Goal: Task Accomplishment & Management: Use online tool/utility

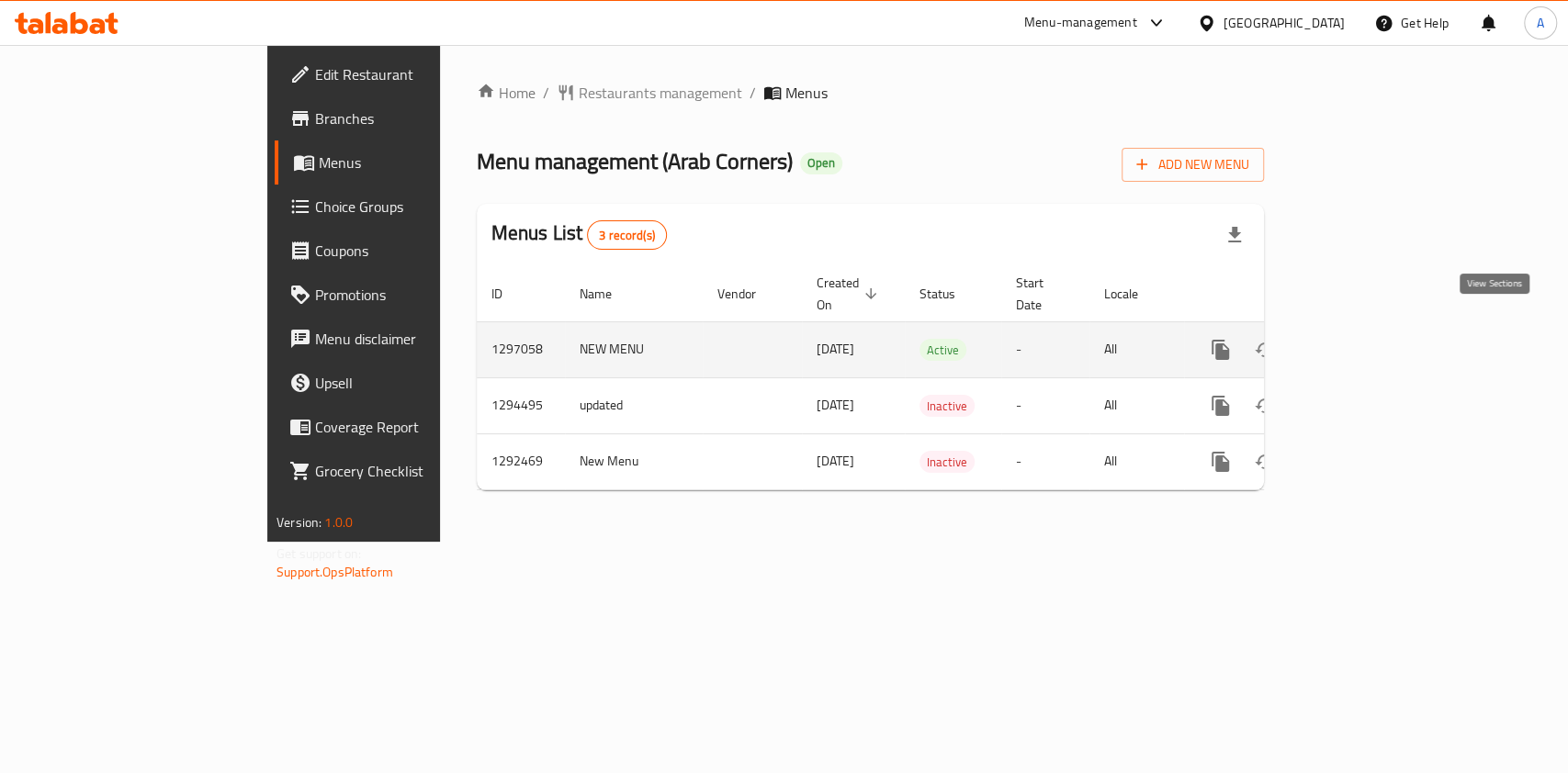
click at [1364, 339] on icon "enhanced table" at bounding box center [1353, 350] width 22 height 22
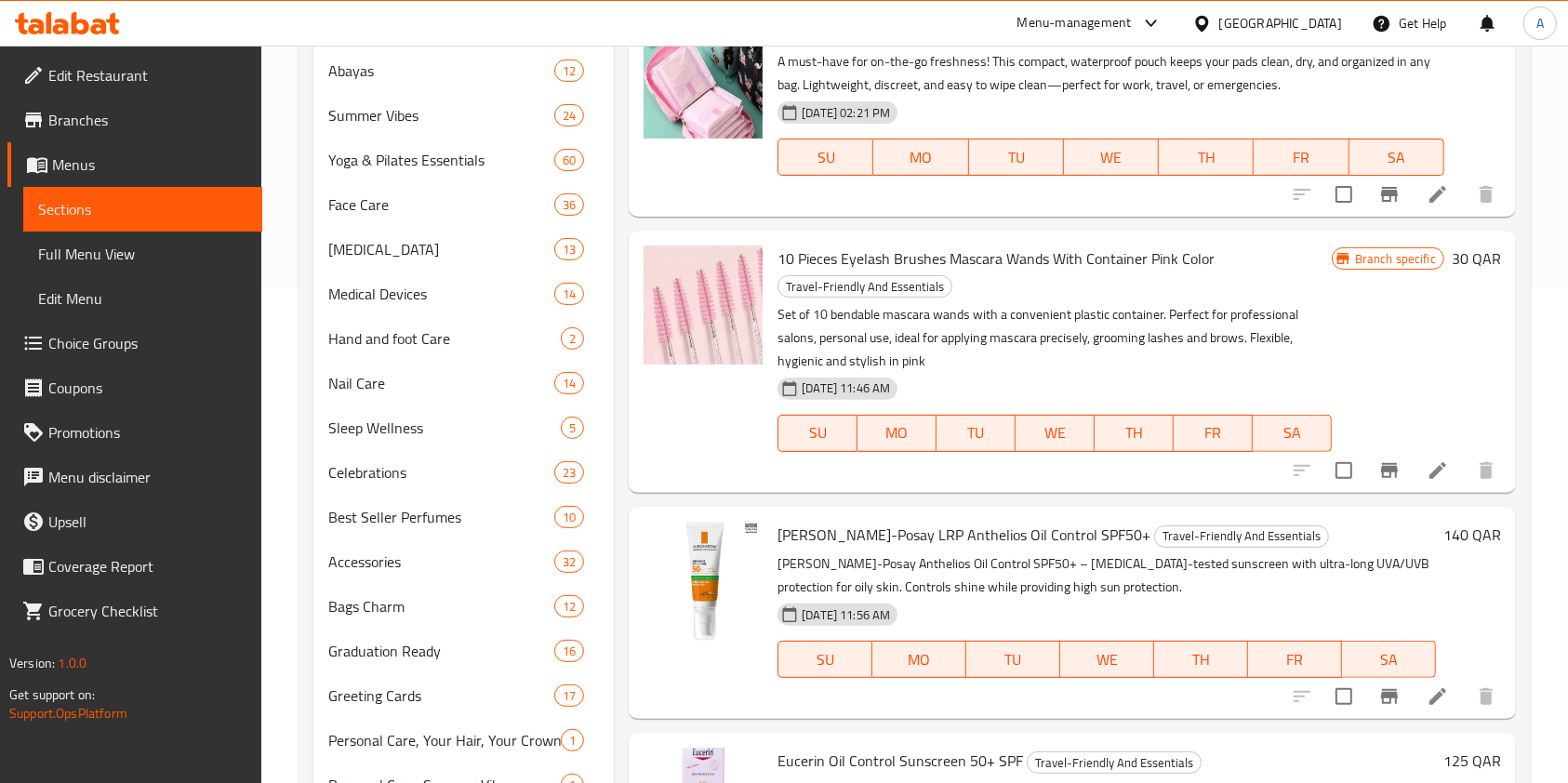
scroll to position [1115, 0]
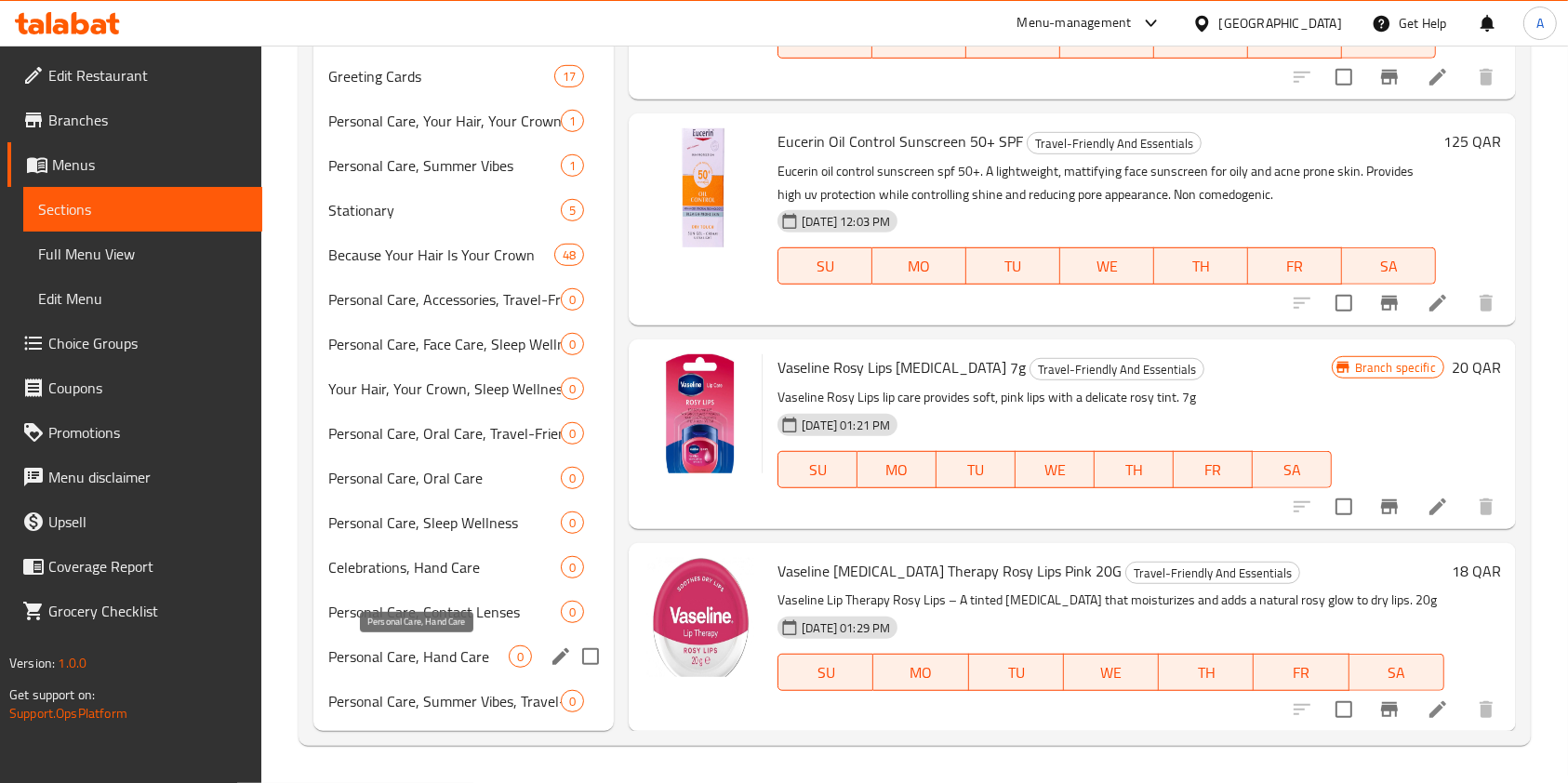
click at [441, 648] on span "Personal Care, Hand Care" at bounding box center [419, 656] width 181 height 22
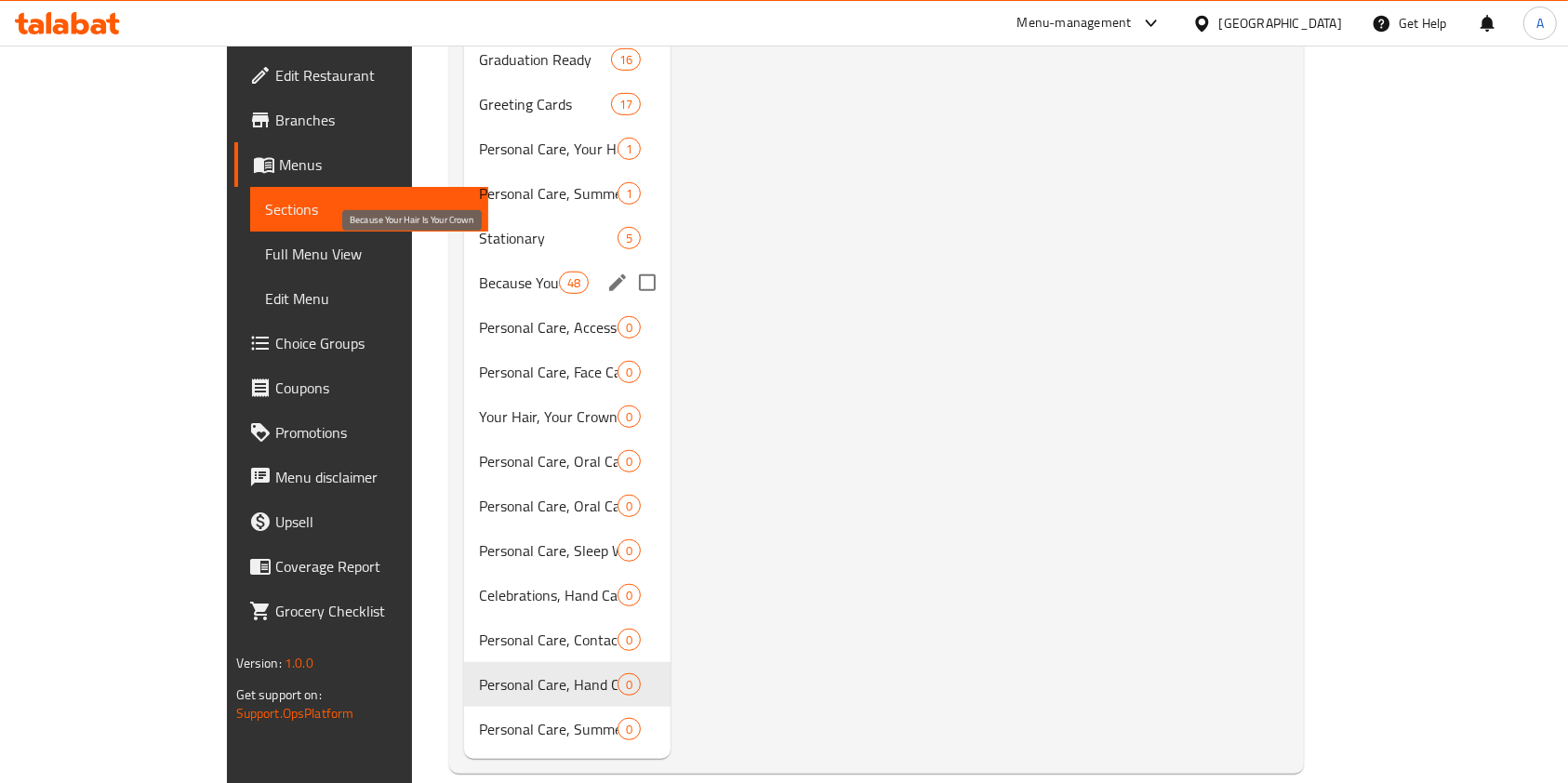
scroll to position [991, 0]
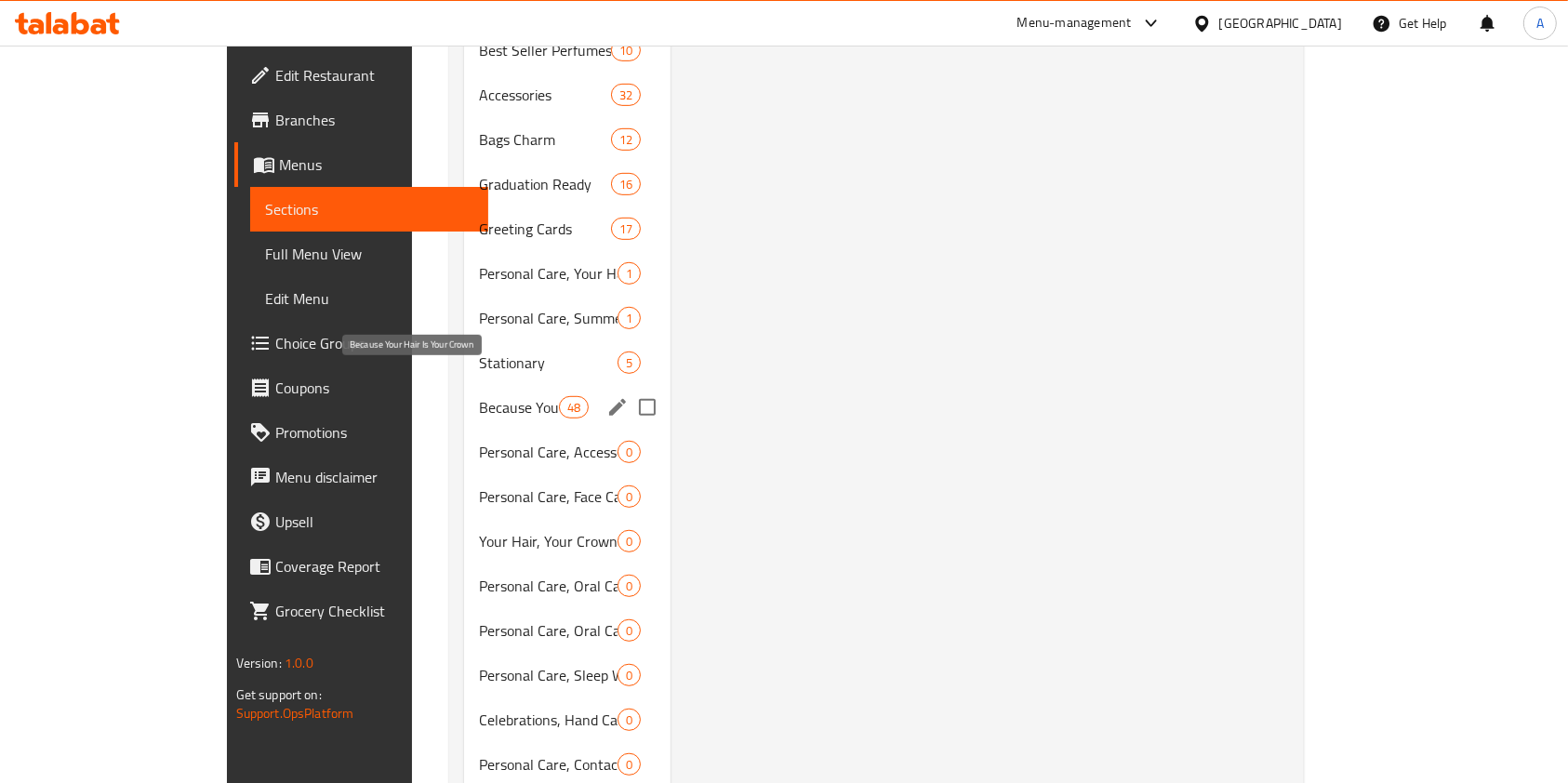
click at [479, 397] on span "Because Your Hair Is Your Crown" at bounding box center [518, 408] width 79 height 22
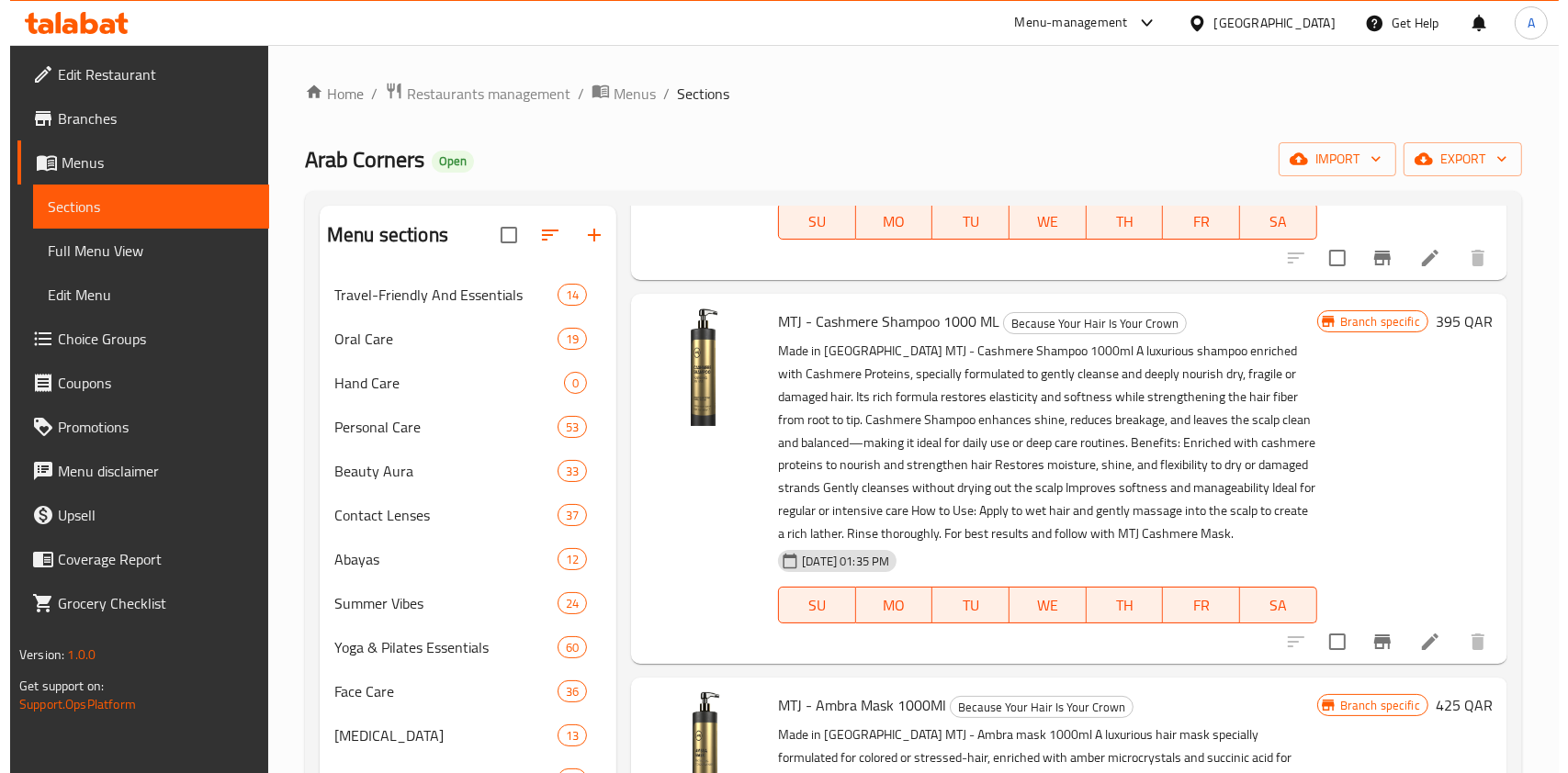
scroll to position [3427, 0]
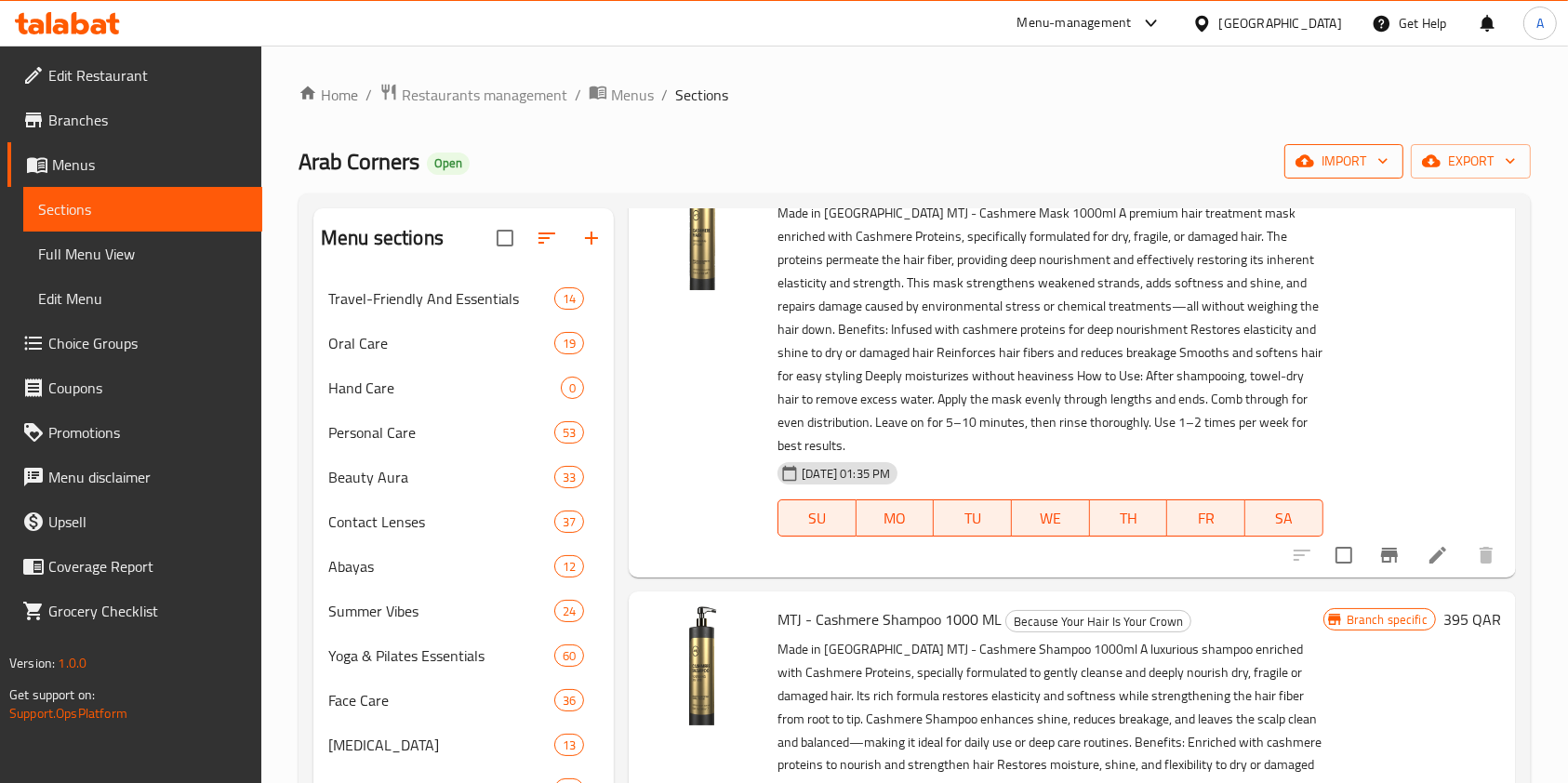
click at [1320, 162] on span "import" at bounding box center [1344, 161] width 89 height 23
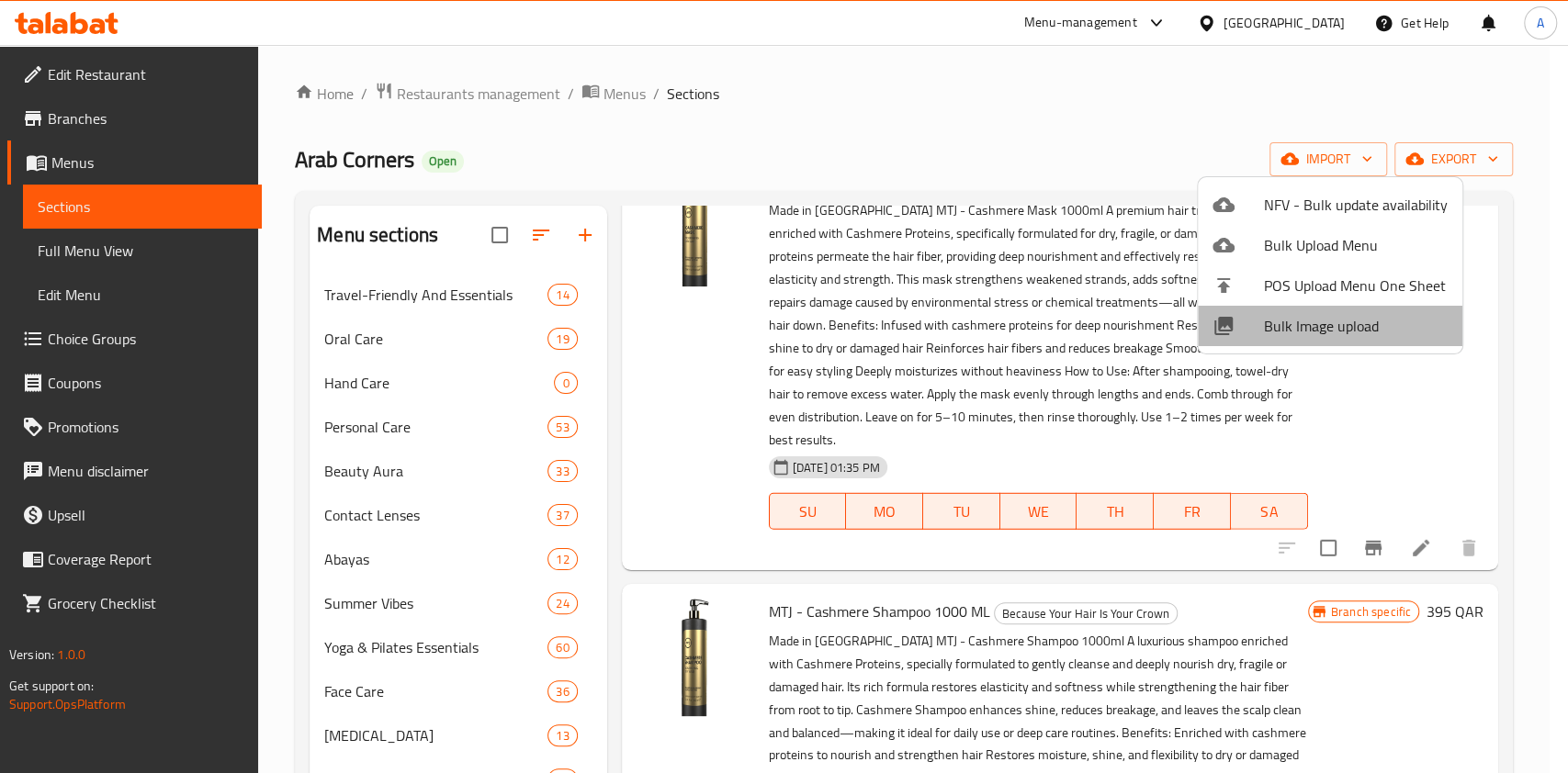
click at [1351, 321] on span "Bulk Image upload" at bounding box center [1356, 326] width 184 height 22
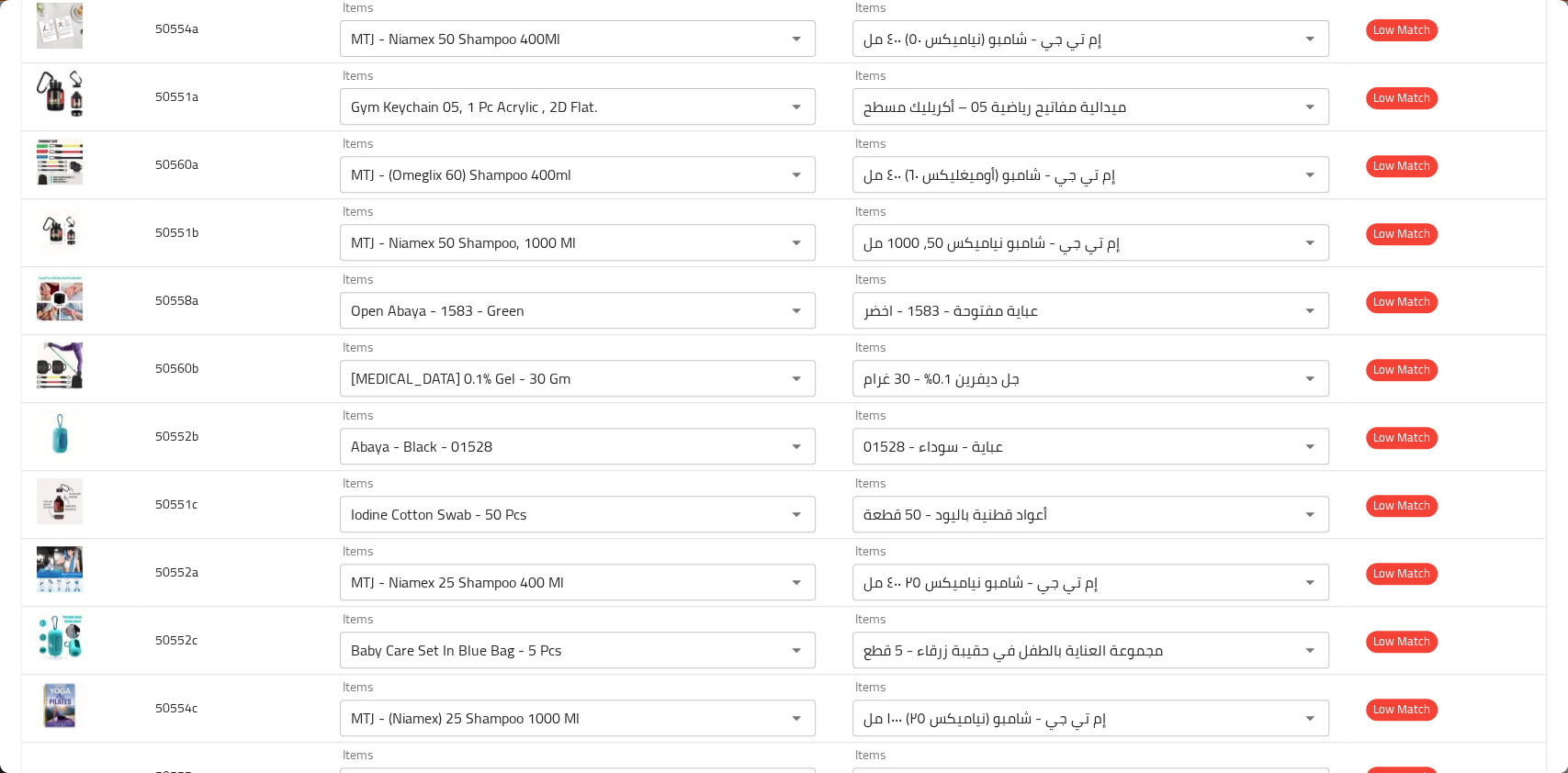
scroll to position [0, 0]
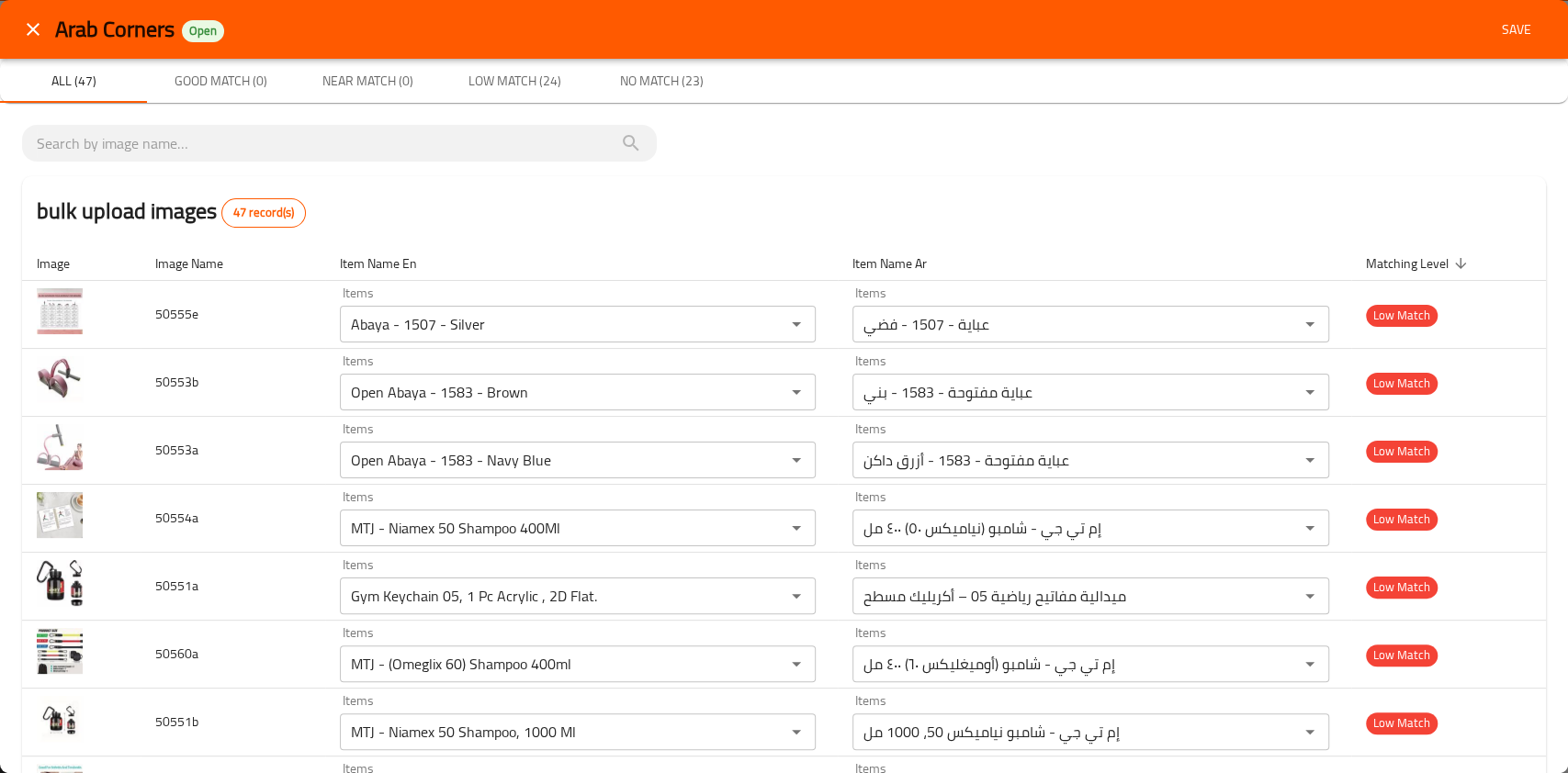
click at [27, 31] on icon "close" at bounding box center [33, 29] width 22 height 22
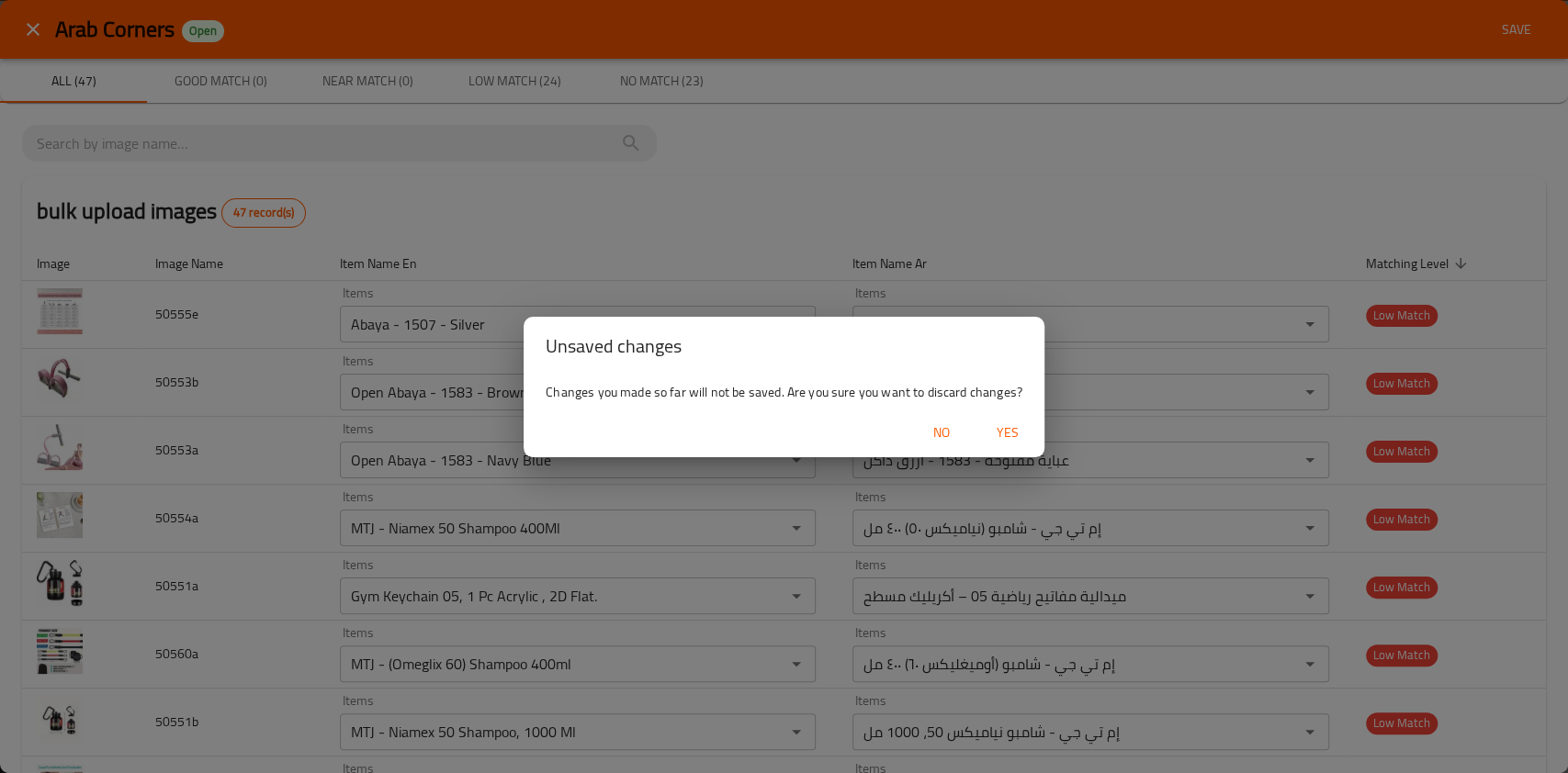
click at [1000, 429] on span "Yes" at bounding box center [1008, 432] width 44 height 23
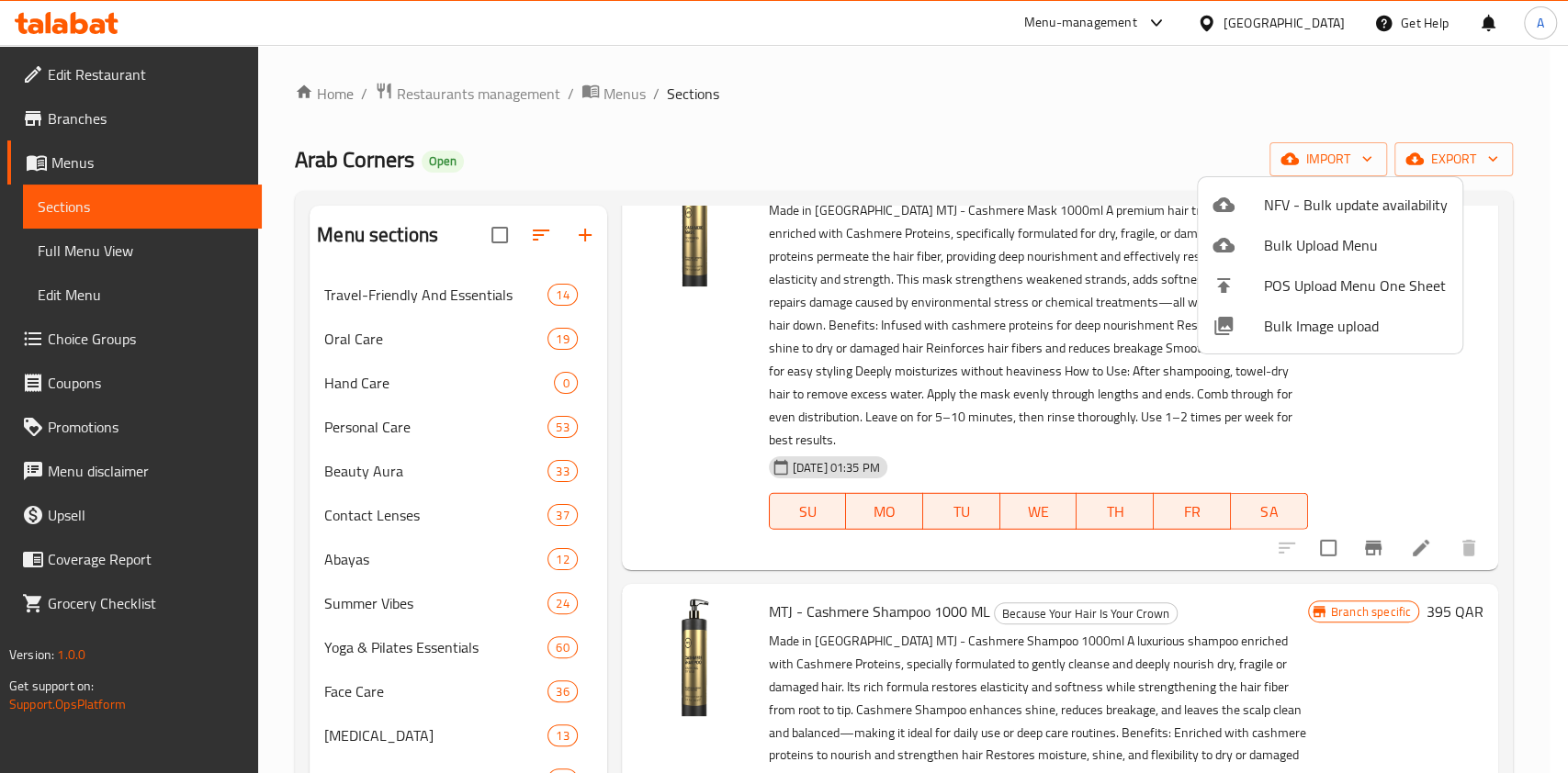
click at [1470, 155] on div at bounding box center [784, 386] width 1568 height 773
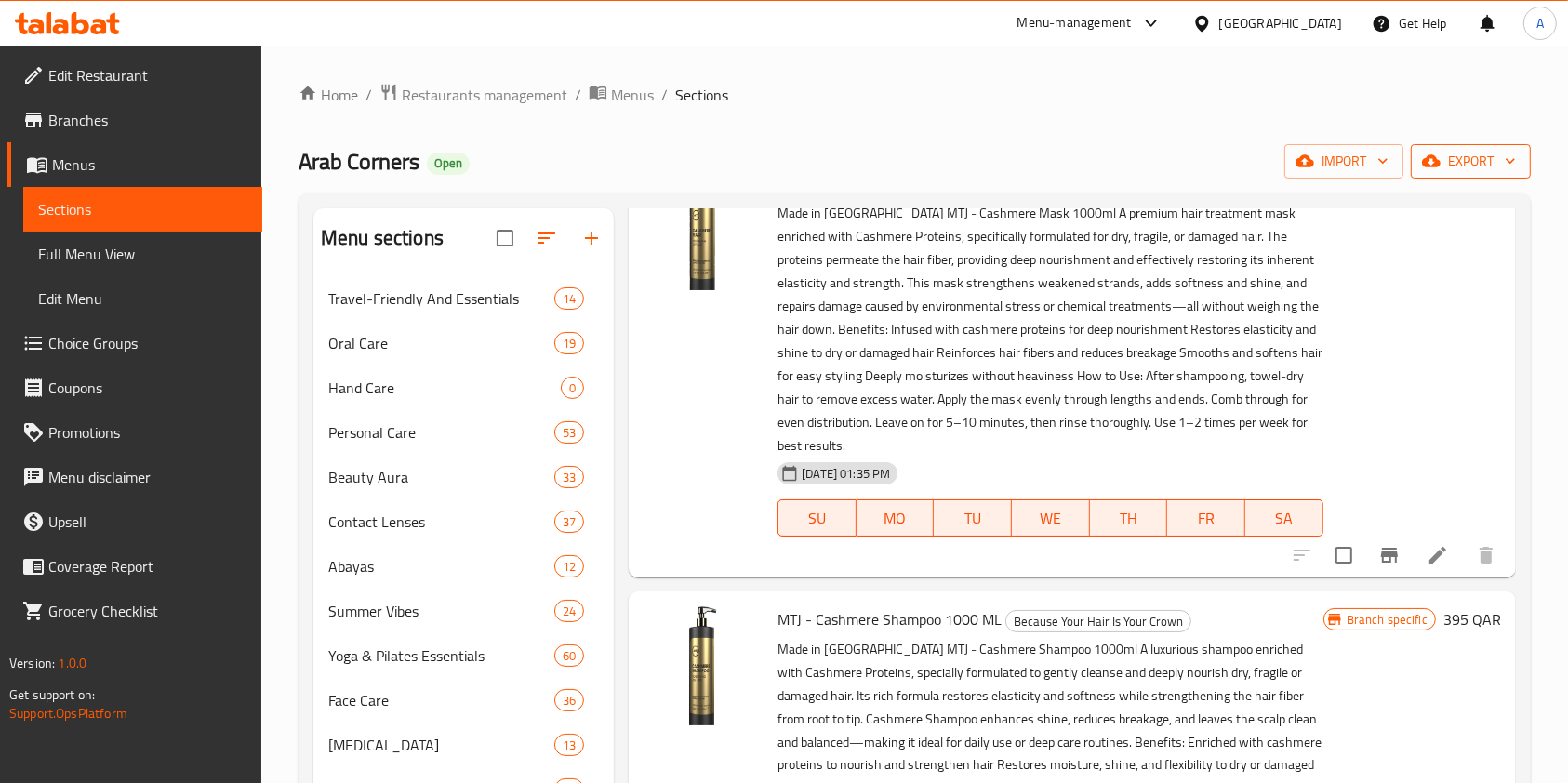
click at [1482, 150] on span "export" at bounding box center [1470, 161] width 90 height 23
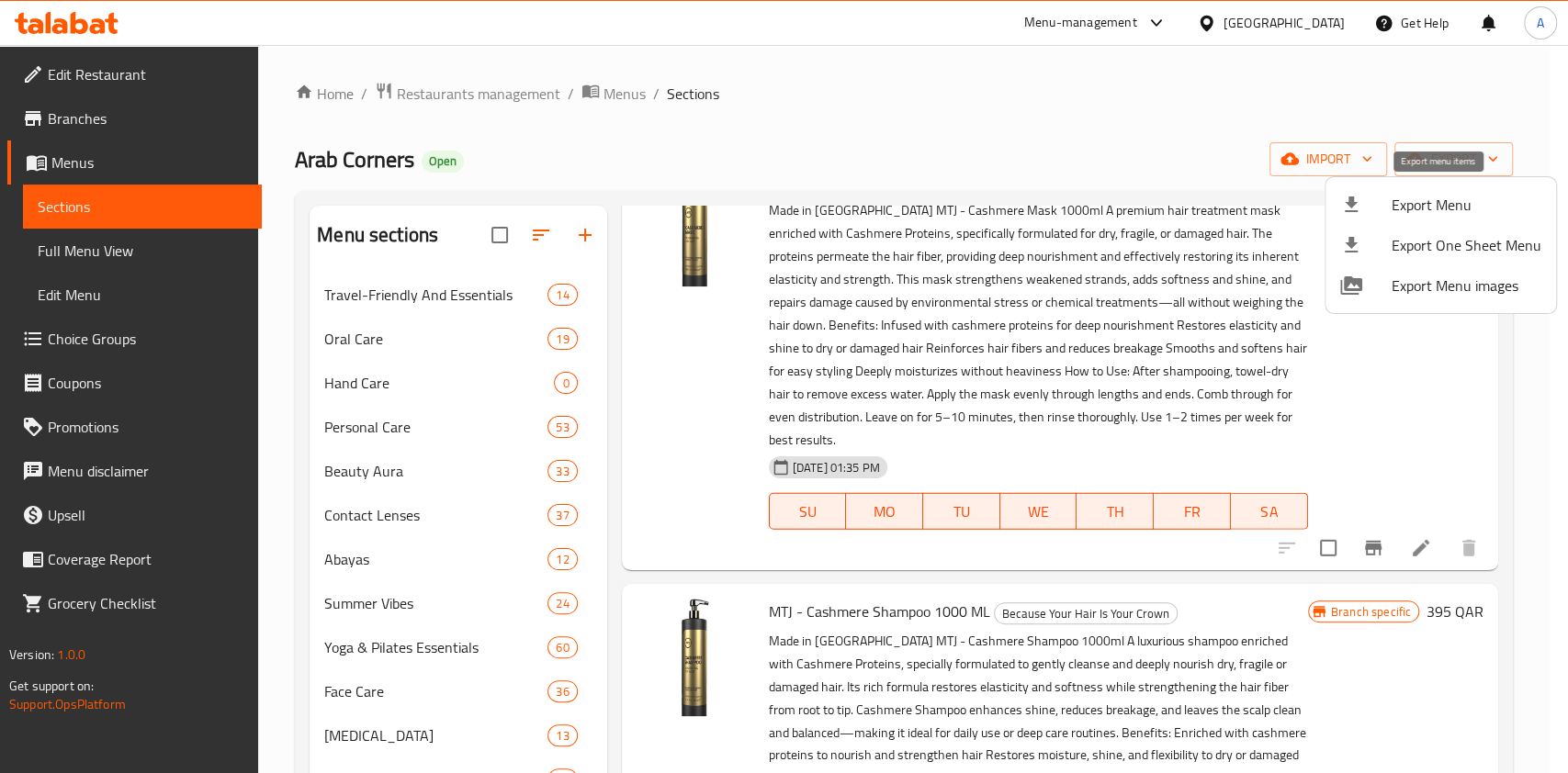
click at [1448, 195] on span "Export Menu" at bounding box center [1466, 205] width 150 height 22
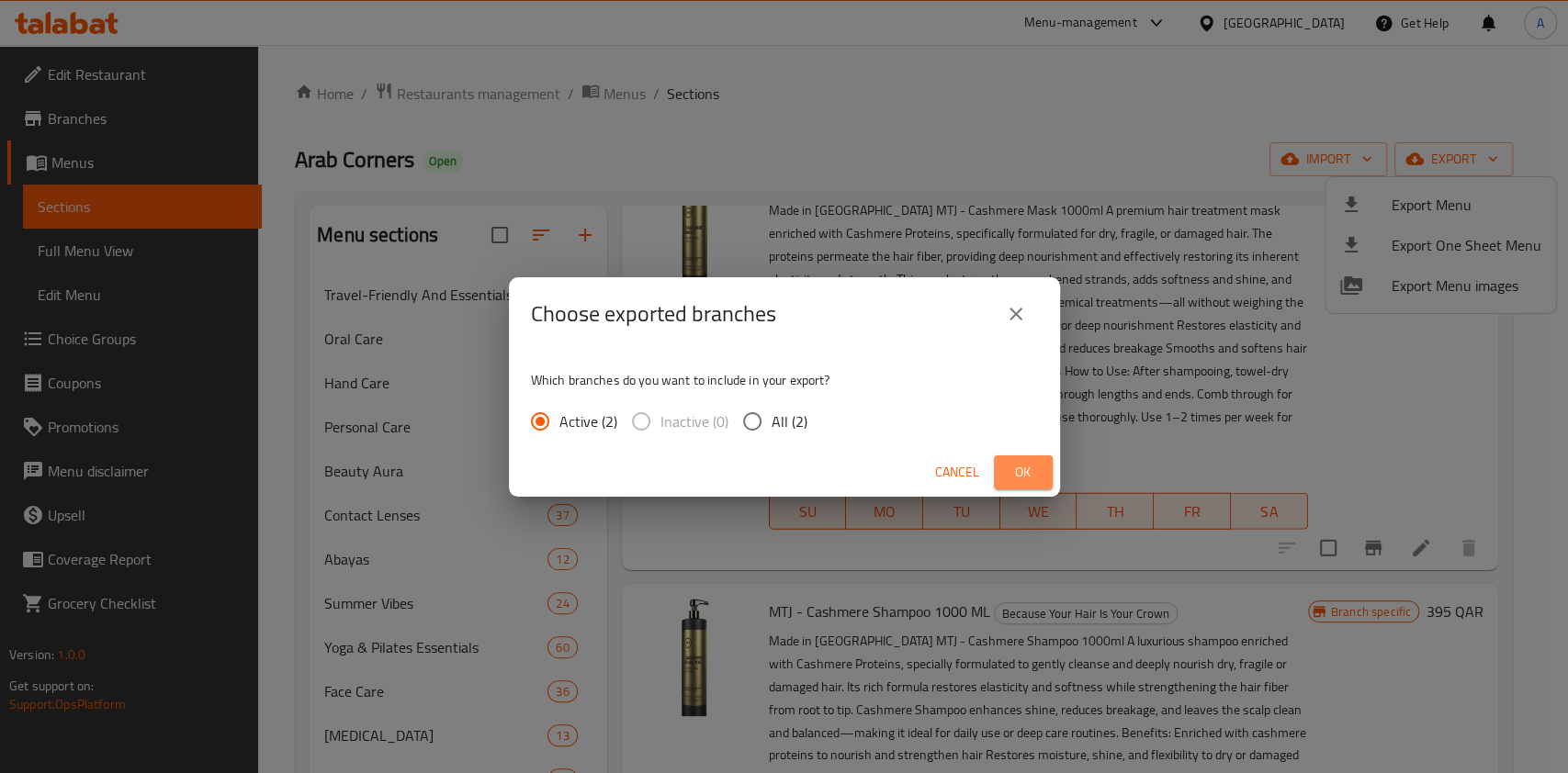
click at [1012, 474] on span "Ok" at bounding box center [1024, 472] width 29 height 23
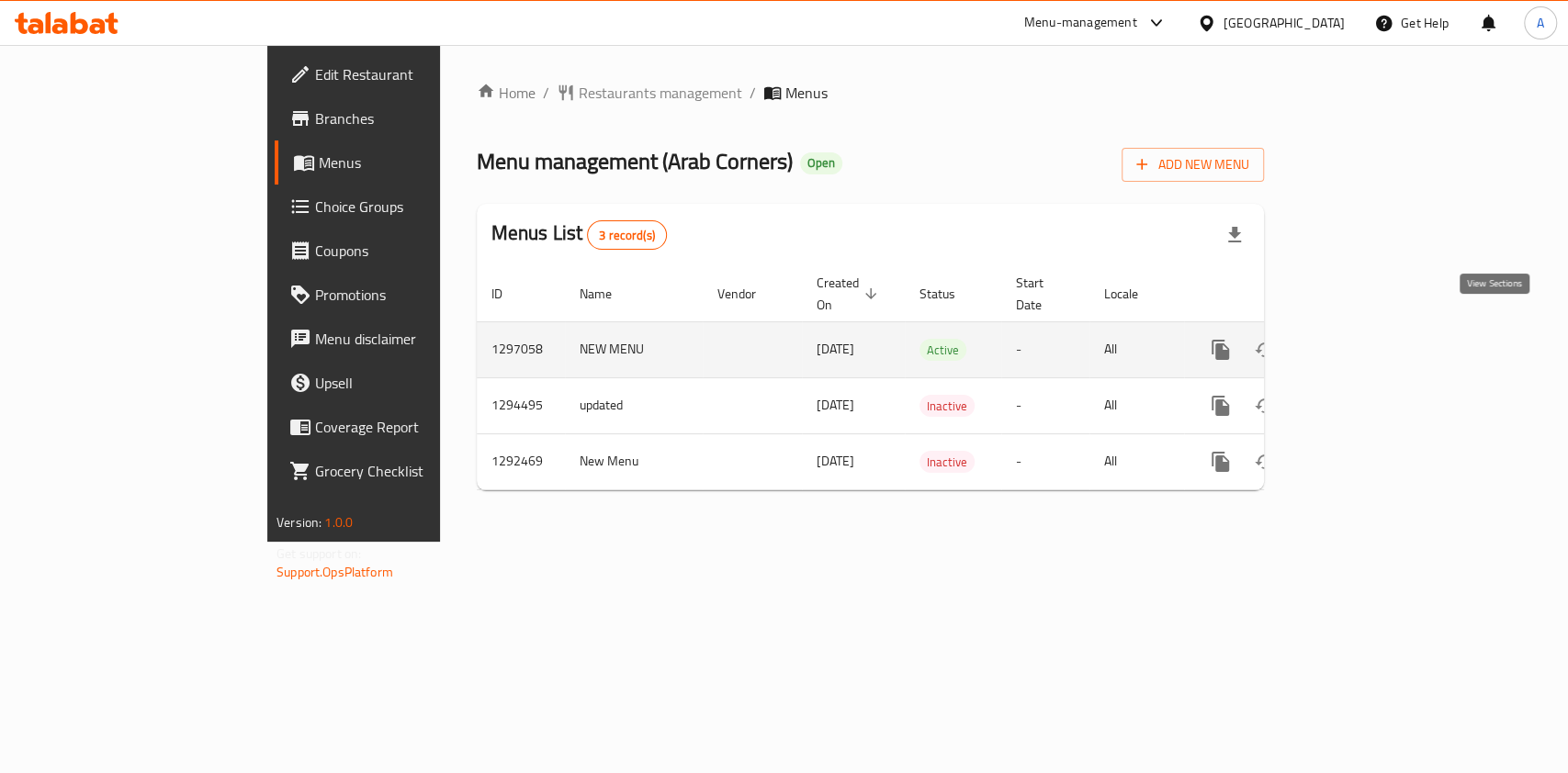
click at [1361, 342] on icon "enhanced table" at bounding box center [1353, 350] width 17 height 17
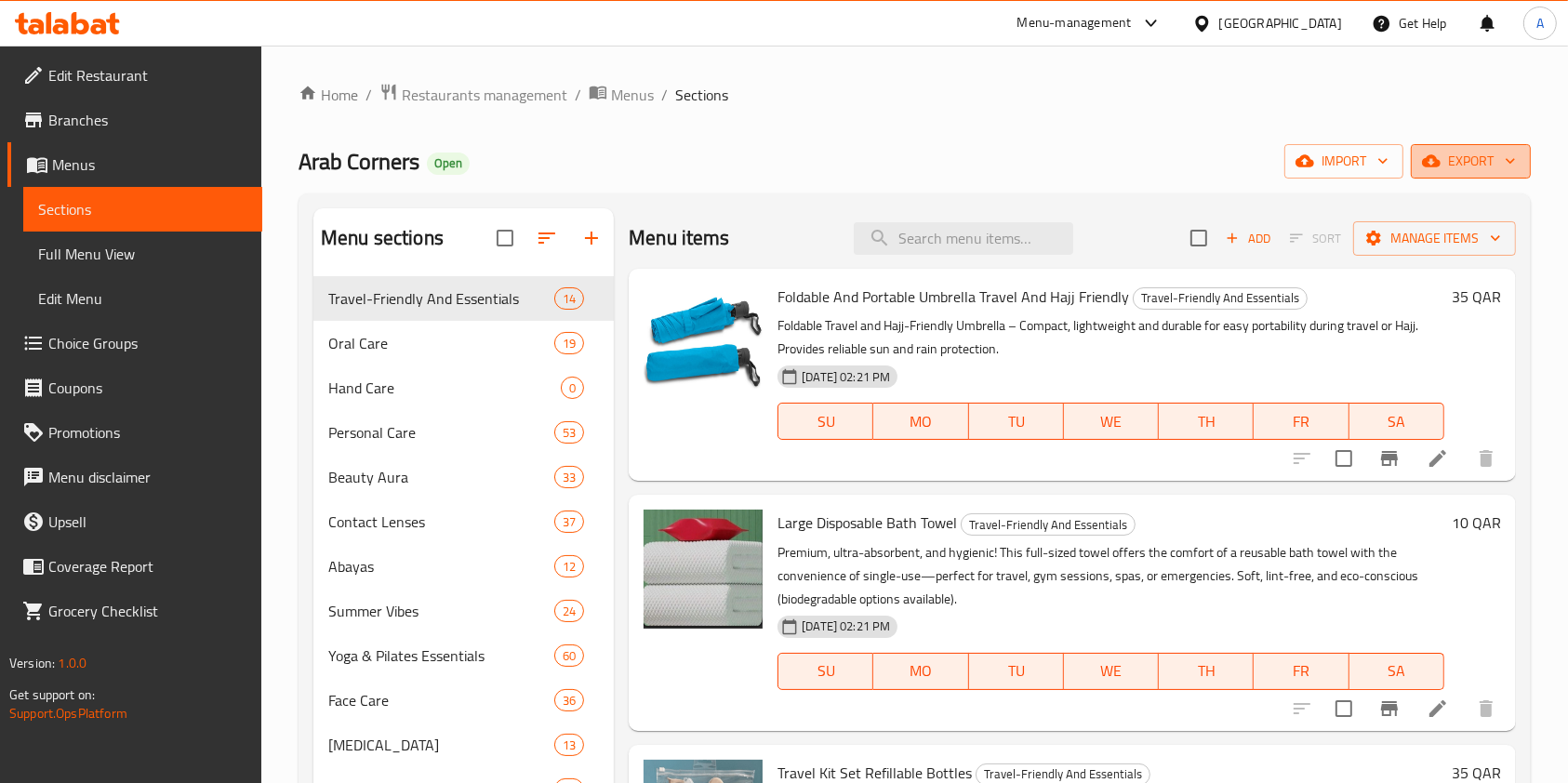
click at [1456, 150] on span "export" at bounding box center [1470, 161] width 90 height 23
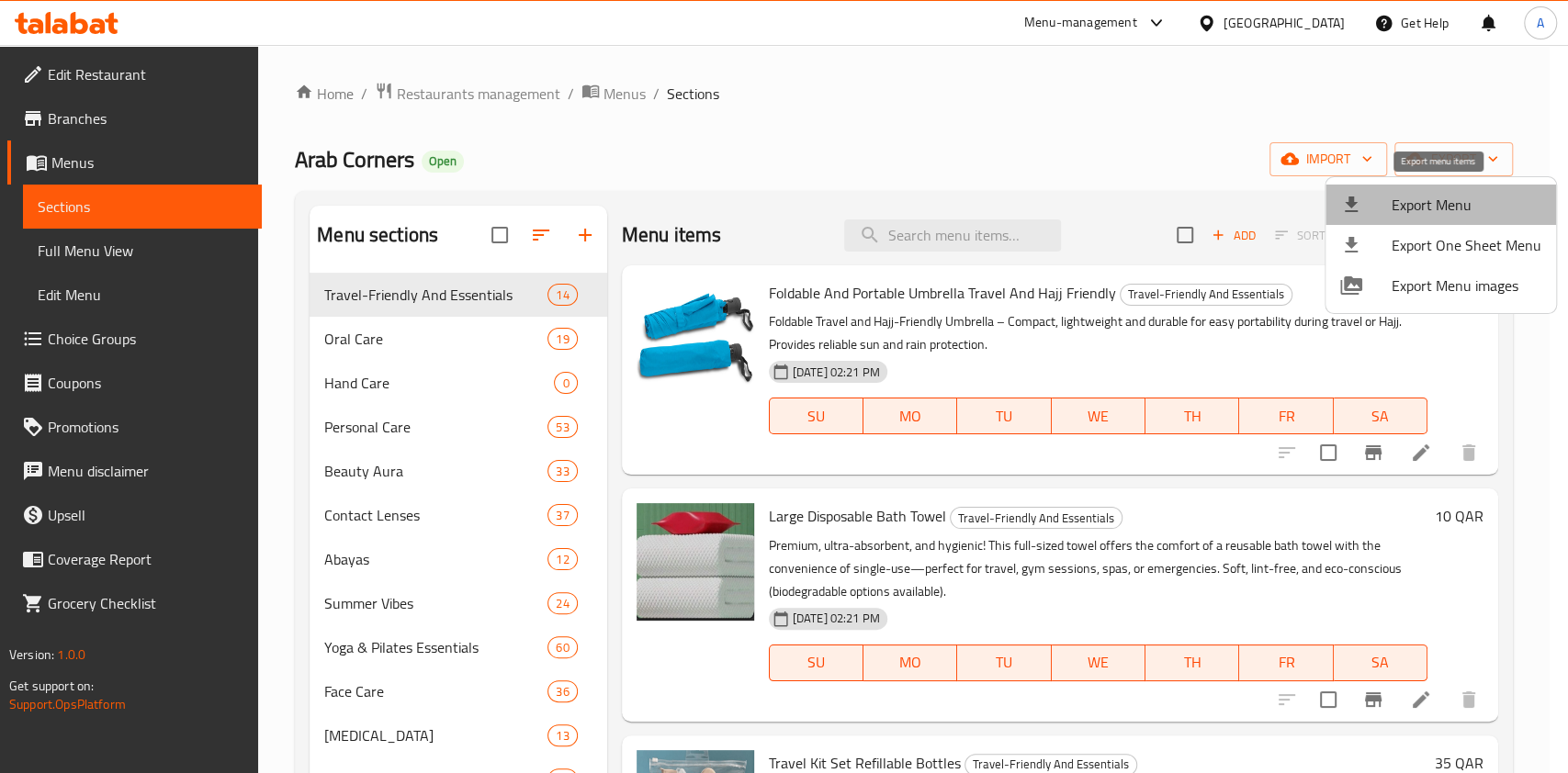
click at [1450, 207] on span "Export Menu" at bounding box center [1466, 205] width 150 height 22
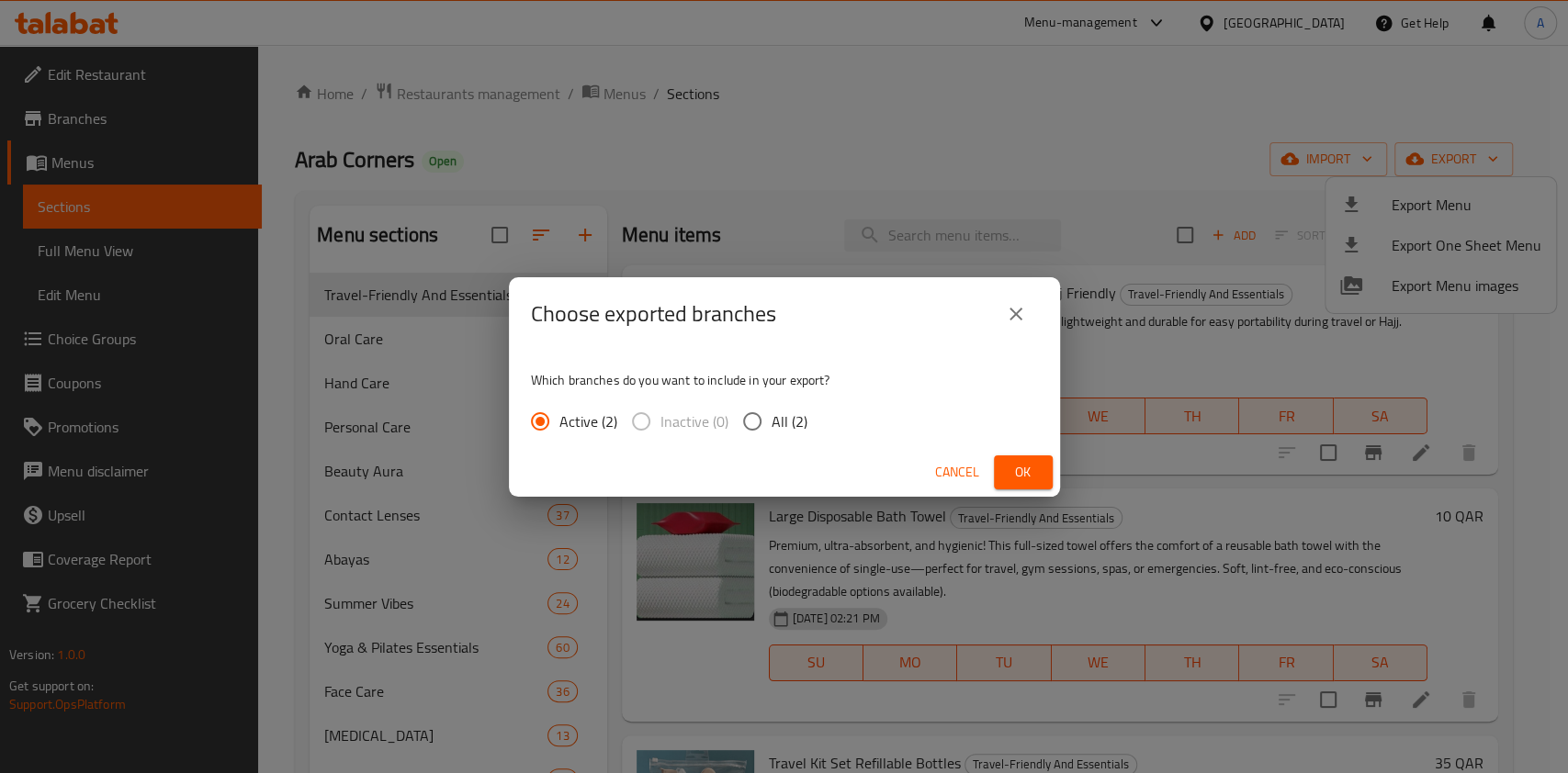
click at [1025, 460] on span "Ok" at bounding box center [1024, 472] width 29 height 23
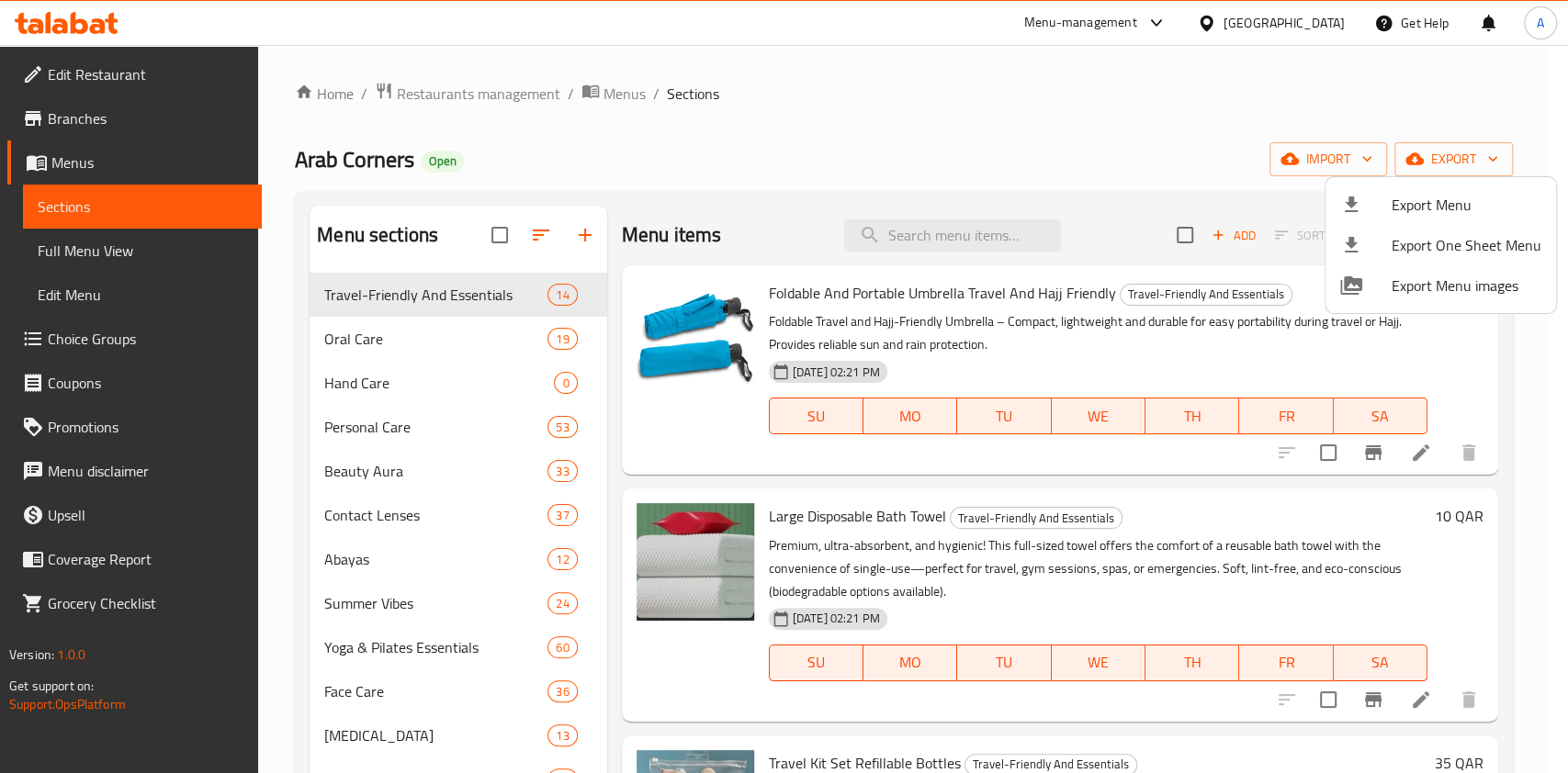
click at [1095, 201] on div at bounding box center [784, 386] width 1568 height 773
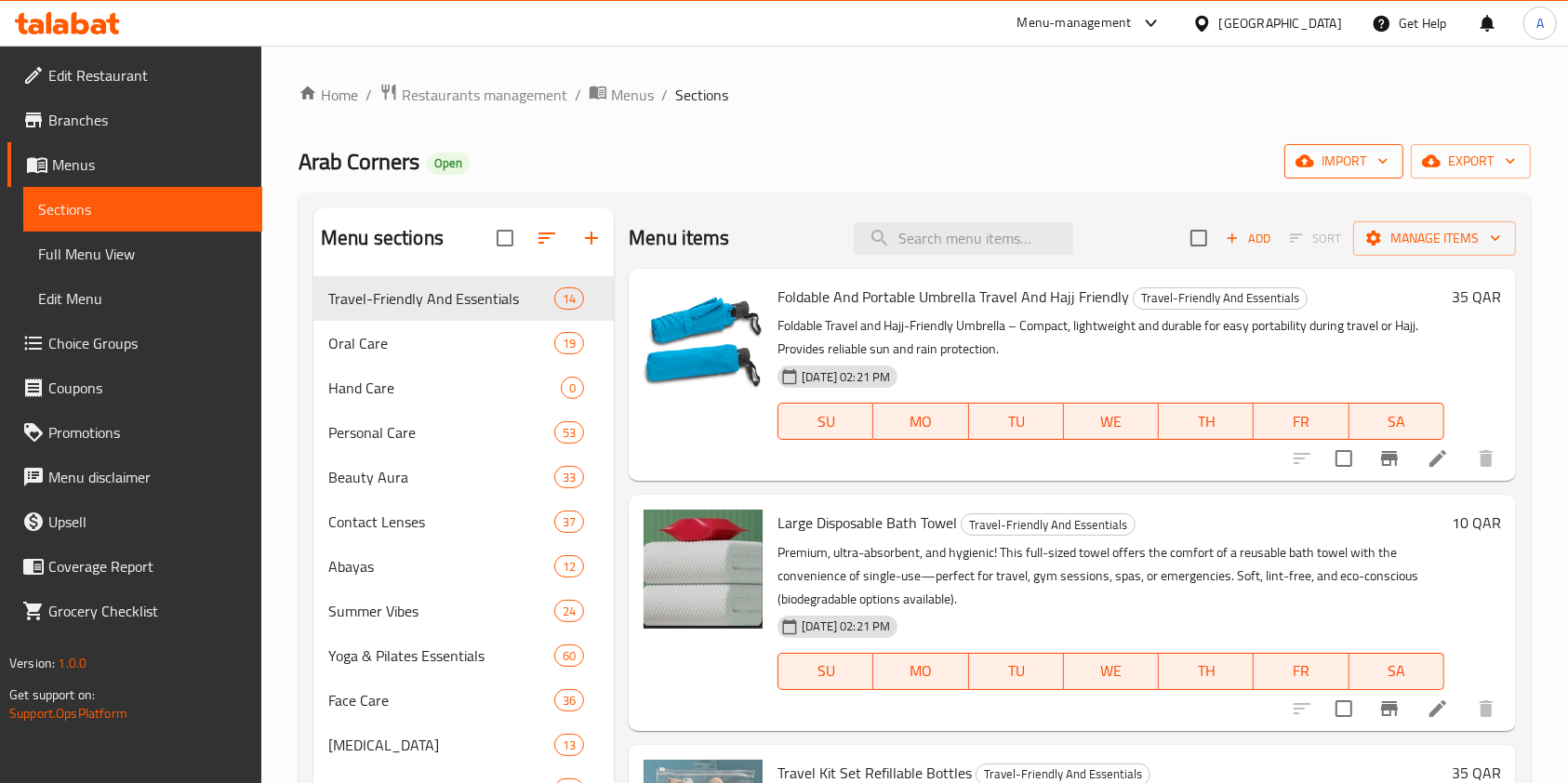
click at [1387, 158] on icon "button" at bounding box center [1383, 161] width 19 height 19
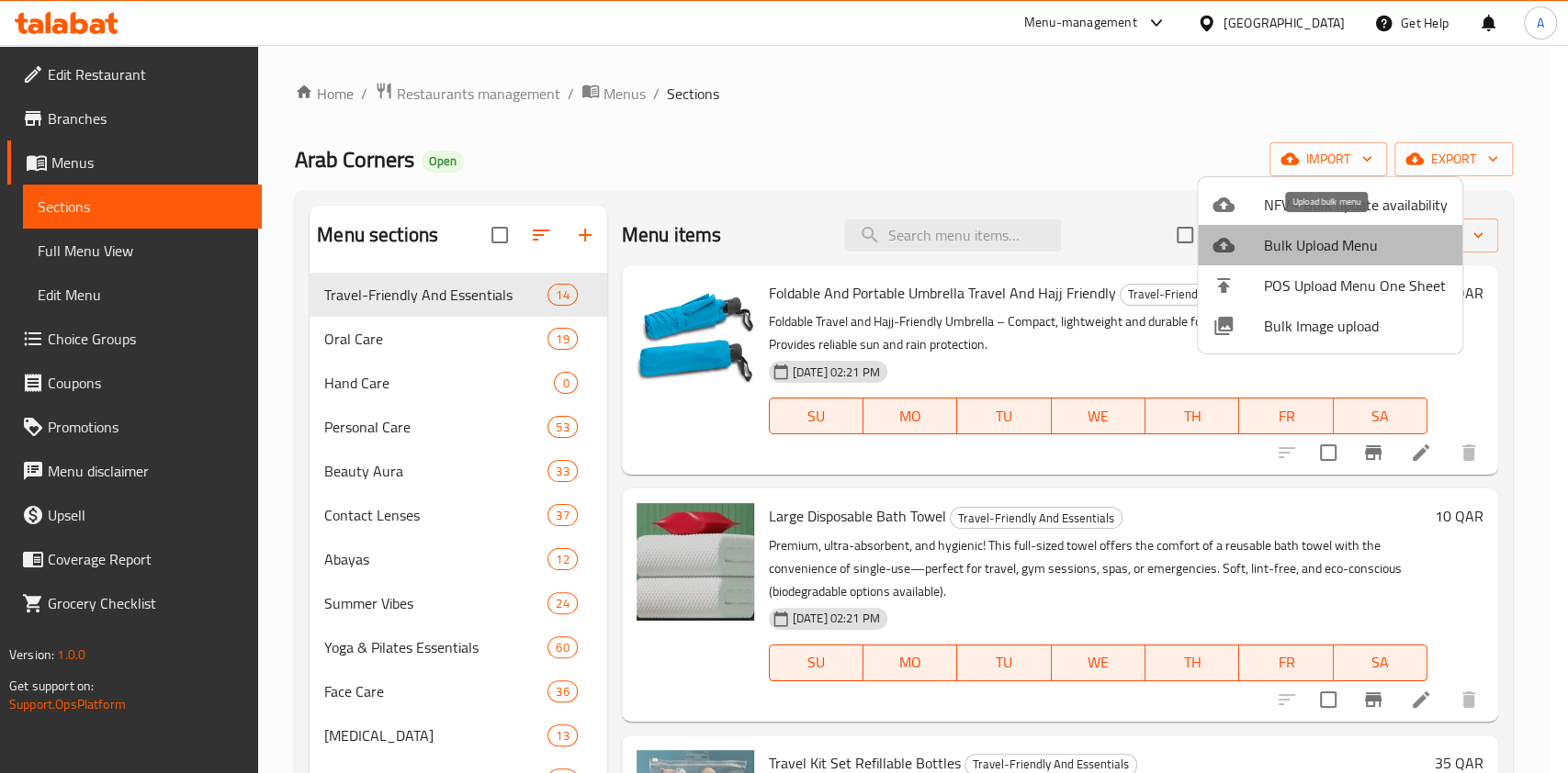
click at [1336, 238] on span "Bulk Upload Menu" at bounding box center [1356, 245] width 184 height 22
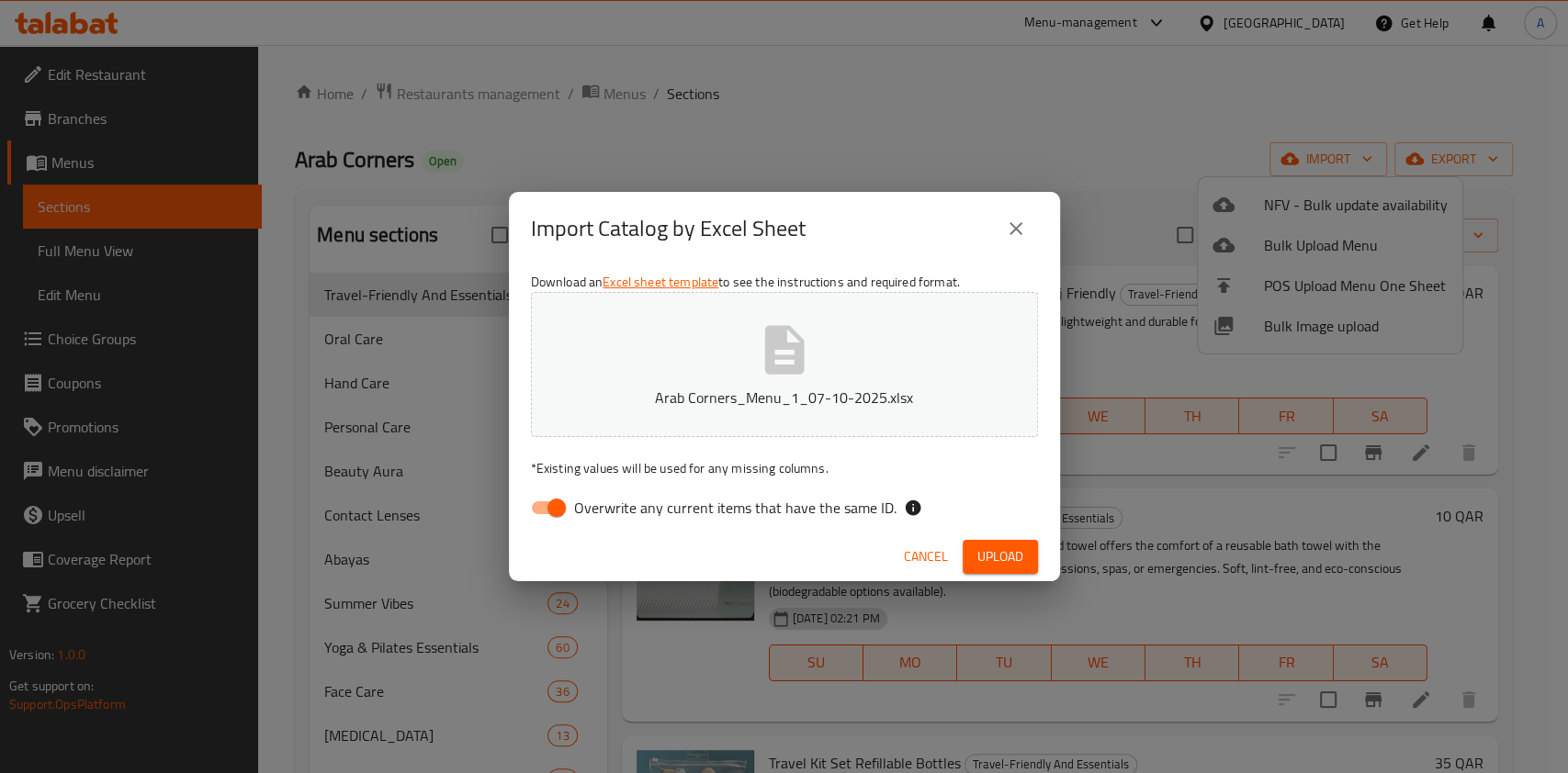
click at [907, 554] on span "Cancel" at bounding box center [926, 556] width 44 height 23
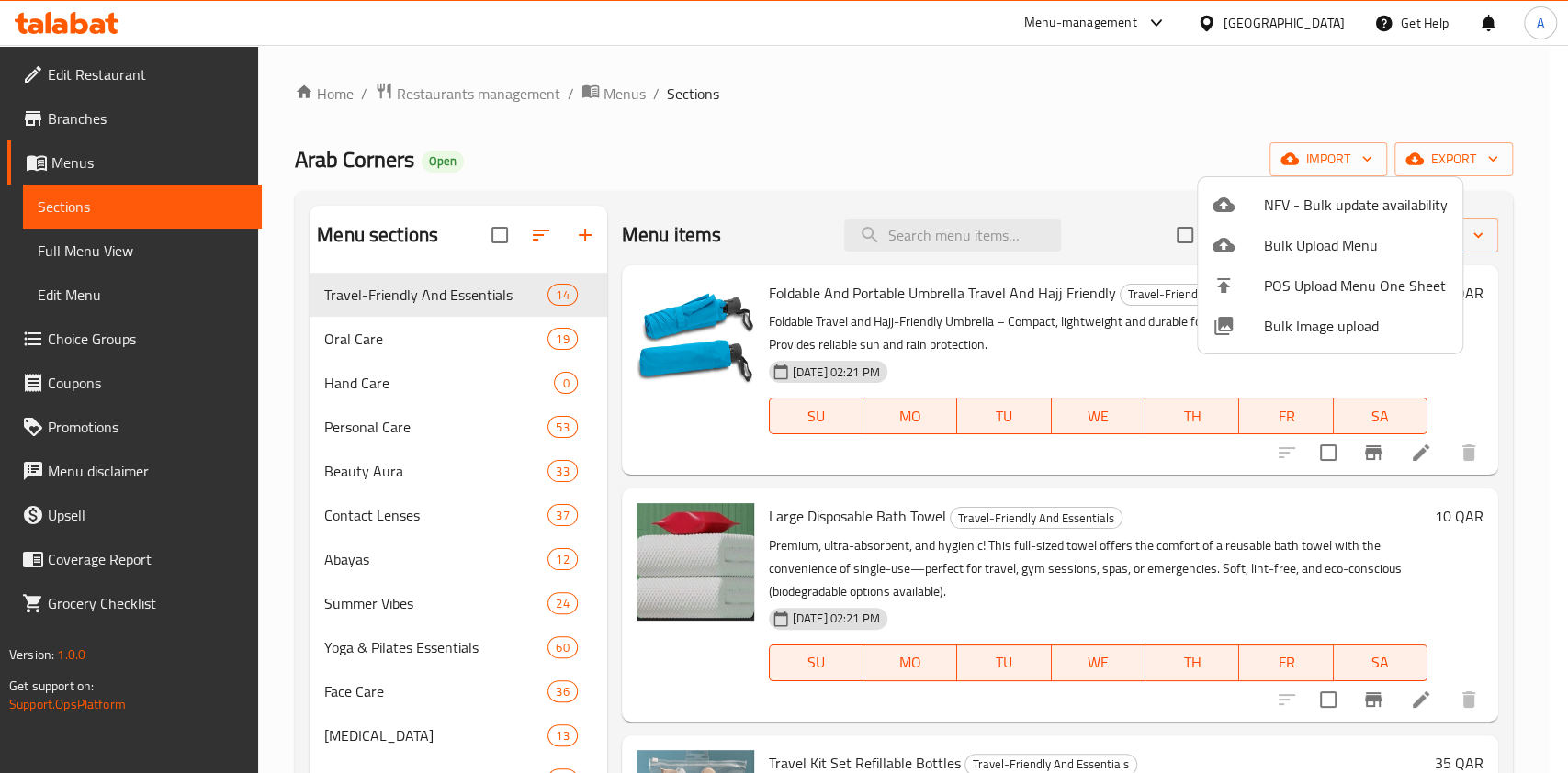
click at [888, 232] on div at bounding box center [784, 386] width 1568 height 773
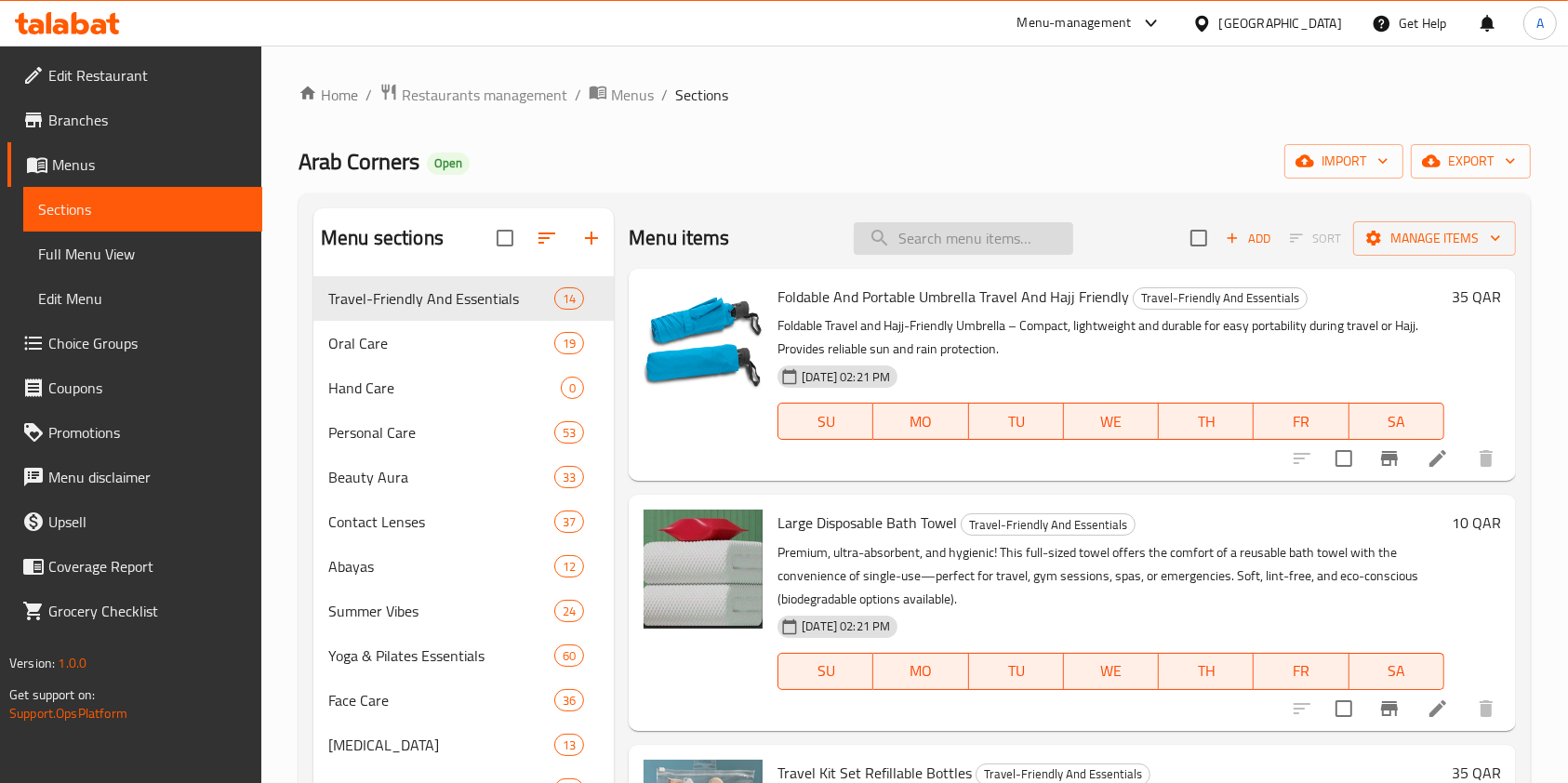
click at [915, 251] on input "search" at bounding box center [964, 238] width 220 height 33
paste input "Container With Funnel"
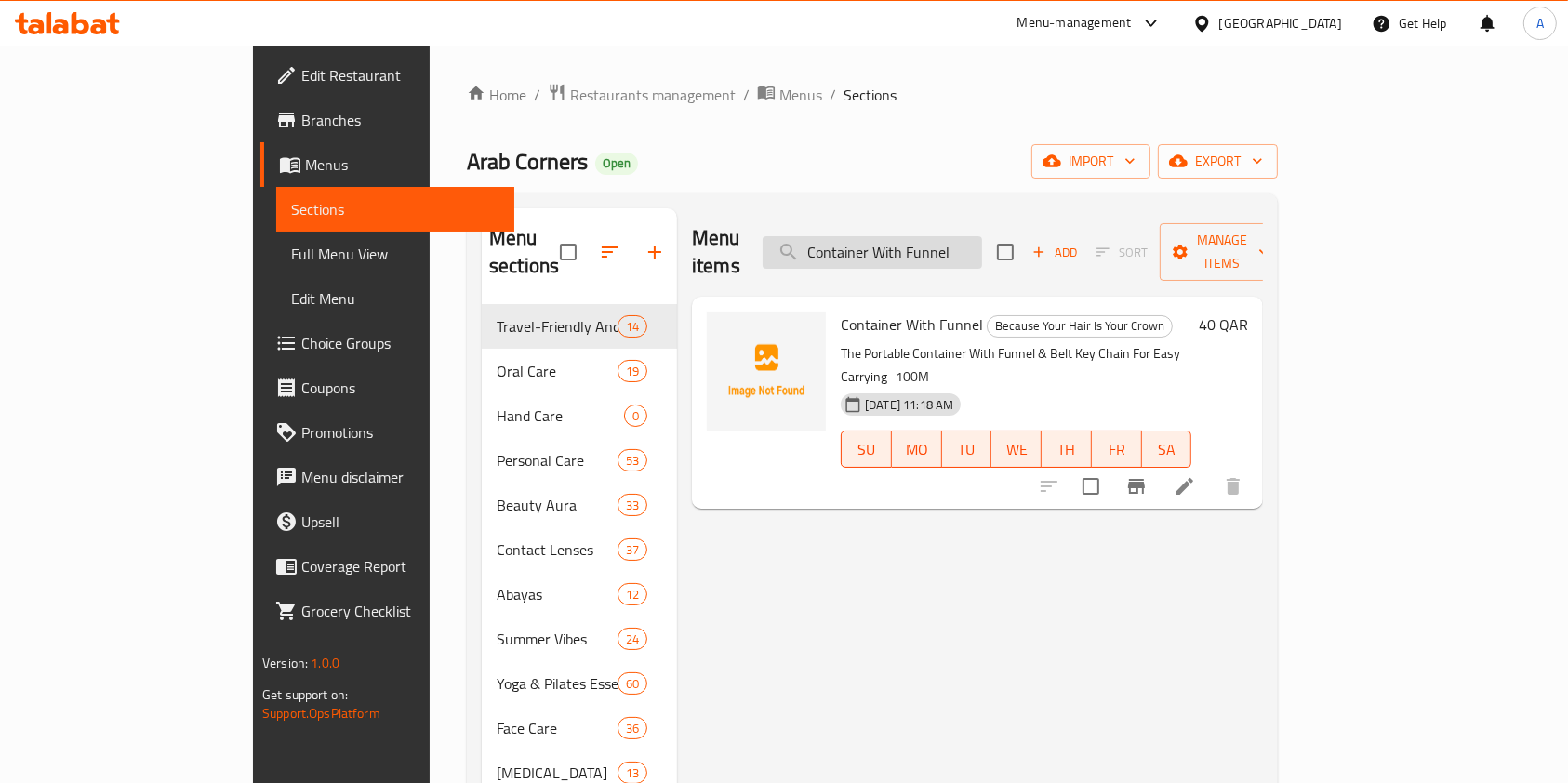
type input "Container With Funnel"
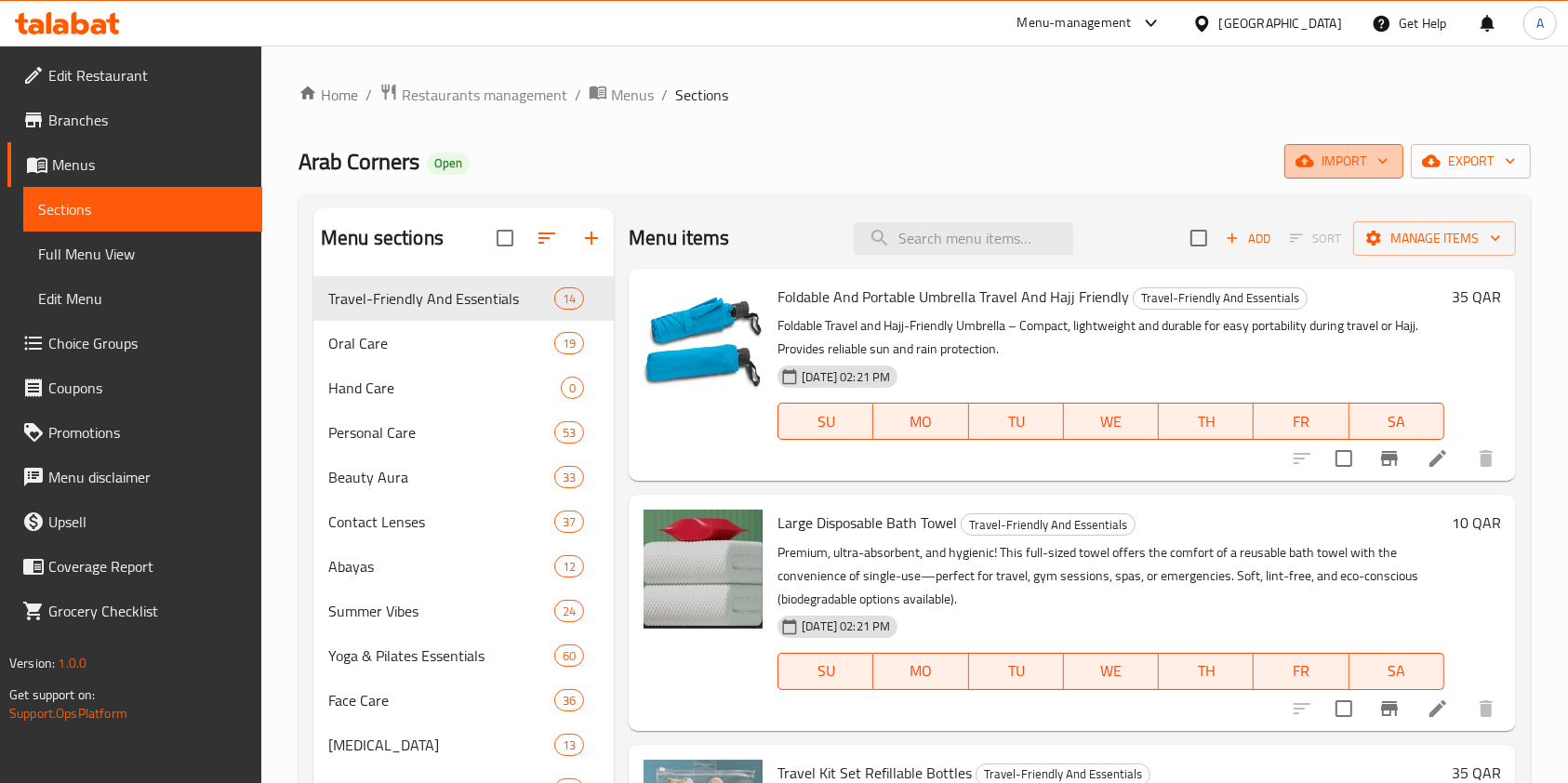
click at [1339, 155] on span "import" at bounding box center [1344, 161] width 89 height 23
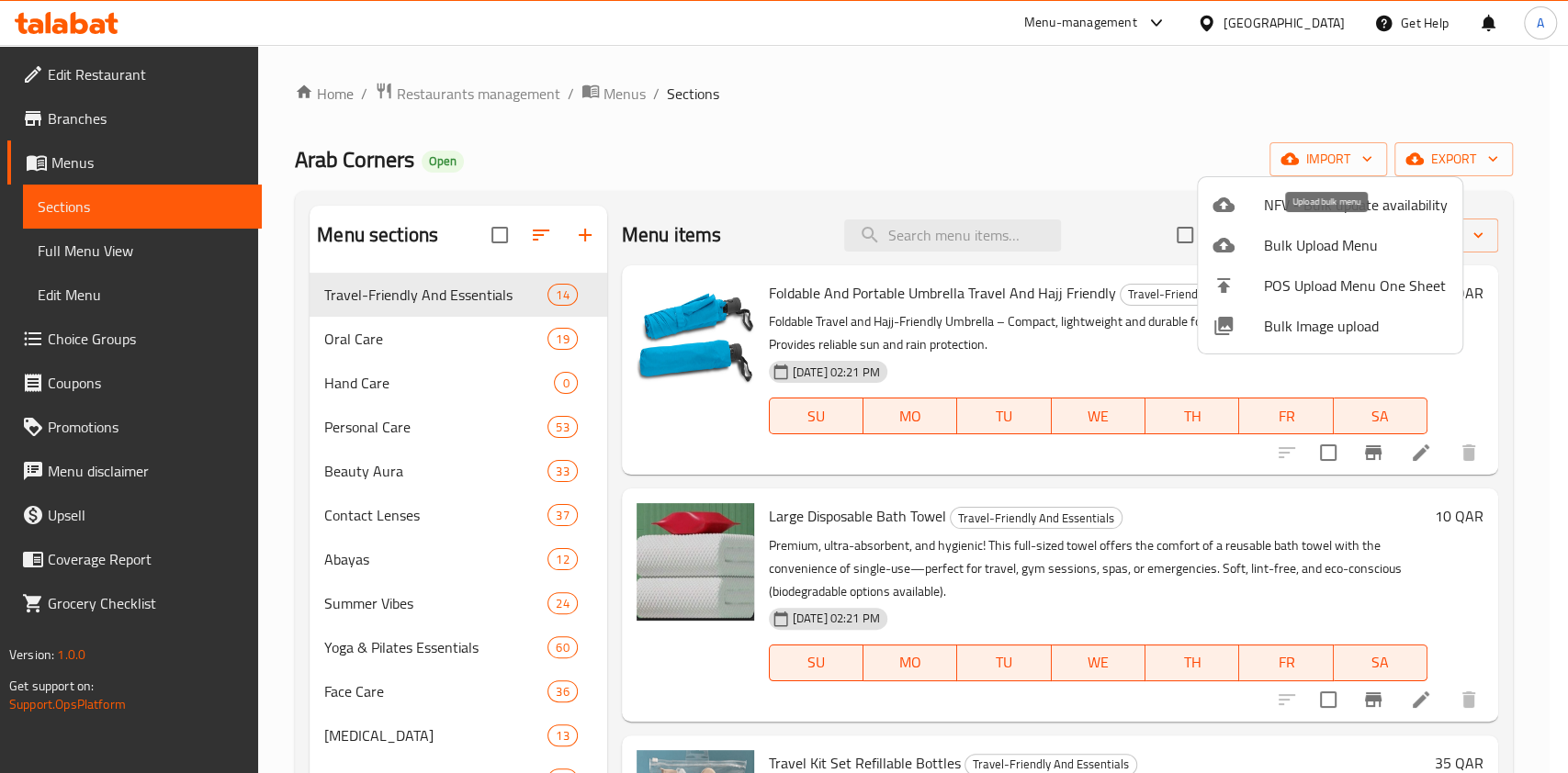
click at [1333, 251] on span "Bulk Upload Menu" at bounding box center [1356, 245] width 184 height 22
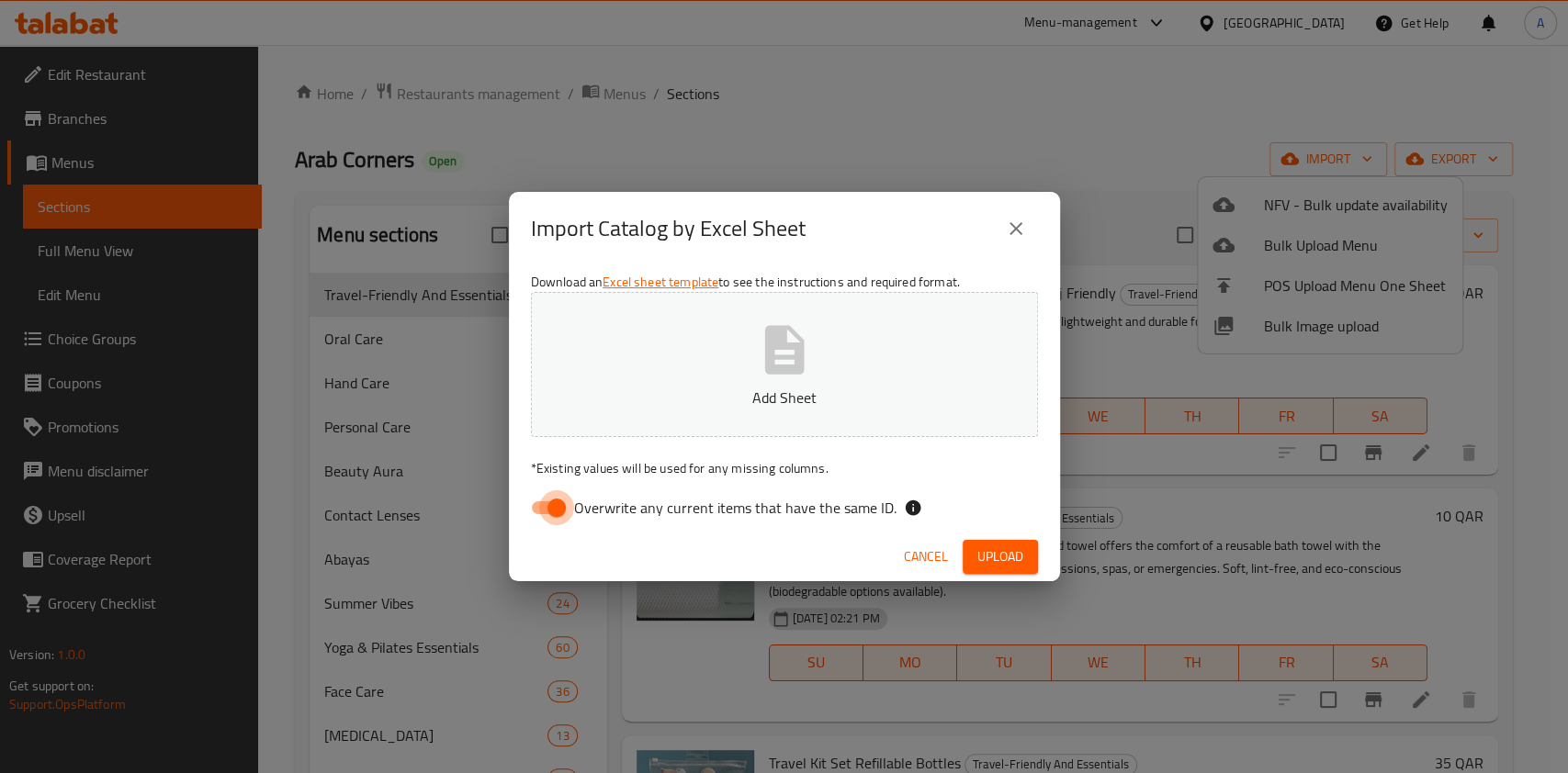
click at [559, 505] on input "Overwrite any current items that have the same ID." at bounding box center [556, 507] width 105 height 35
checkbox input "false"
click at [992, 550] on span "Upload" at bounding box center [1001, 556] width 46 height 23
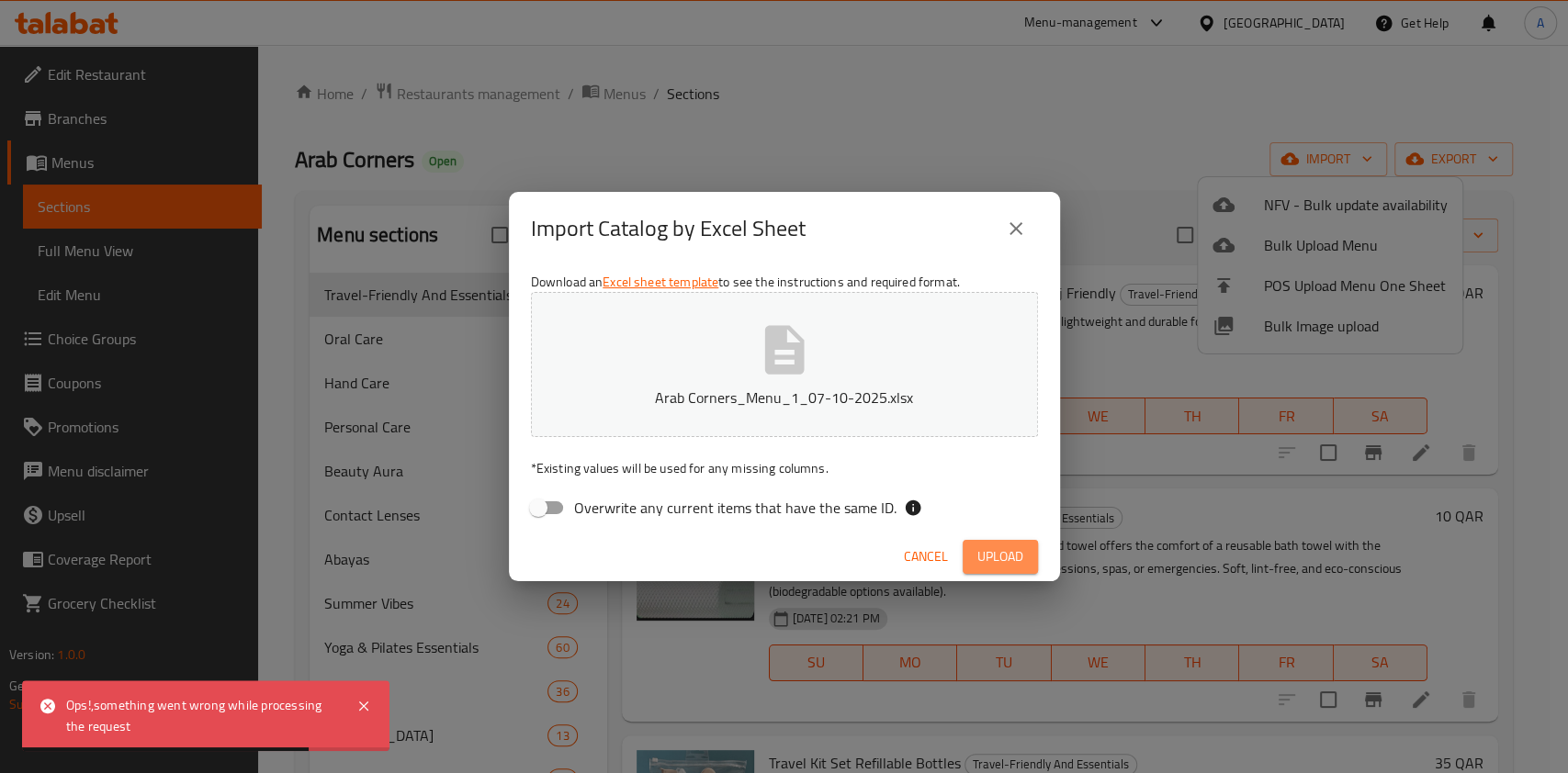
click at [1001, 555] on span "Upload" at bounding box center [1001, 556] width 46 height 23
drag, startPoint x: 1019, startPoint y: 217, endPoint x: 1032, endPoint y: 229, distance: 17.7
click at [1019, 222] on button "close" at bounding box center [1016, 229] width 44 height 44
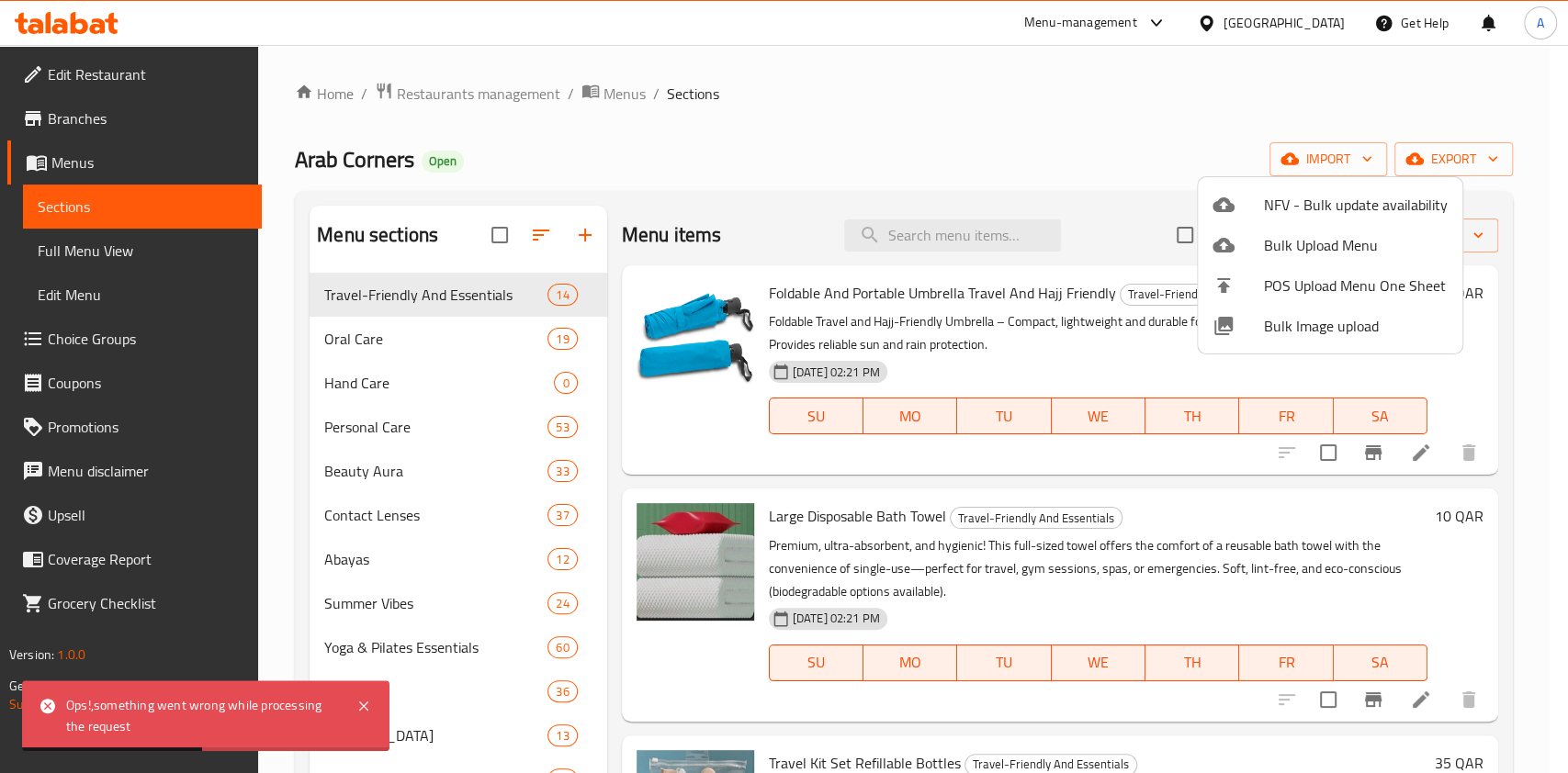
click at [1093, 95] on div at bounding box center [784, 386] width 1568 height 773
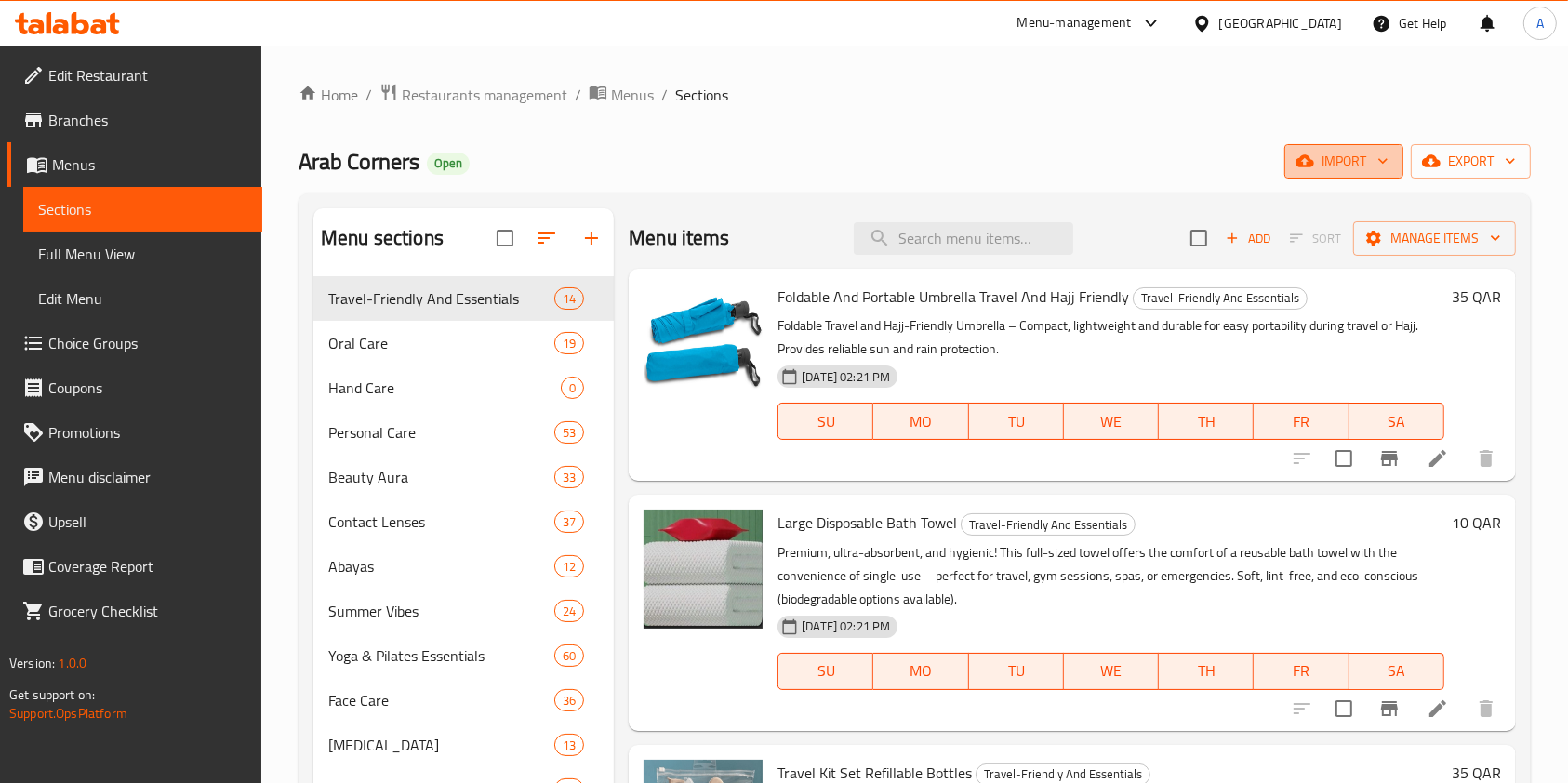
click at [1365, 163] on span "import" at bounding box center [1344, 161] width 89 height 23
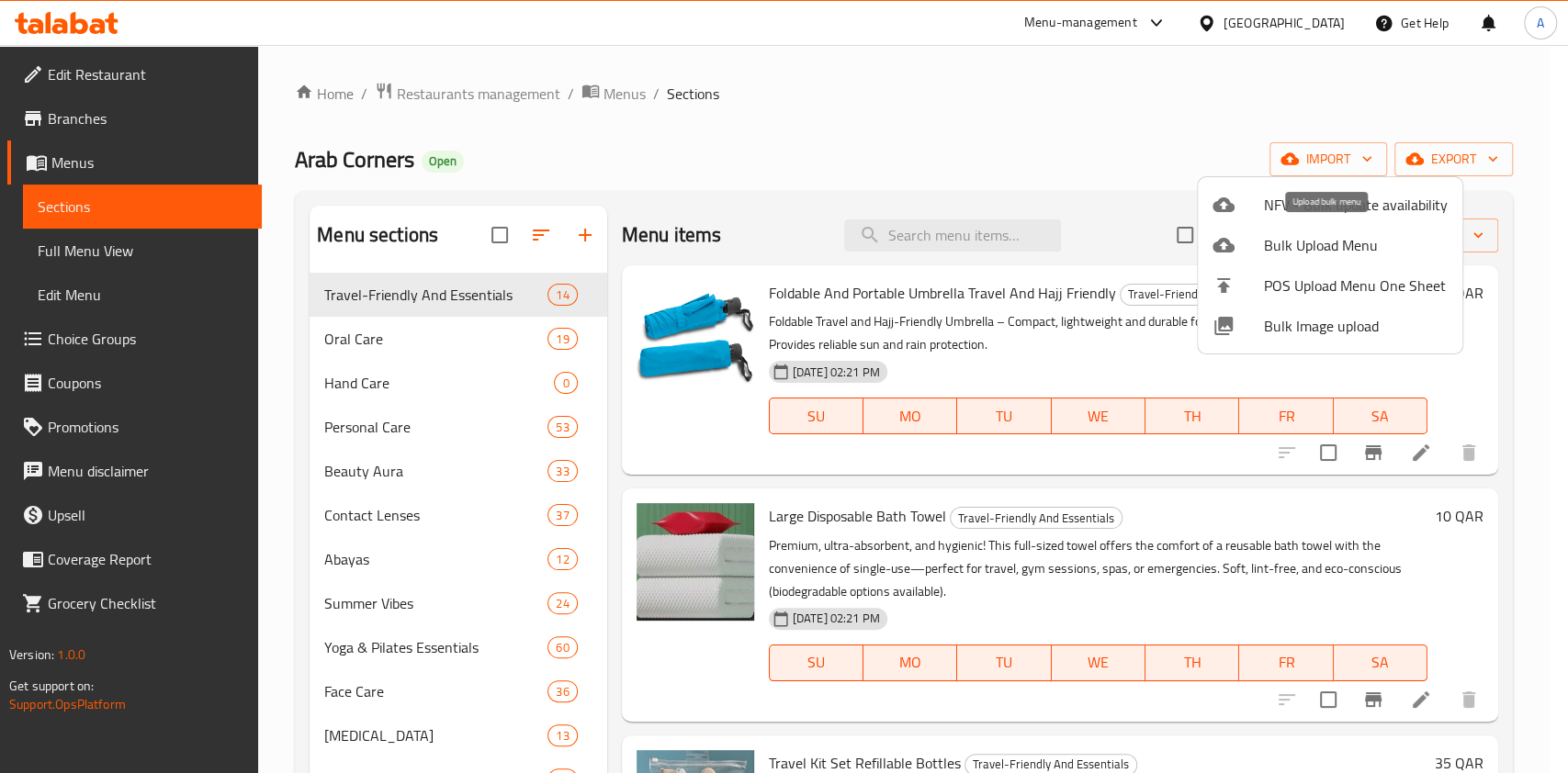
click at [1350, 241] on span "Bulk Upload Menu" at bounding box center [1356, 245] width 184 height 22
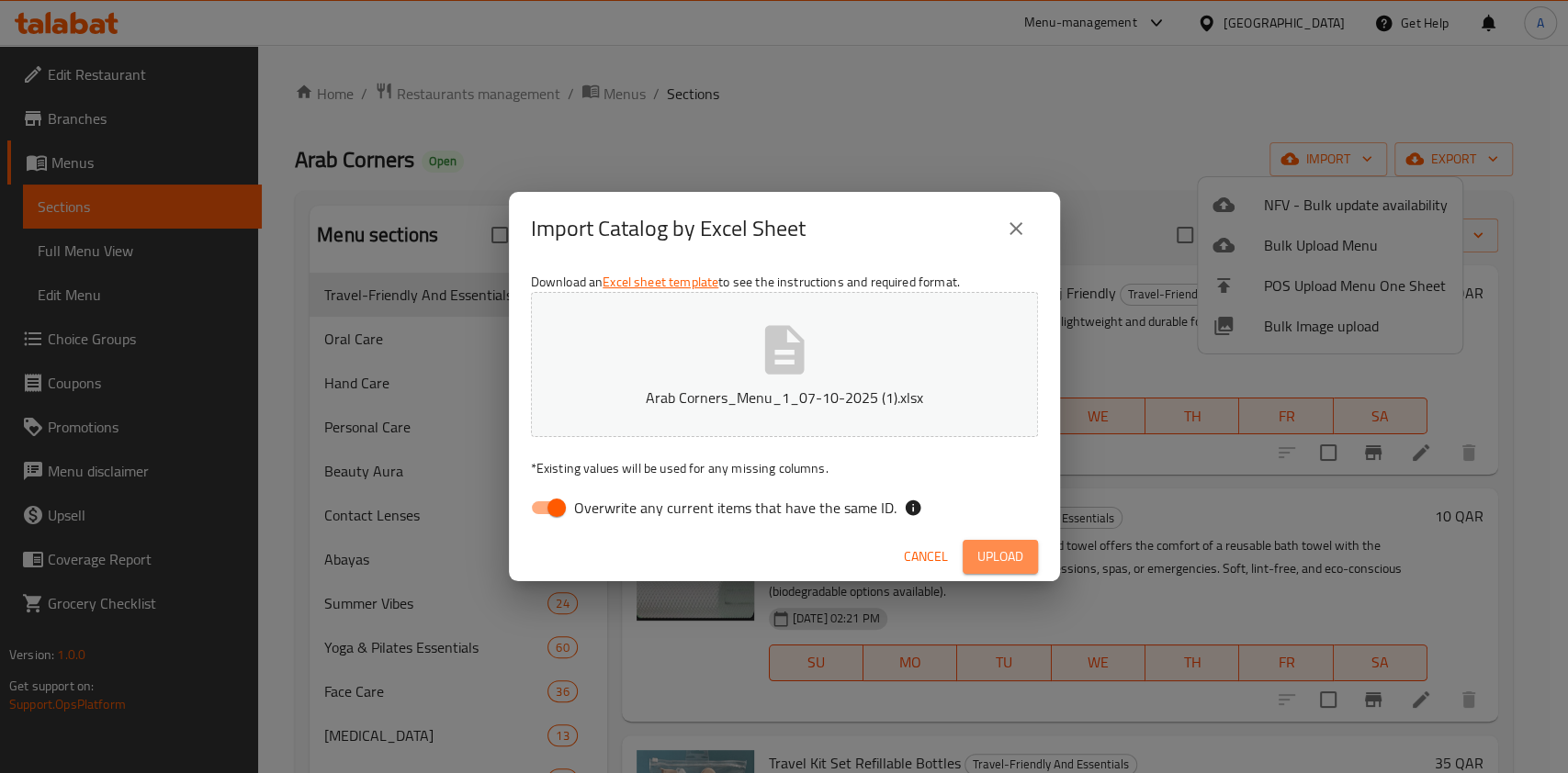
click at [1000, 562] on span "Upload" at bounding box center [1001, 556] width 46 height 23
click at [989, 554] on span "Upload" at bounding box center [1001, 556] width 46 height 23
click at [1016, 232] on icon "close" at bounding box center [1016, 229] width 22 height 22
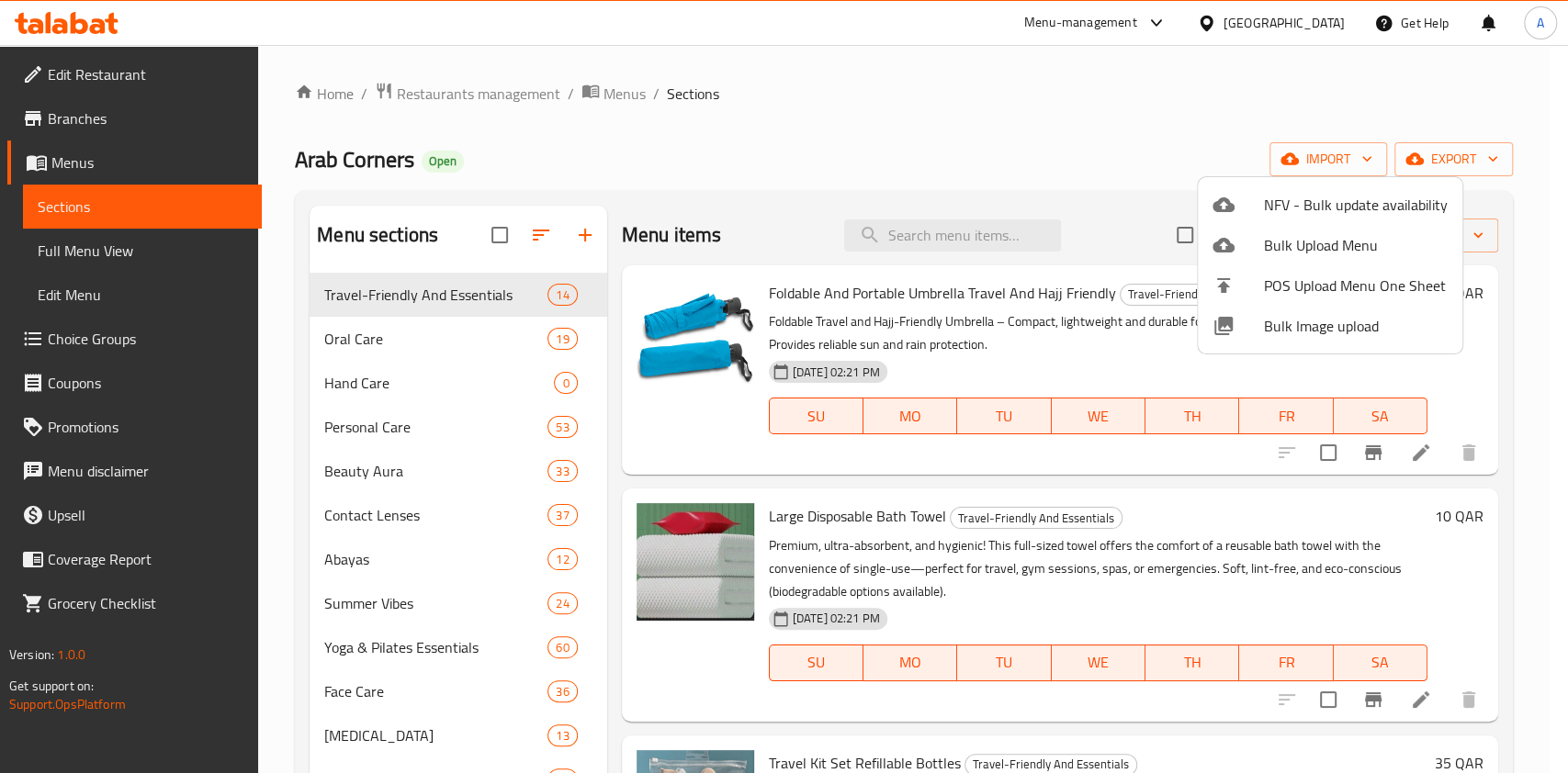
click at [1273, 98] on div at bounding box center [784, 386] width 1568 height 773
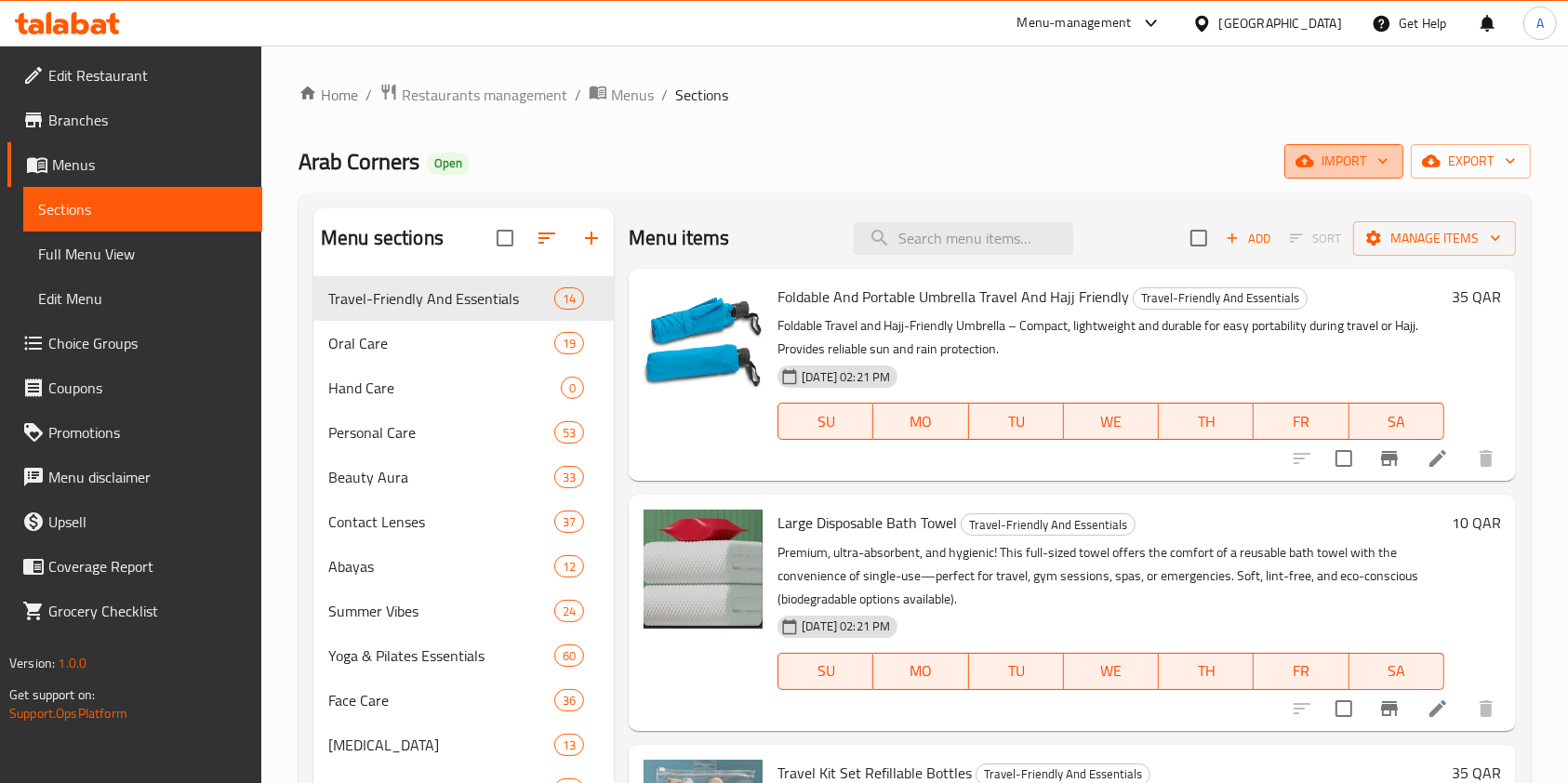
click at [1350, 153] on span "import" at bounding box center [1344, 161] width 89 height 23
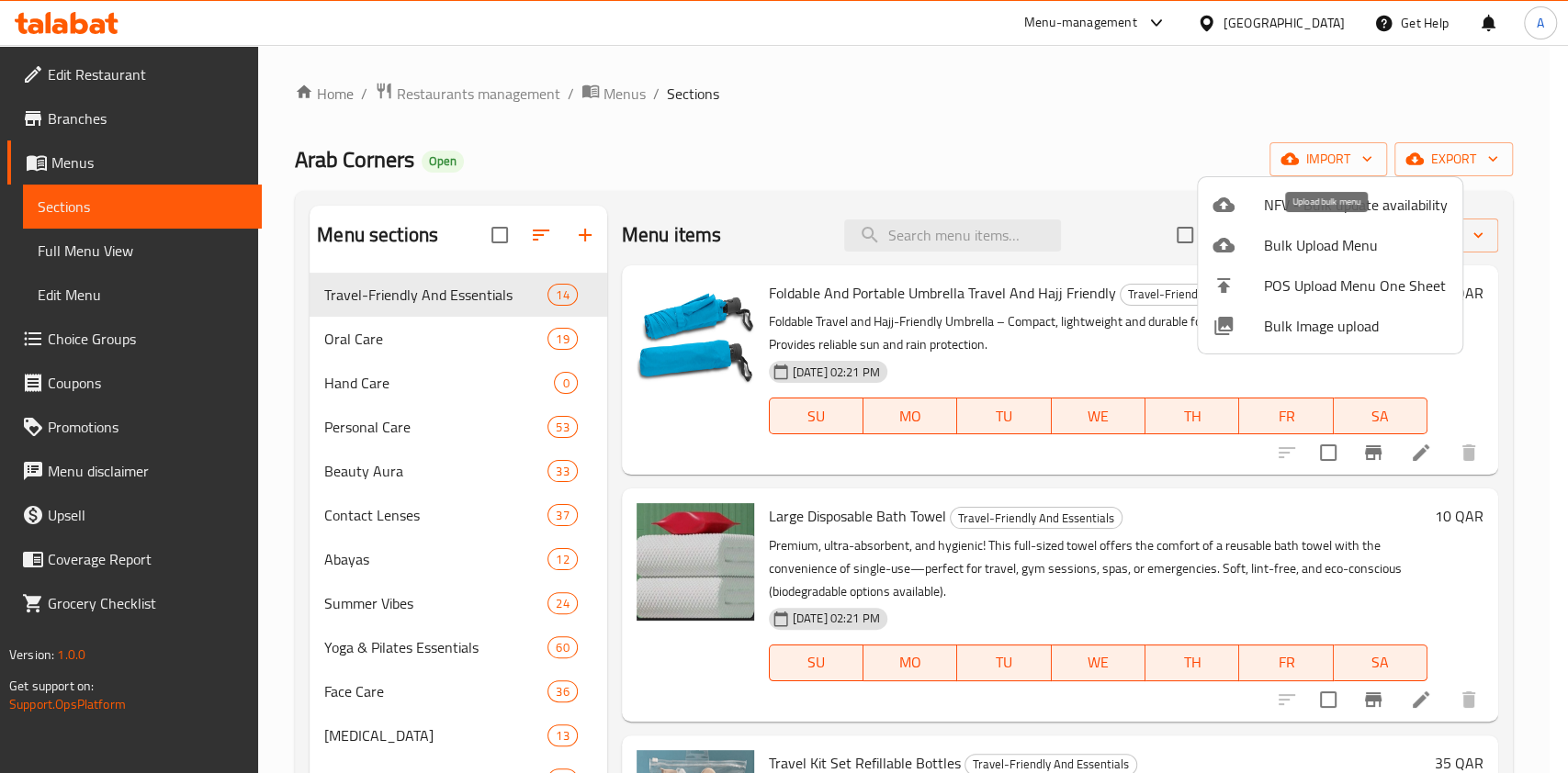
click at [1293, 238] on span "Bulk Upload Menu" at bounding box center [1356, 245] width 184 height 22
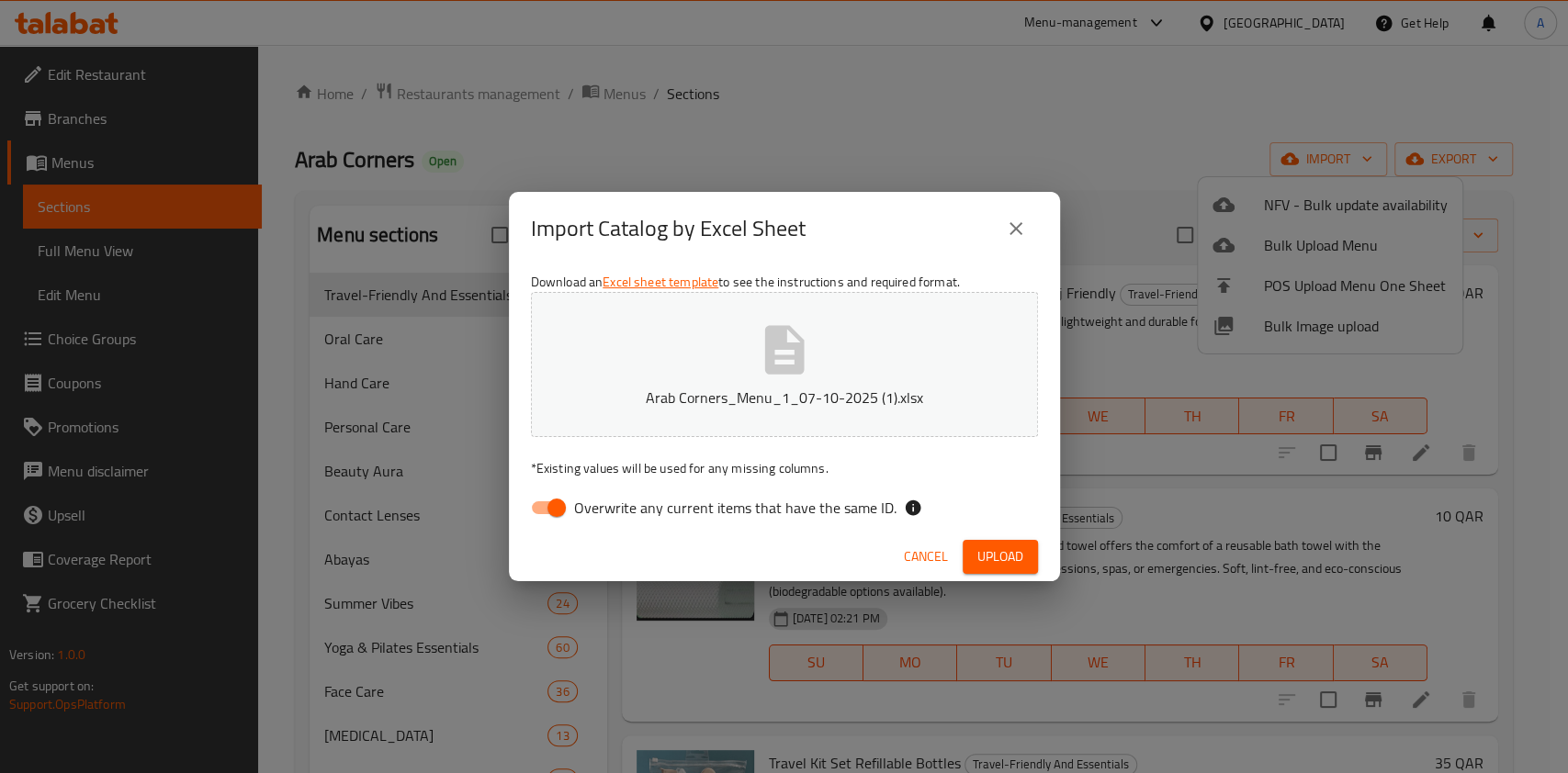
click at [990, 551] on span "Upload" at bounding box center [1001, 556] width 46 height 23
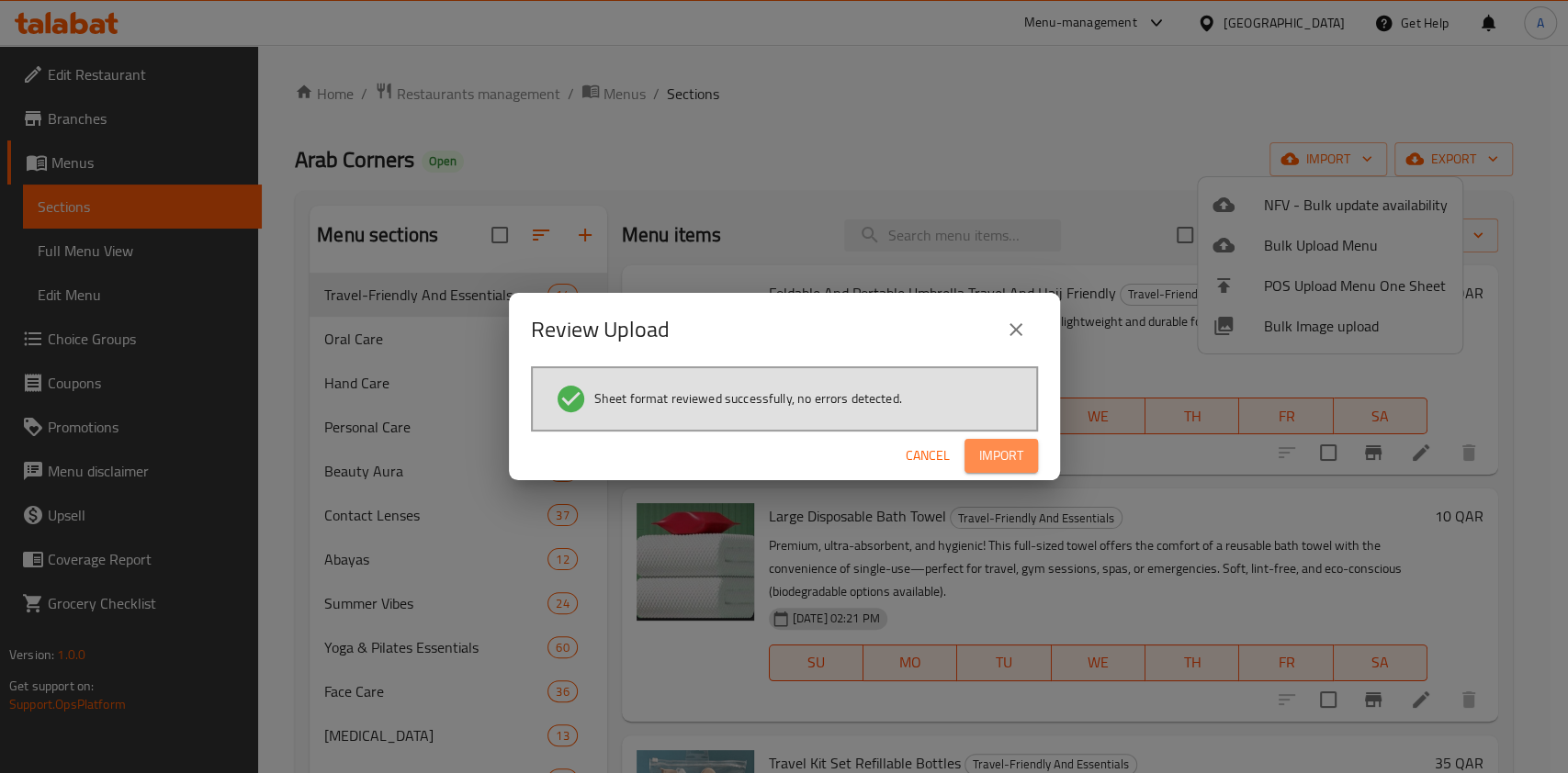
click at [996, 461] on span "Import" at bounding box center [1001, 455] width 44 height 23
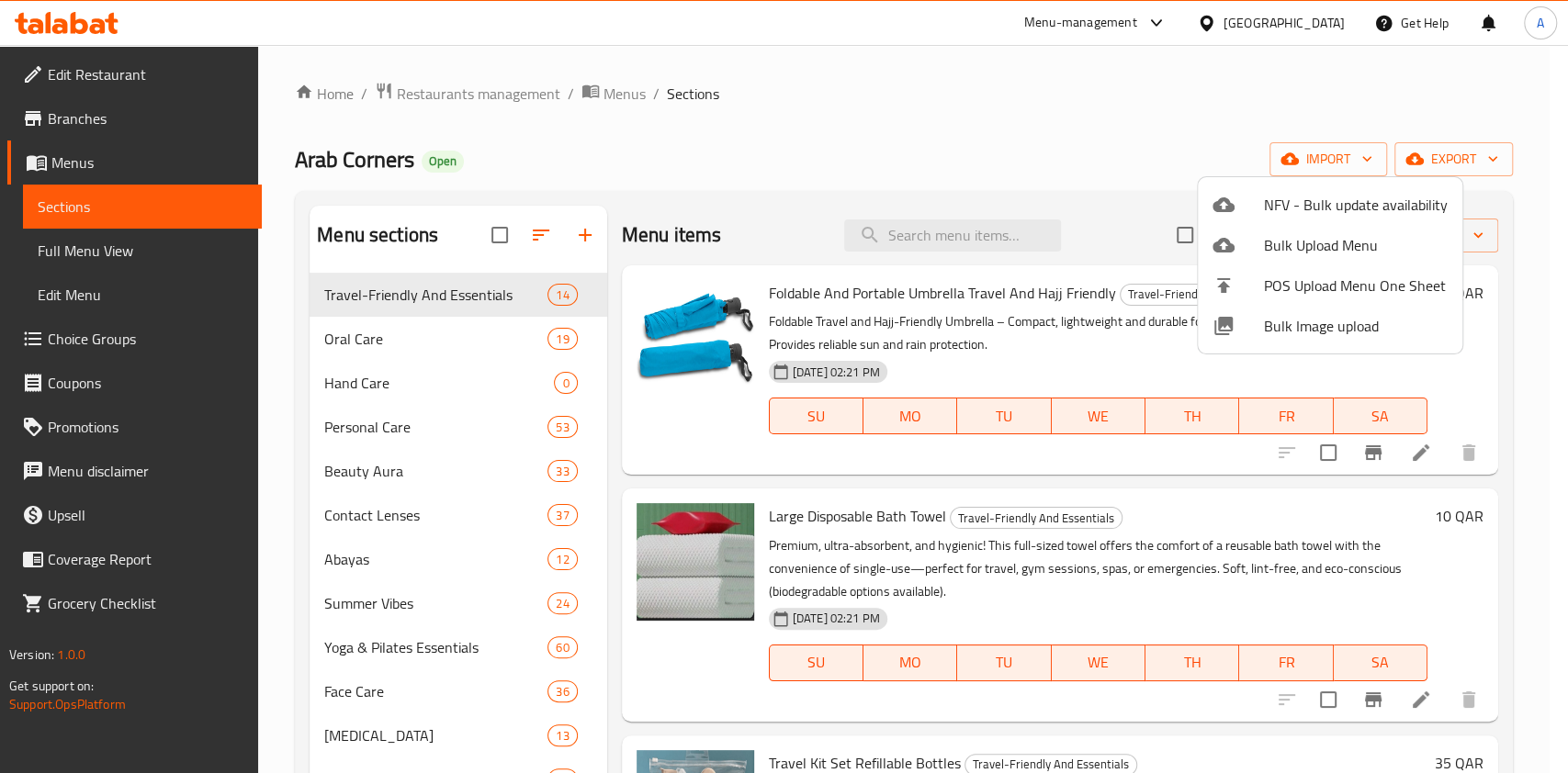
click at [909, 239] on div at bounding box center [784, 386] width 1568 height 773
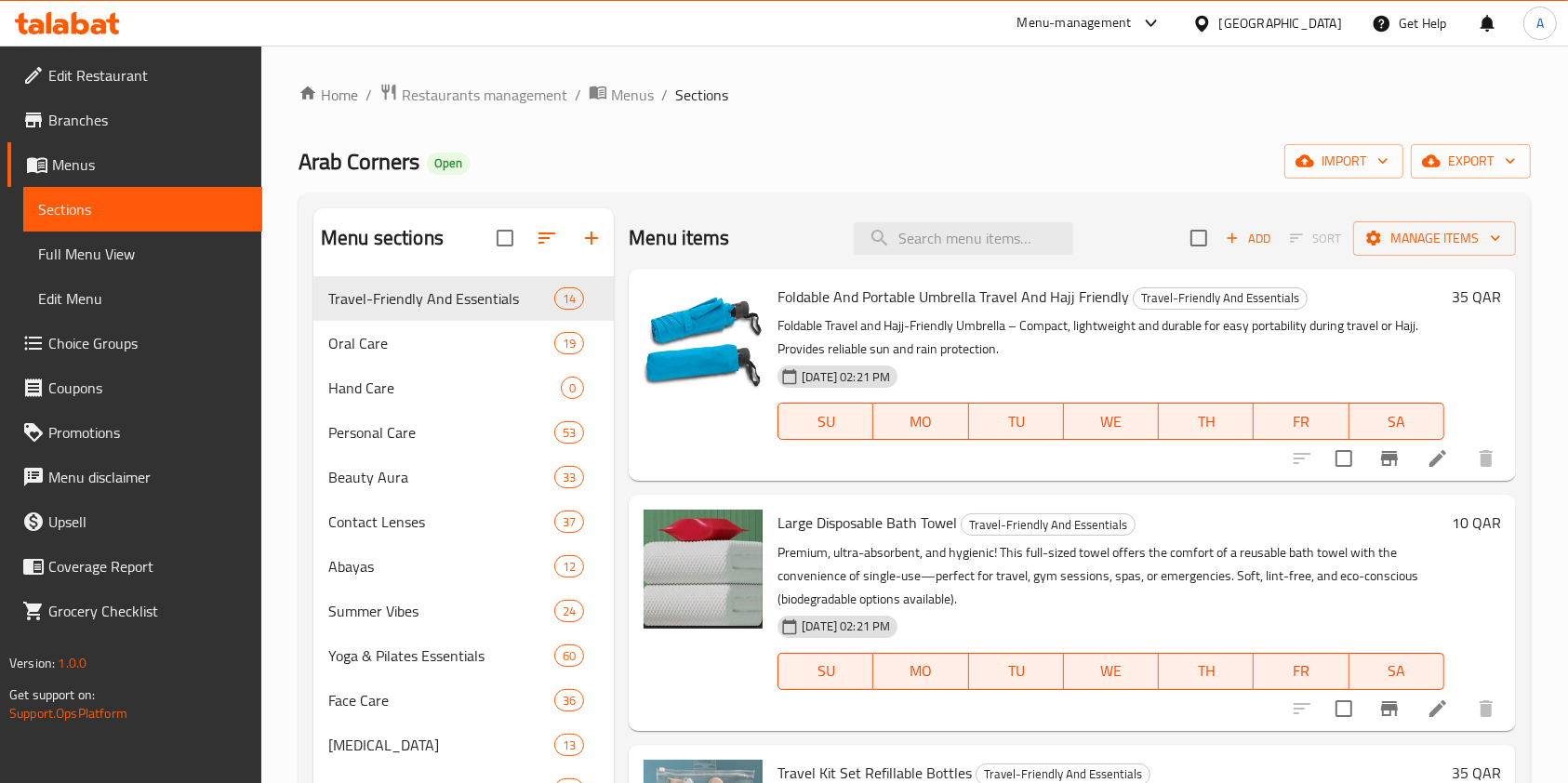
click at [920, 242] on input "search" at bounding box center [964, 238] width 220 height 33
paste input "Quickdry Sports Cooling Towel"
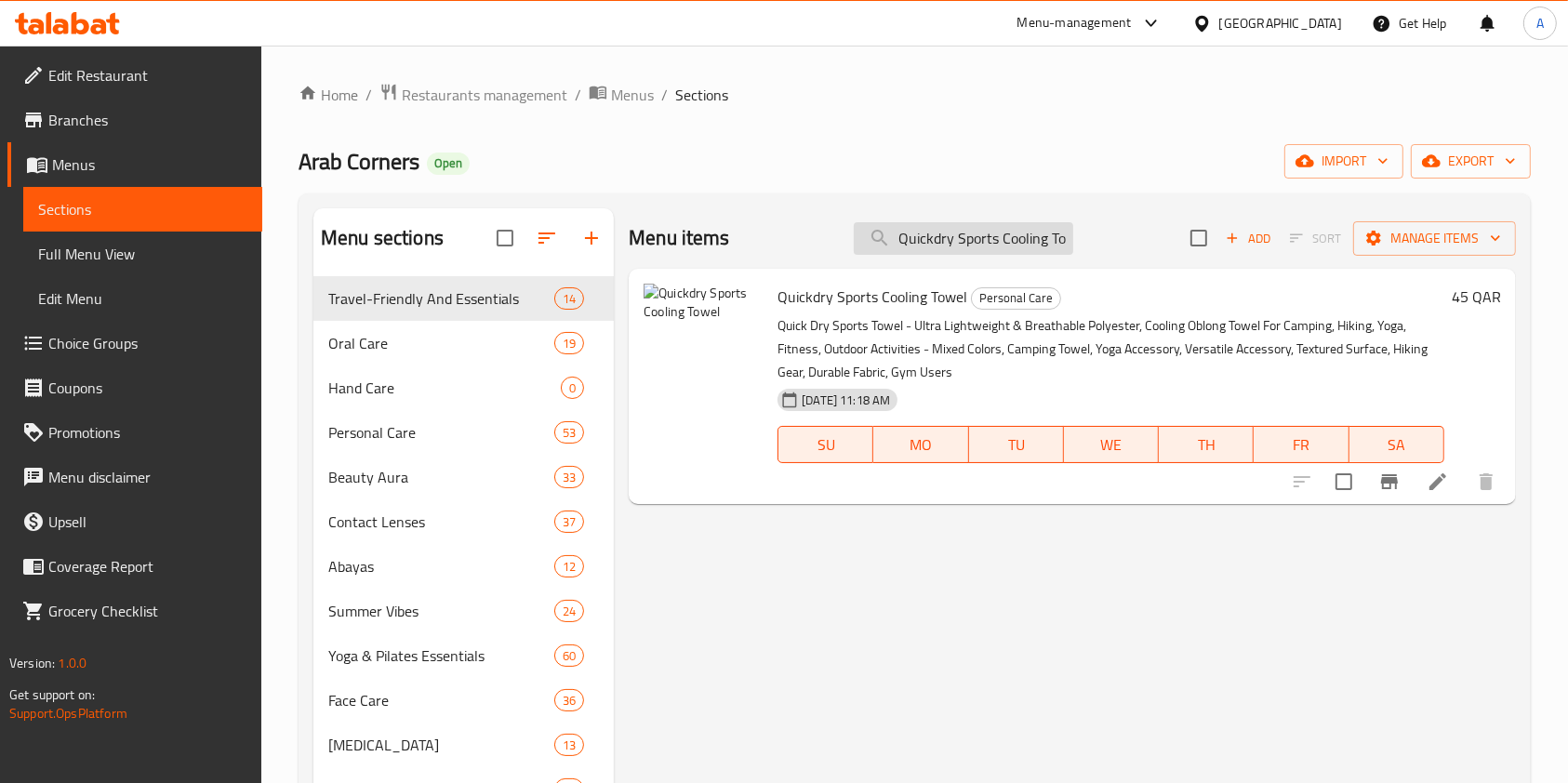
click at [957, 247] on input "Quickdry Sports Cooling Towel" at bounding box center [964, 238] width 220 height 33
paste input "13-Piece Soft Makeup Brush Set – Hot Pink With Case"
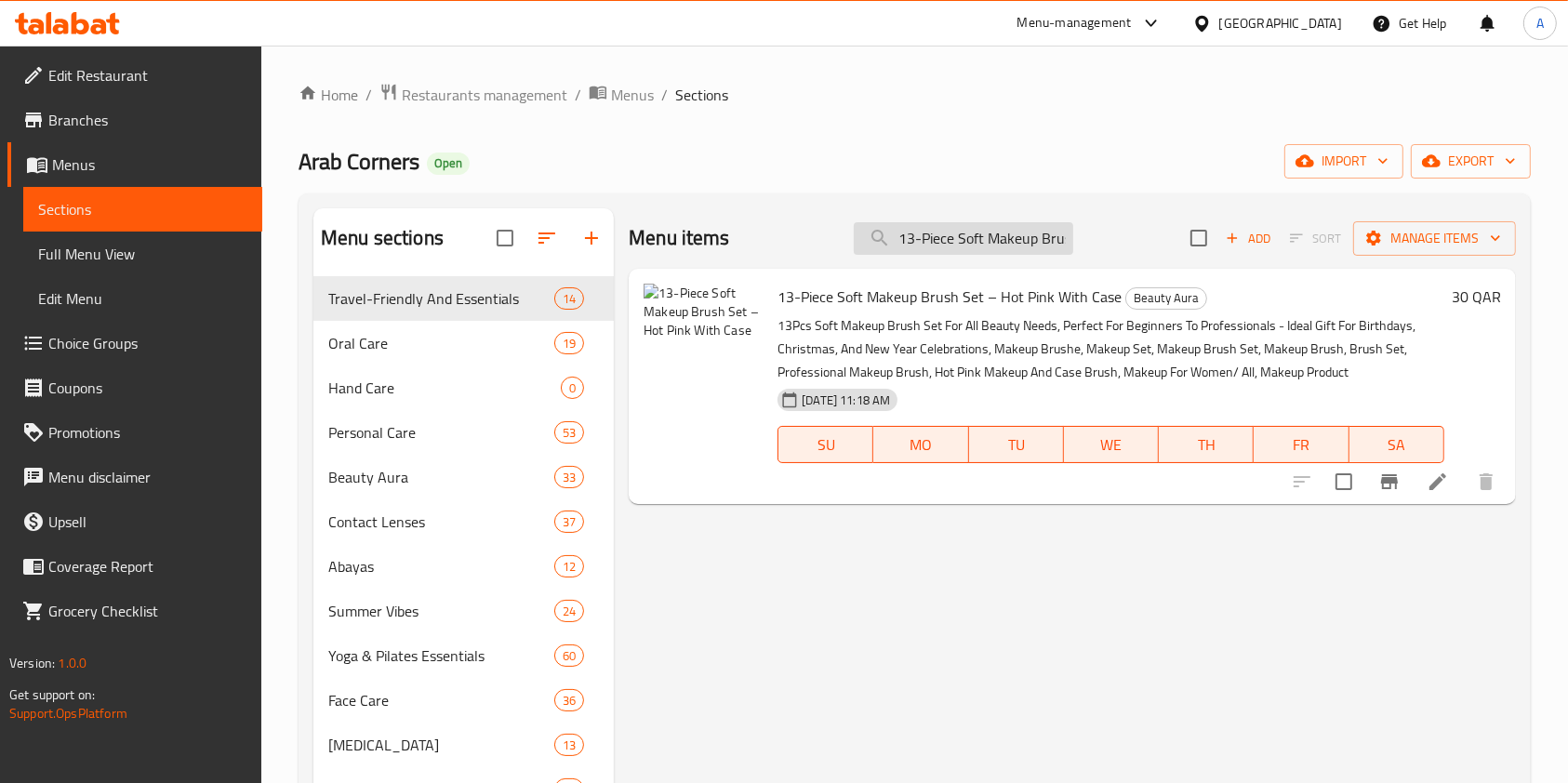
click at [1007, 223] on input "13-Piece Soft Makeup Brush Set – Hot Pink With Case" at bounding box center [964, 238] width 220 height 33
paste input "https://images.dhmedia.io/image/talabat-nv/QA/PHARMACY/Arab%20corners%20CMS/505…"
type input "https://images.dhmedia.io/image/talabat-nv/QA/PHARMACY/Arab%20corners%20CMS/505…"
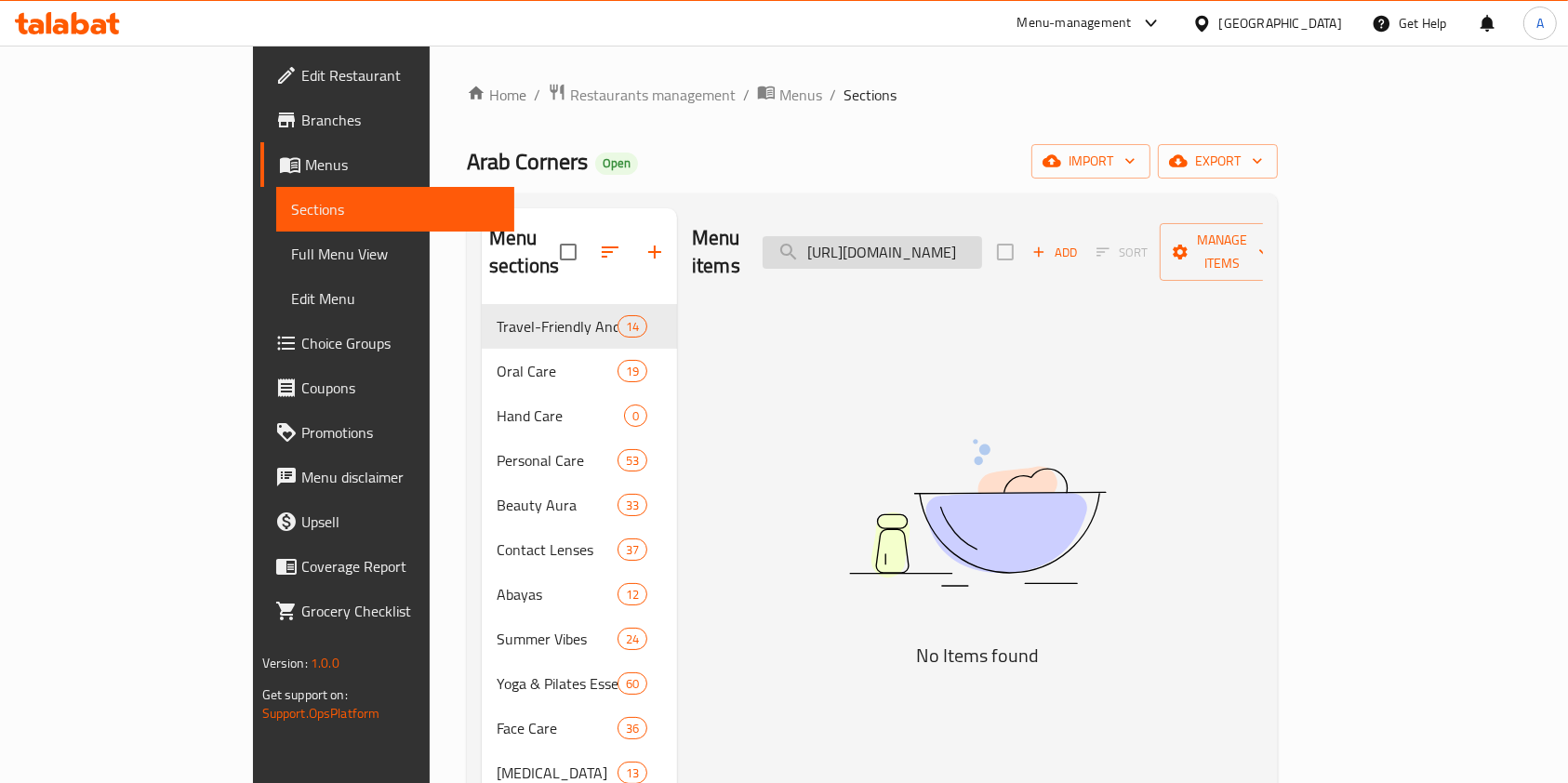
scroll to position [0, 0]
click at [982, 242] on input "https://images.dhmedia.io/image/talabat-nv/QA/PHARMACY/Arab%20corners%20CMS/505…" at bounding box center [872, 252] width 220 height 33
click at [982, 236] on input "https://images.dhmedia.io/image/talabat-nv/QA/PHARMACY/Arab%20corners%20CMS/505…" at bounding box center [872, 252] width 220 height 33
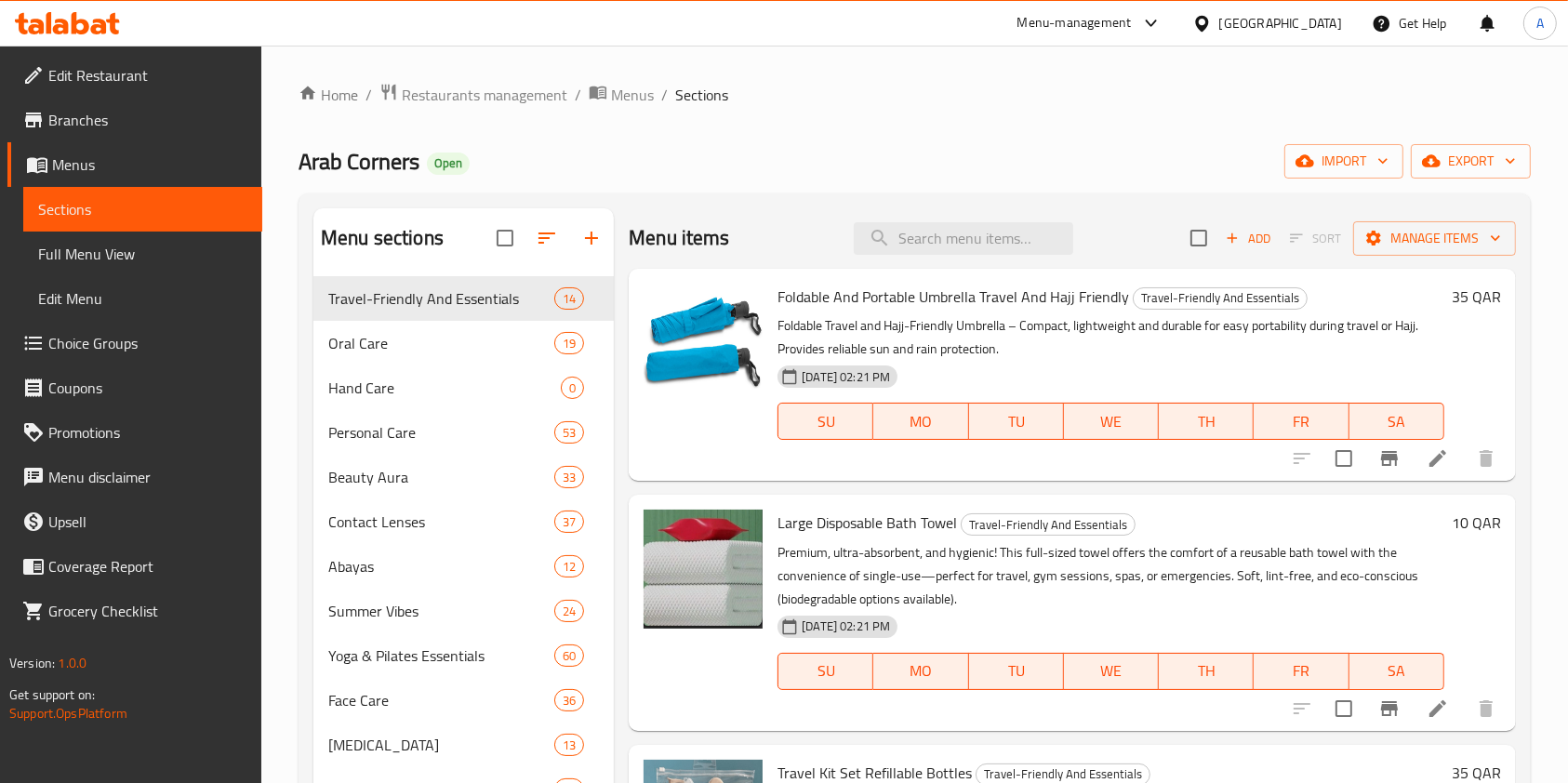
paste input "Quickdry Sports Cooling Towel"
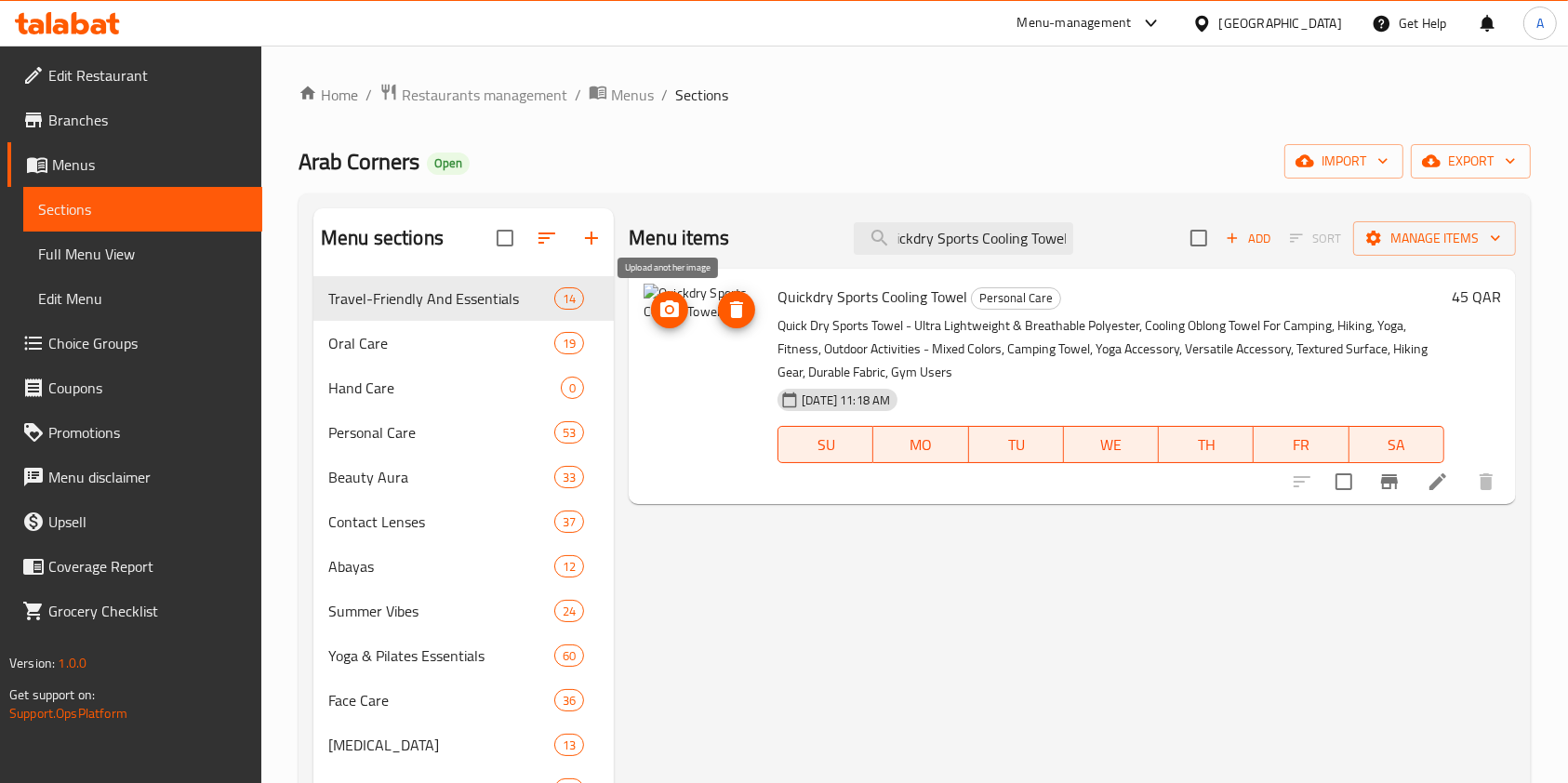
type input "Quickdry Sports Cooling Towel"
click at [665, 307] on icon "upload picture" at bounding box center [669, 309] width 19 height 17
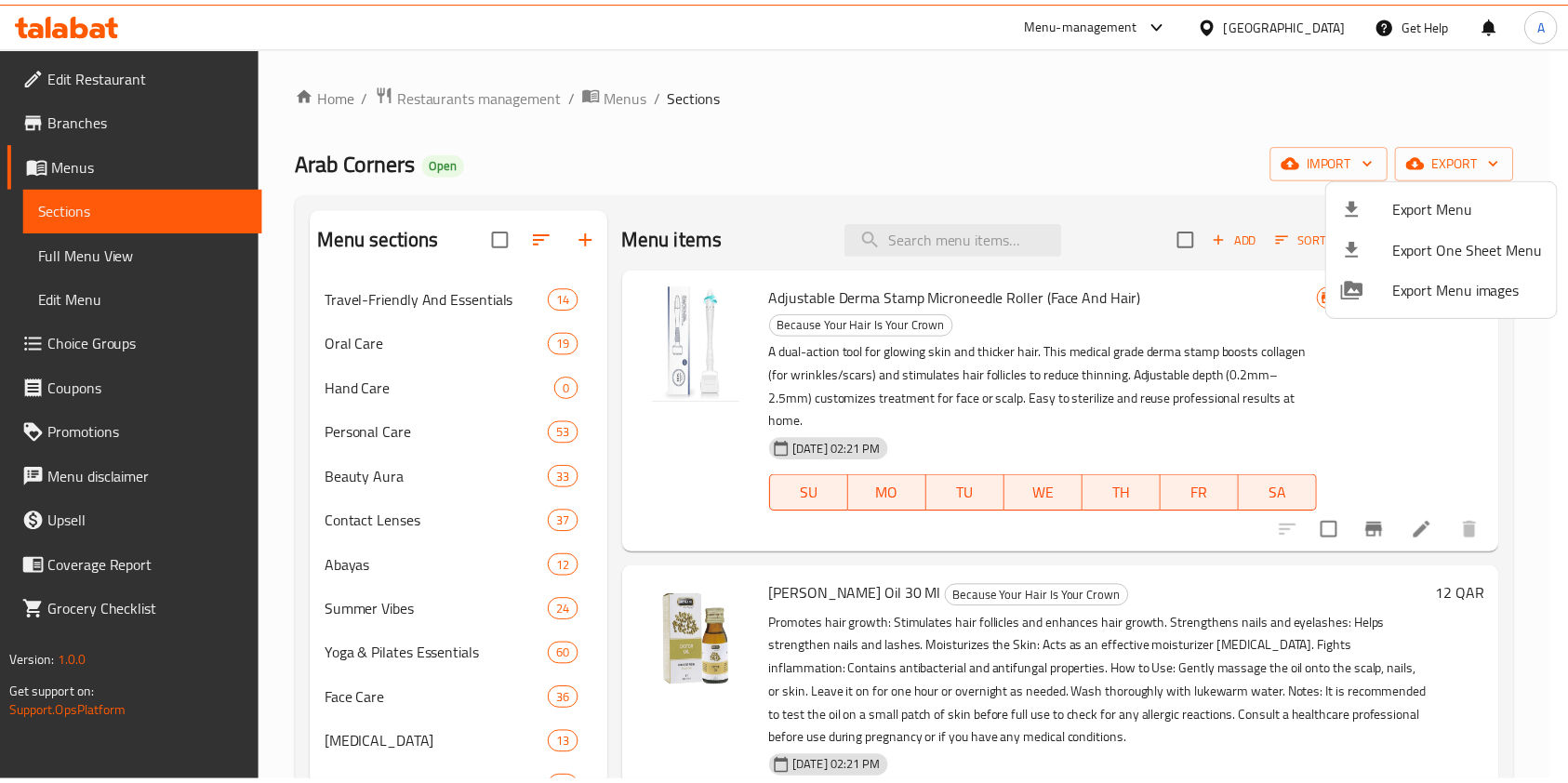
scroll to position [3472, 0]
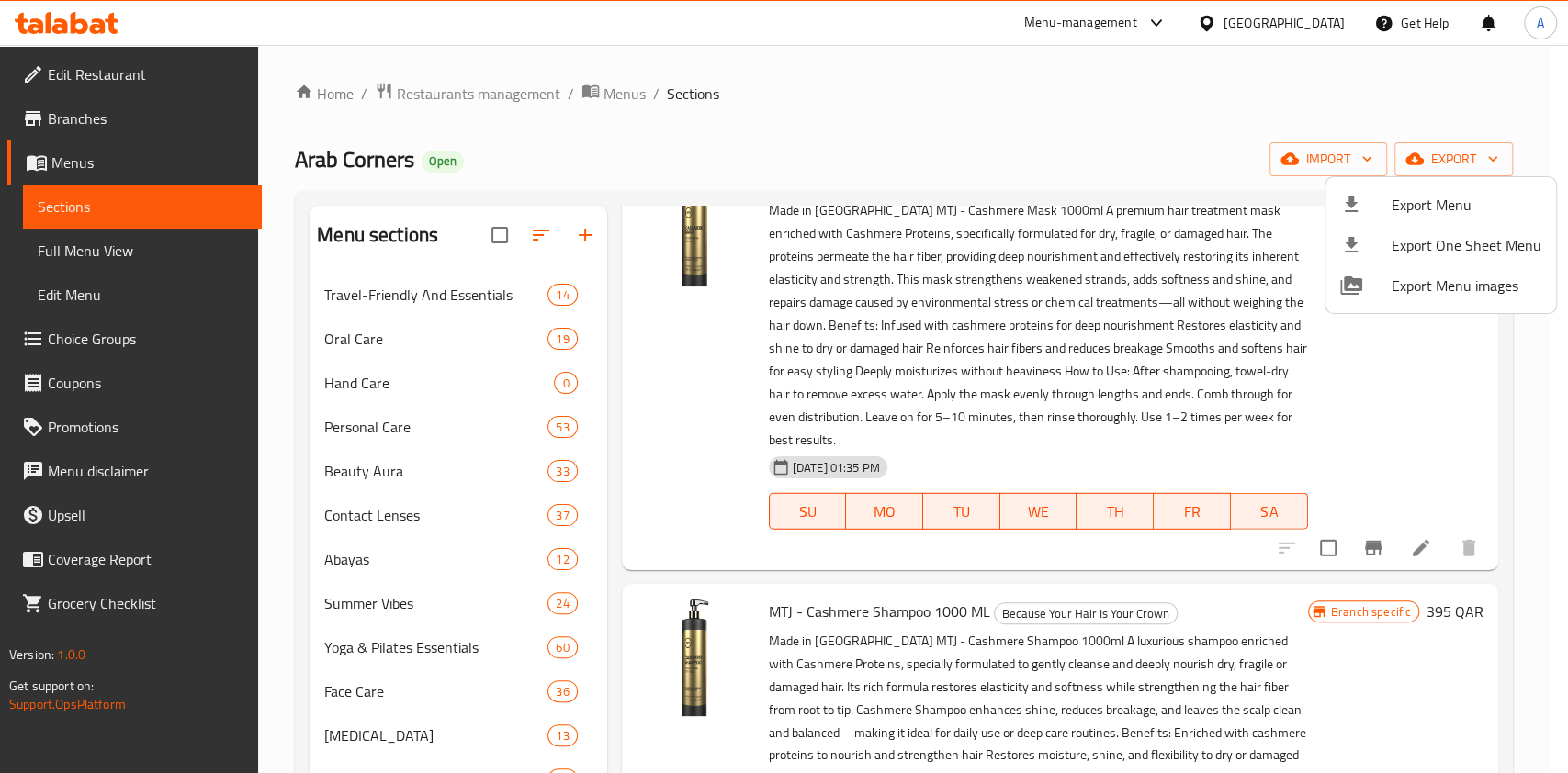
click at [1454, 150] on div at bounding box center [784, 386] width 1568 height 773
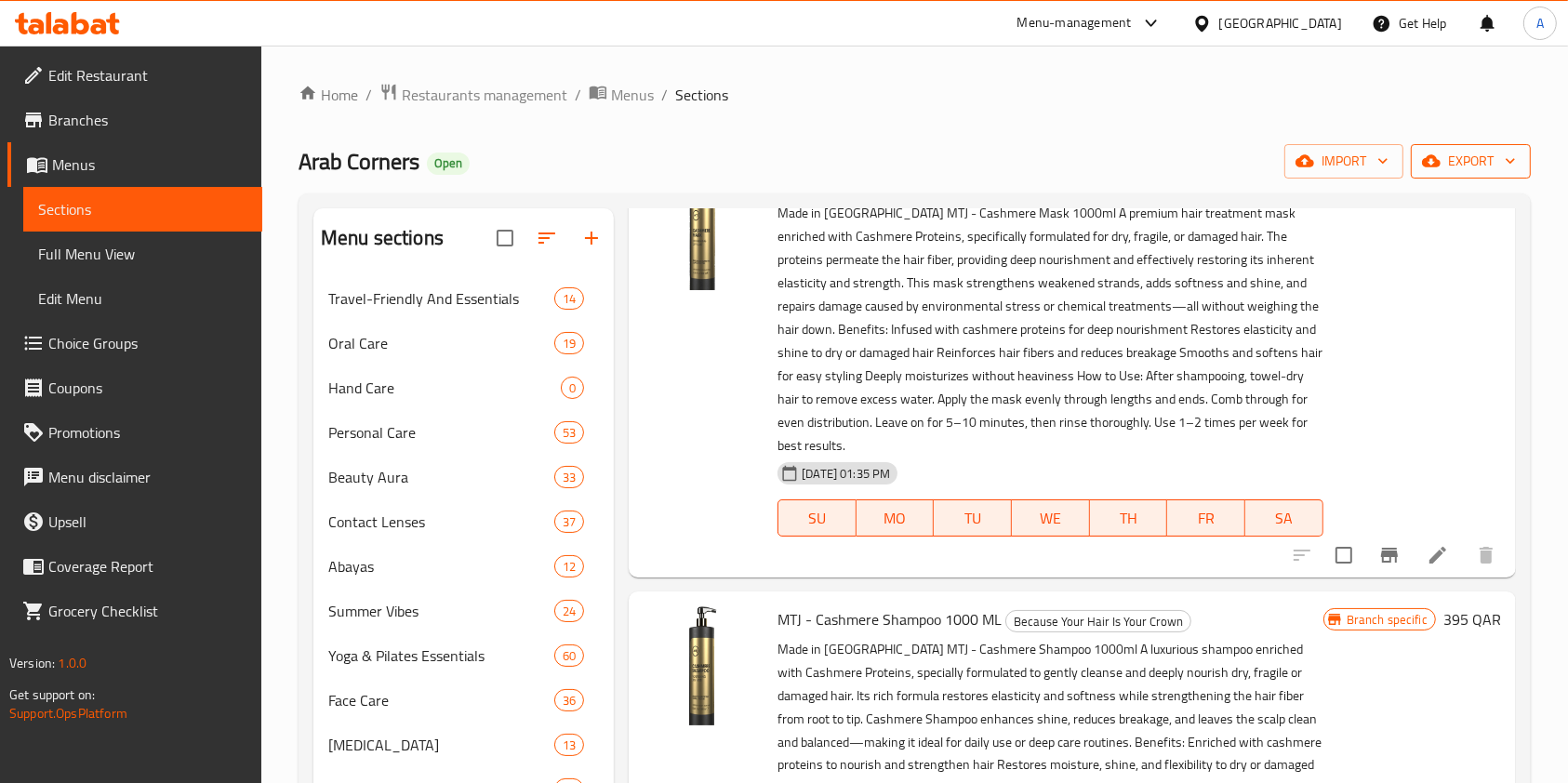
click at [1474, 158] on span "export" at bounding box center [1470, 161] width 90 height 23
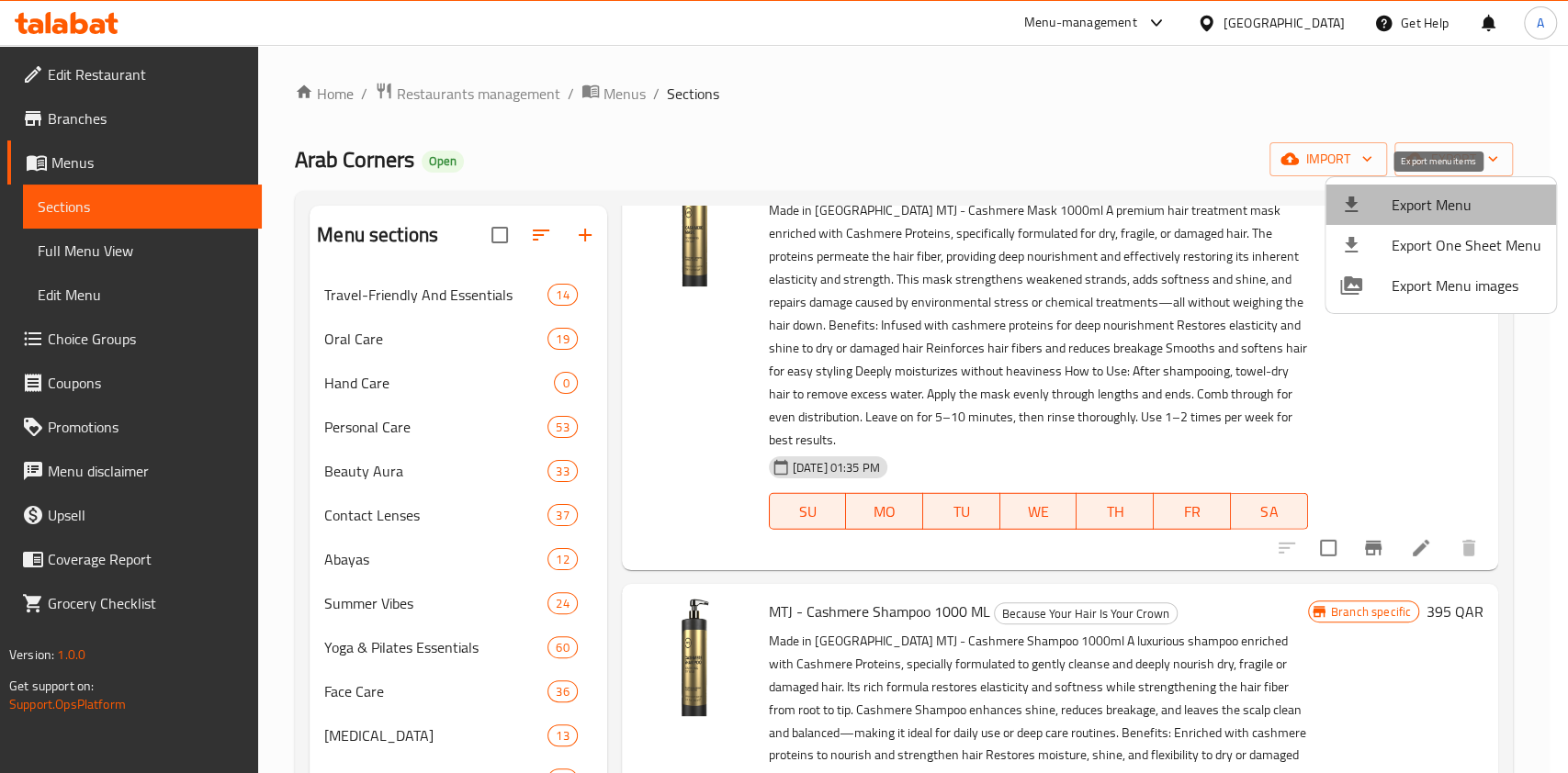
click at [1451, 199] on span "Export Menu" at bounding box center [1466, 205] width 150 height 22
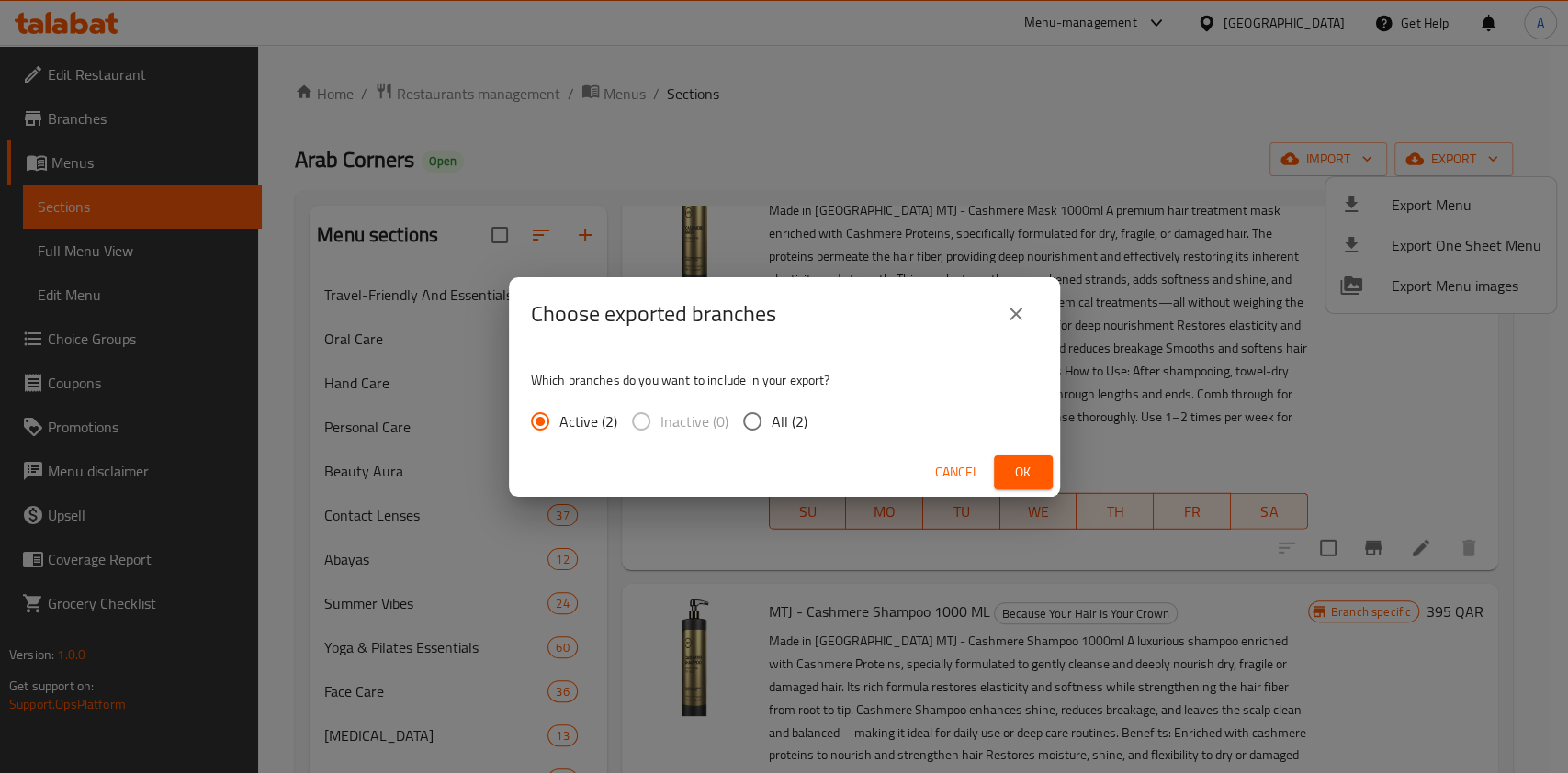
click at [1020, 464] on span "Ok" at bounding box center [1024, 472] width 29 height 23
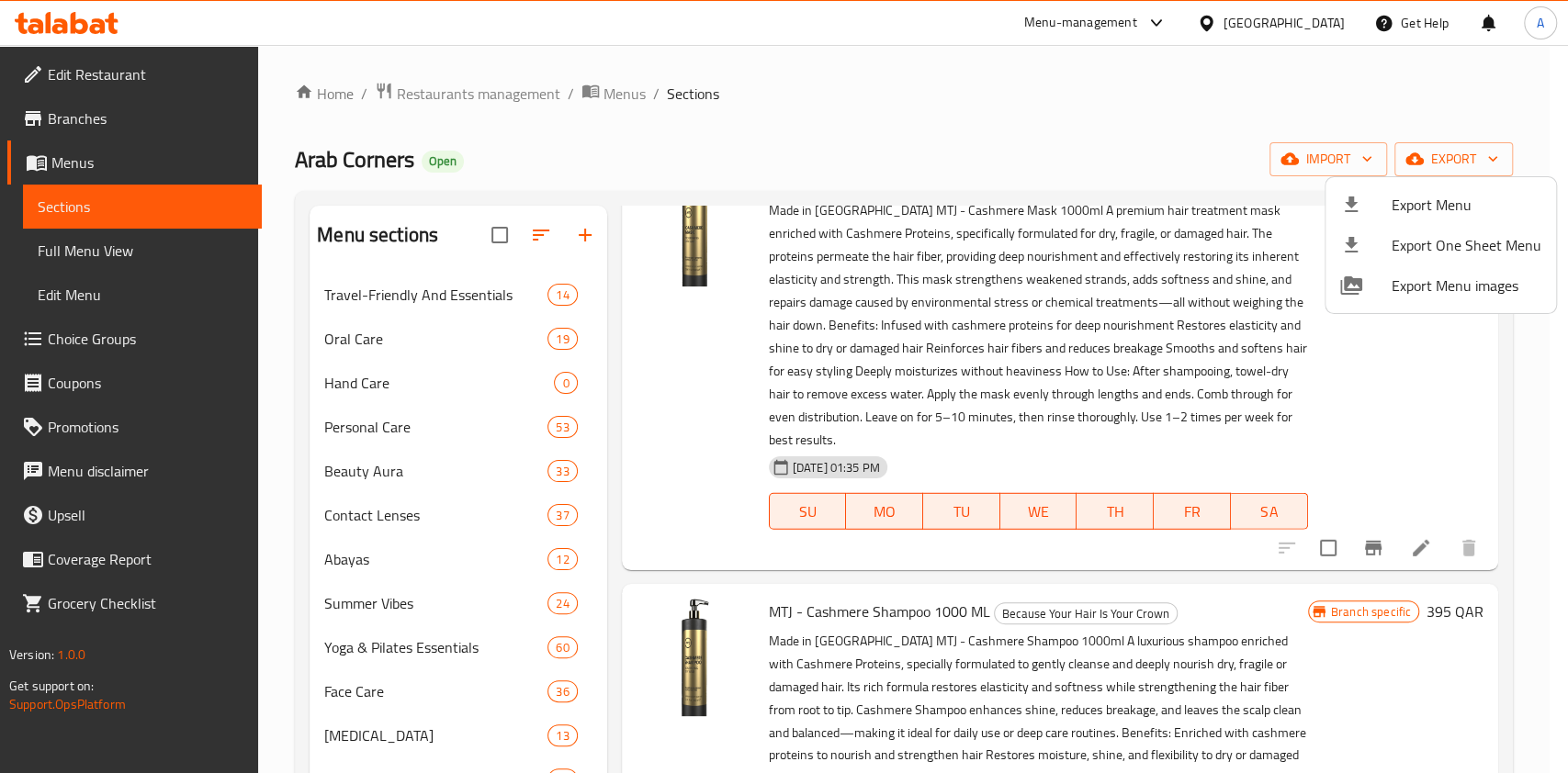
click at [1348, 154] on div at bounding box center [784, 386] width 1568 height 773
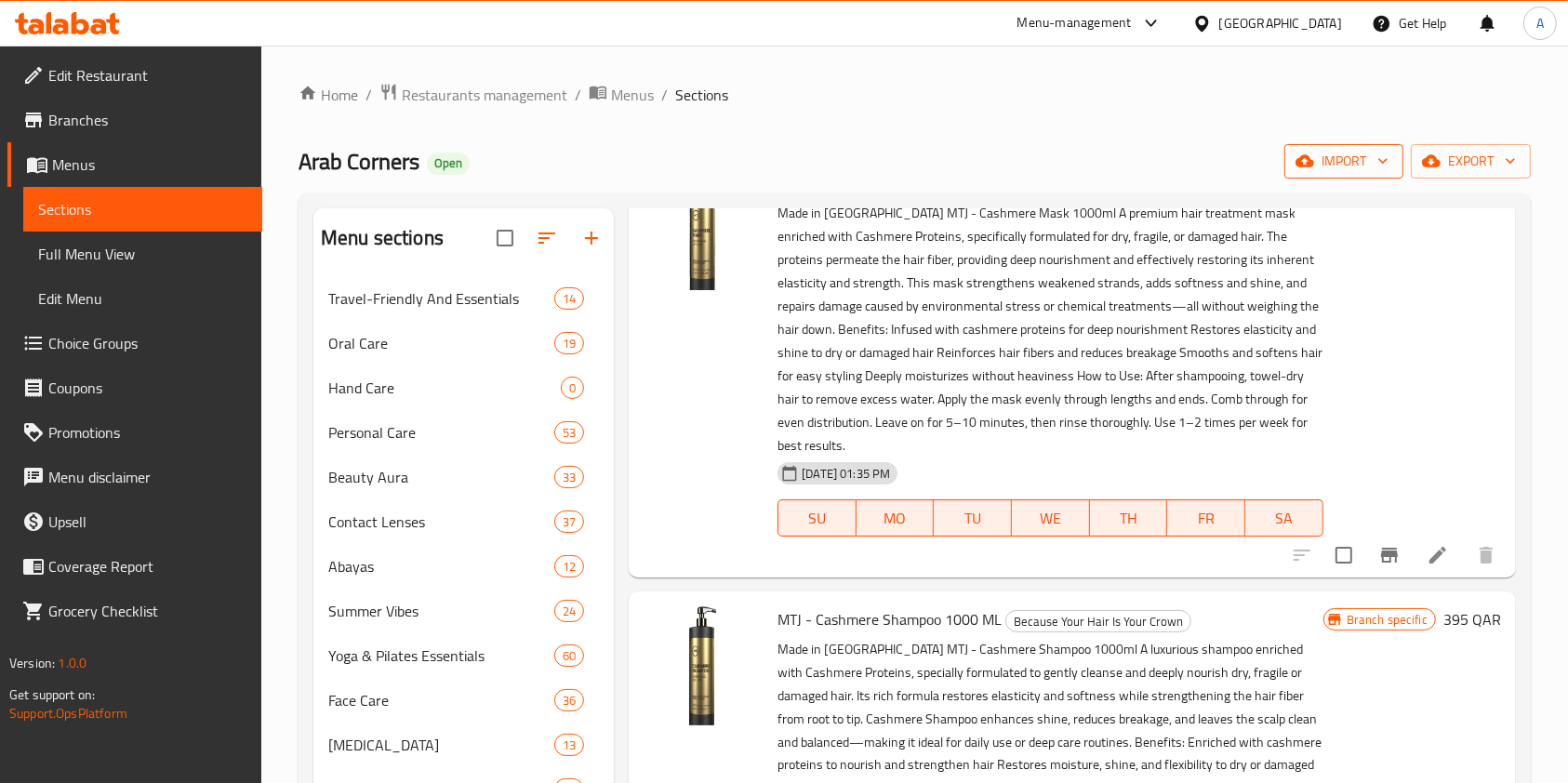
click at [1365, 165] on span "import" at bounding box center [1344, 161] width 89 height 23
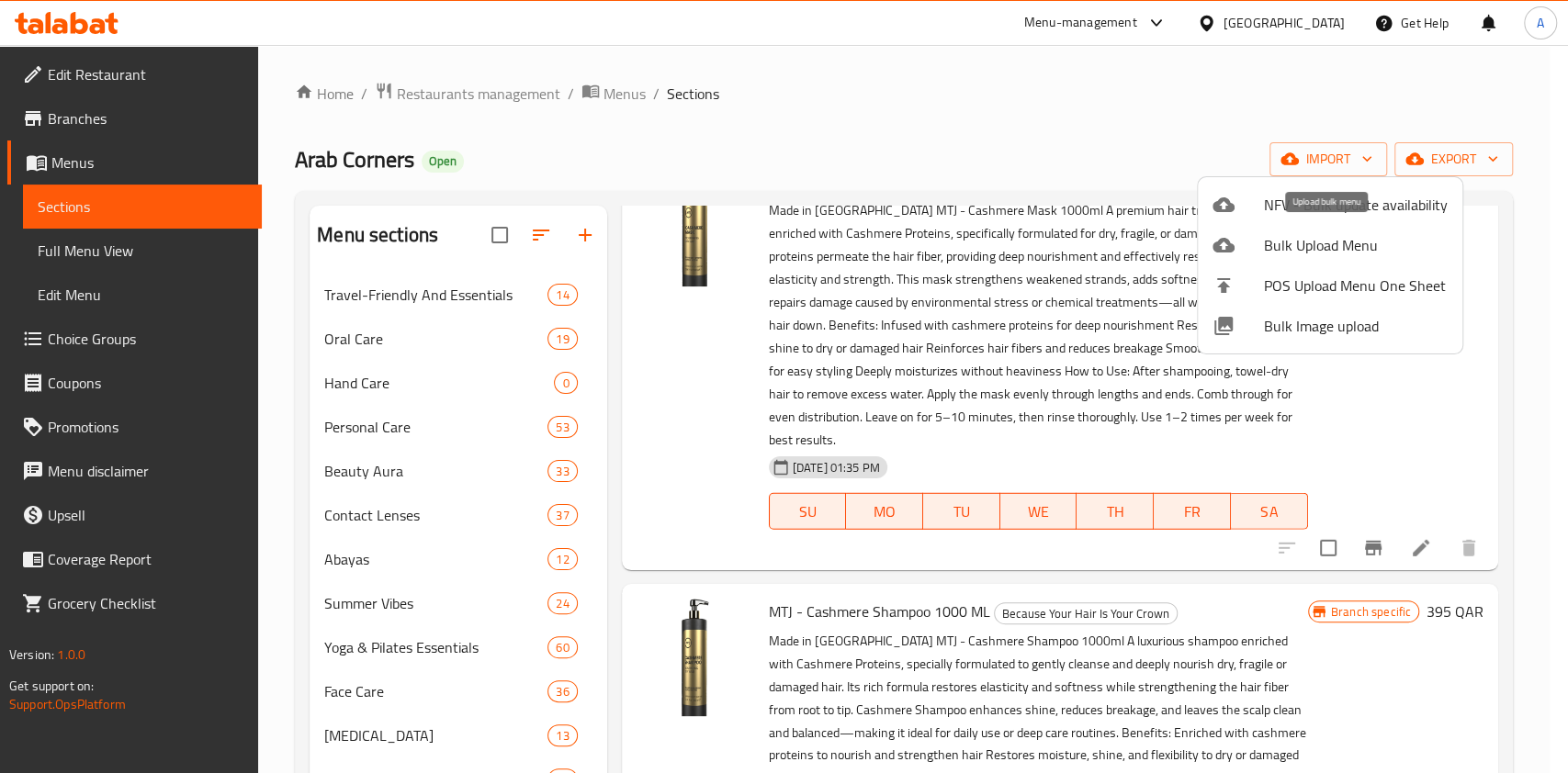
click at [1315, 256] on span "Bulk Upload Menu" at bounding box center [1356, 245] width 184 height 22
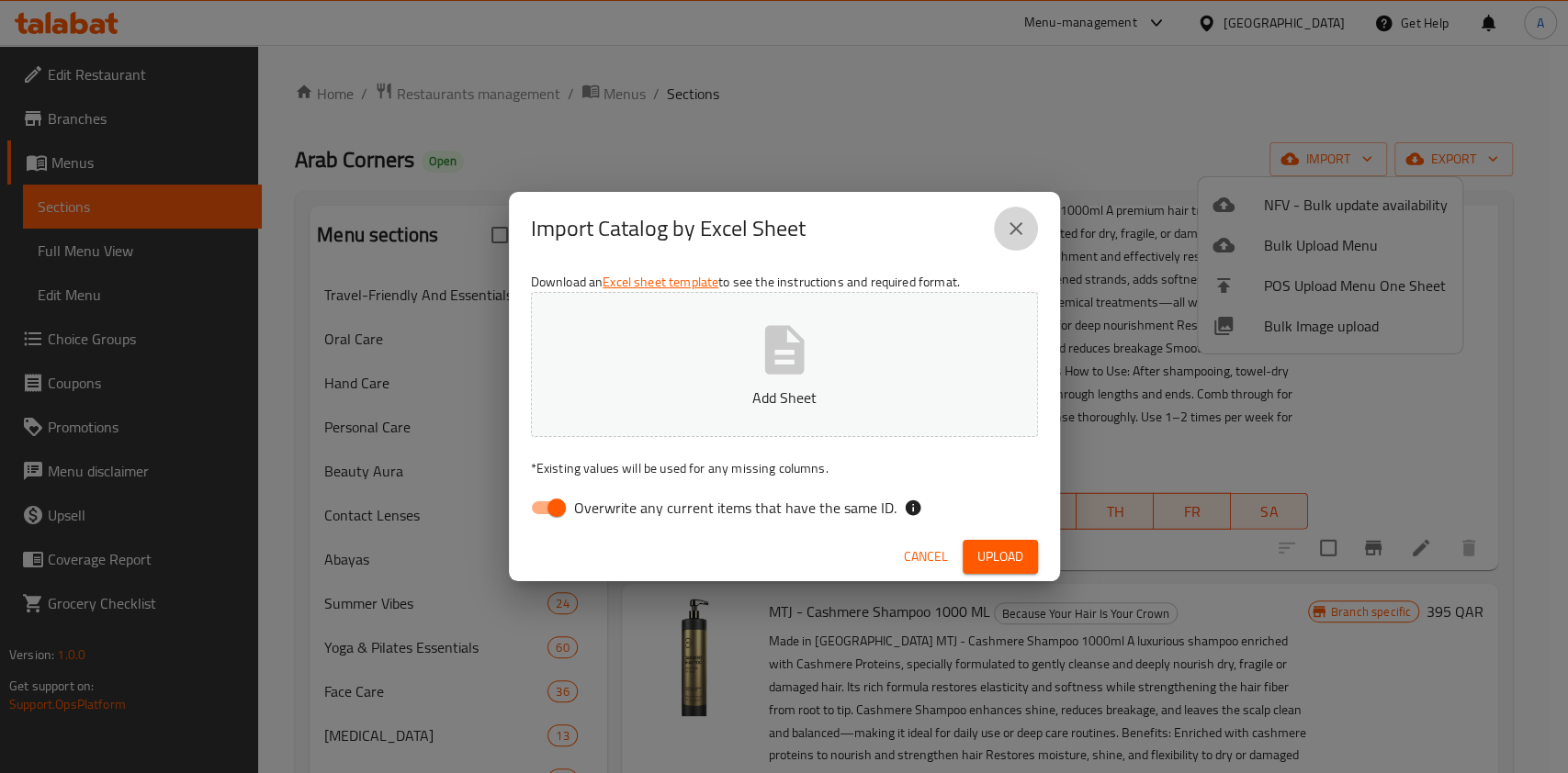
drag, startPoint x: 1022, startPoint y: 214, endPoint x: 1255, endPoint y: 11, distance: 309.0
click at [1022, 214] on button "close" at bounding box center [1016, 229] width 44 height 44
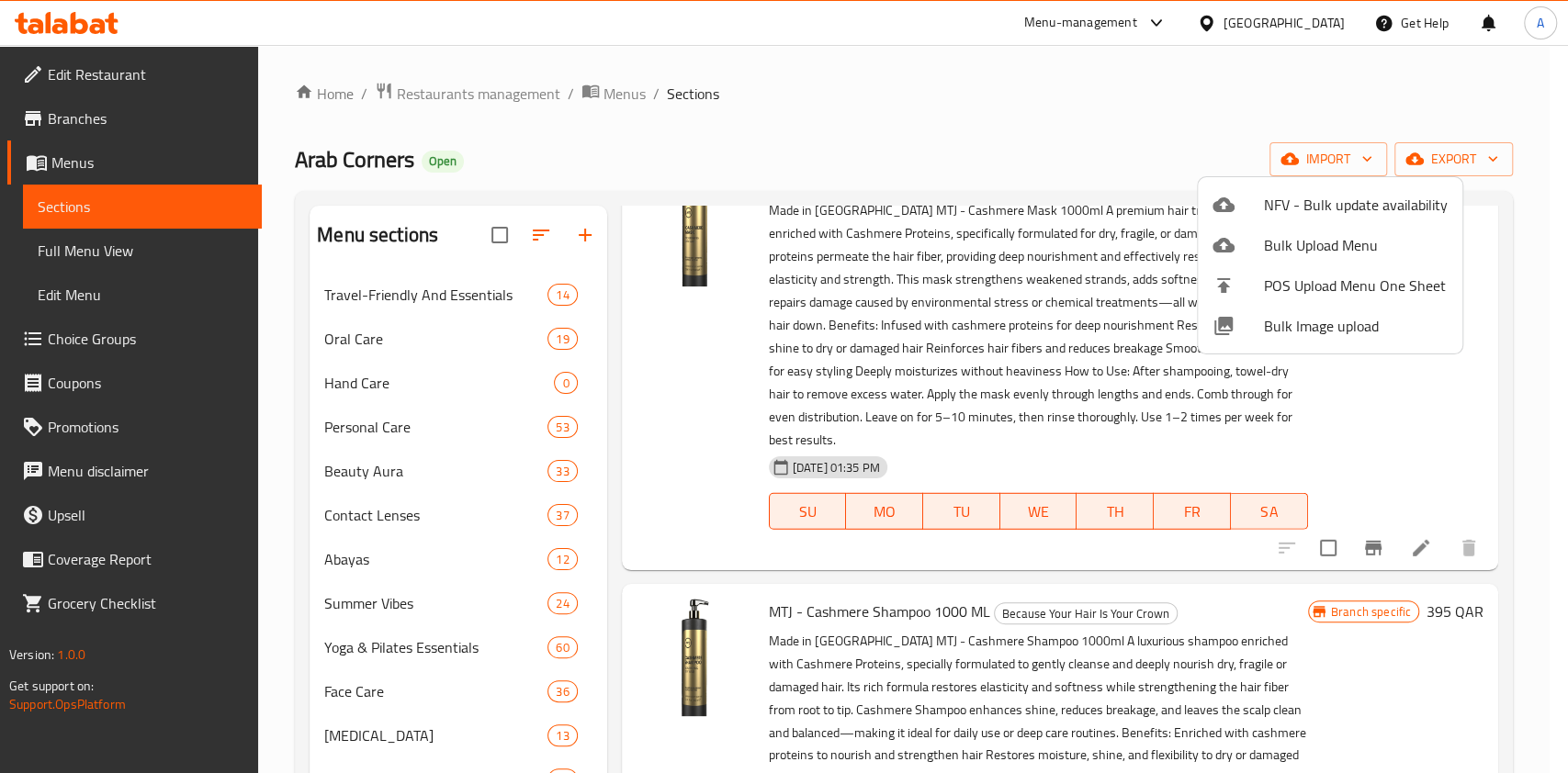
click at [853, 89] on div at bounding box center [784, 386] width 1568 height 773
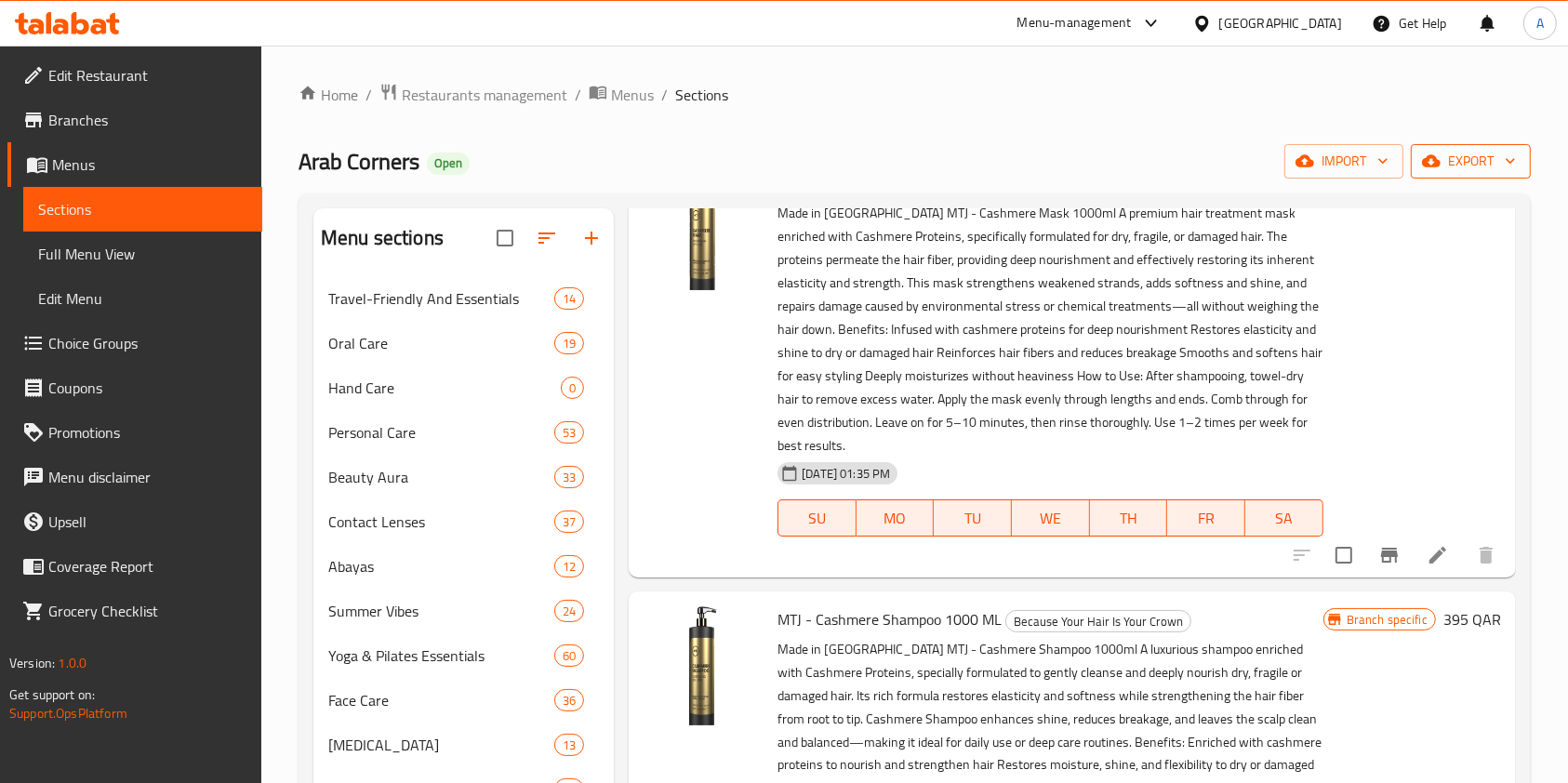
click at [1444, 151] on span "export" at bounding box center [1470, 161] width 90 height 23
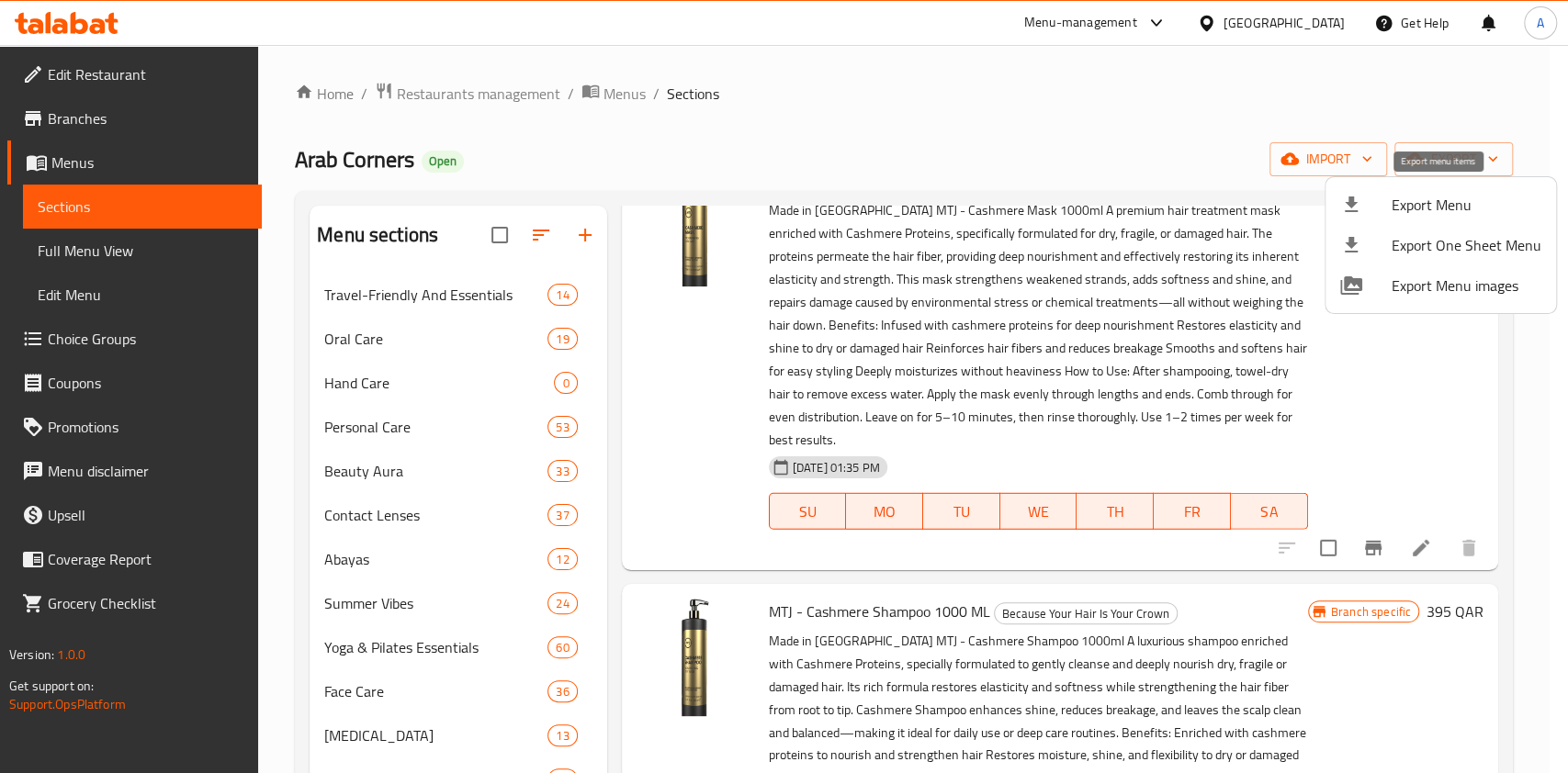
click at [1446, 207] on span "Export Menu" at bounding box center [1466, 205] width 150 height 22
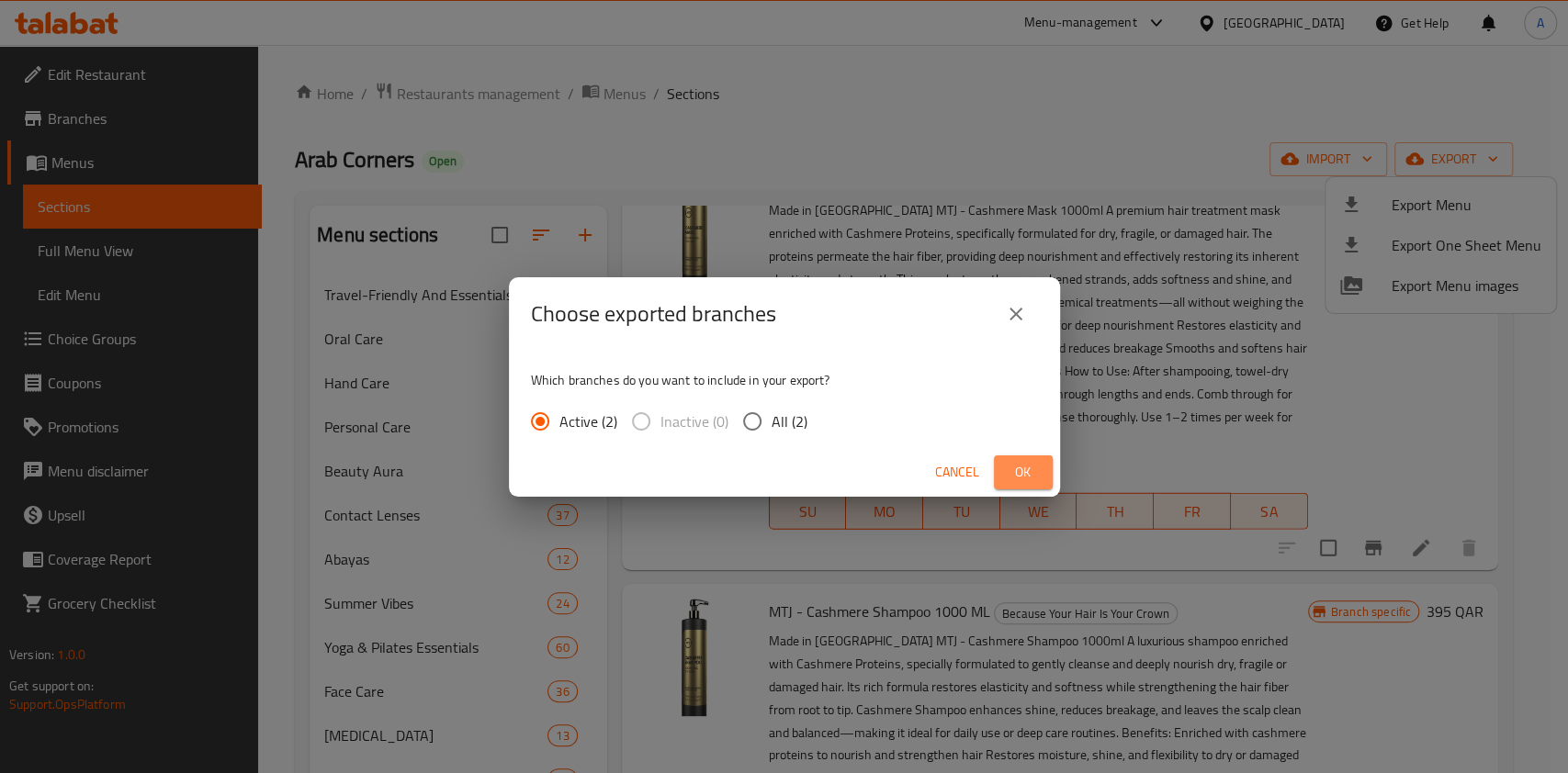
click at [1013, 469] on span "Ok" at bounding box center [1024, 472] width 29 height 23
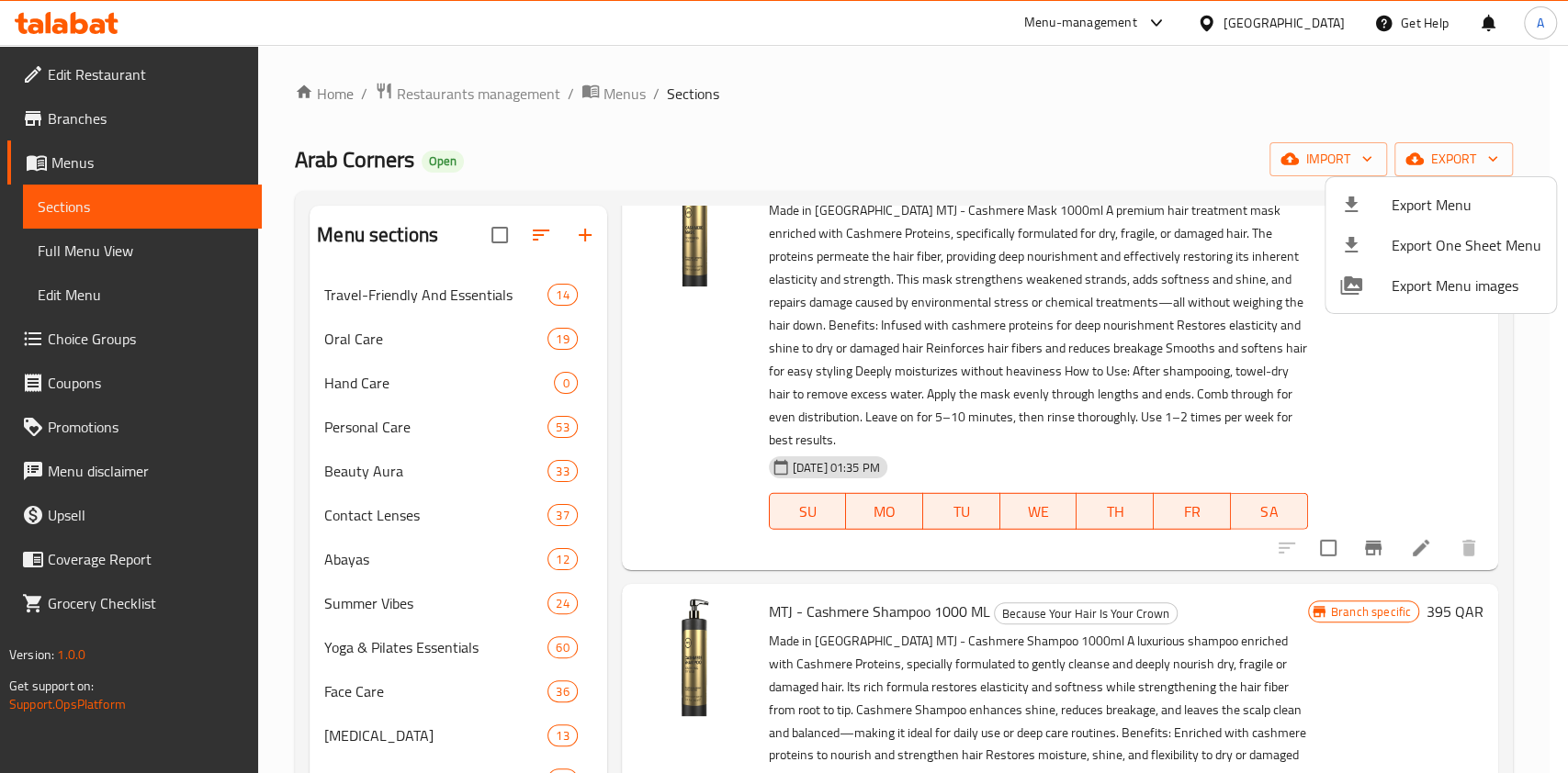
click at [1338, 155] on div at bounding box center [784, 386] width 1568 height 773
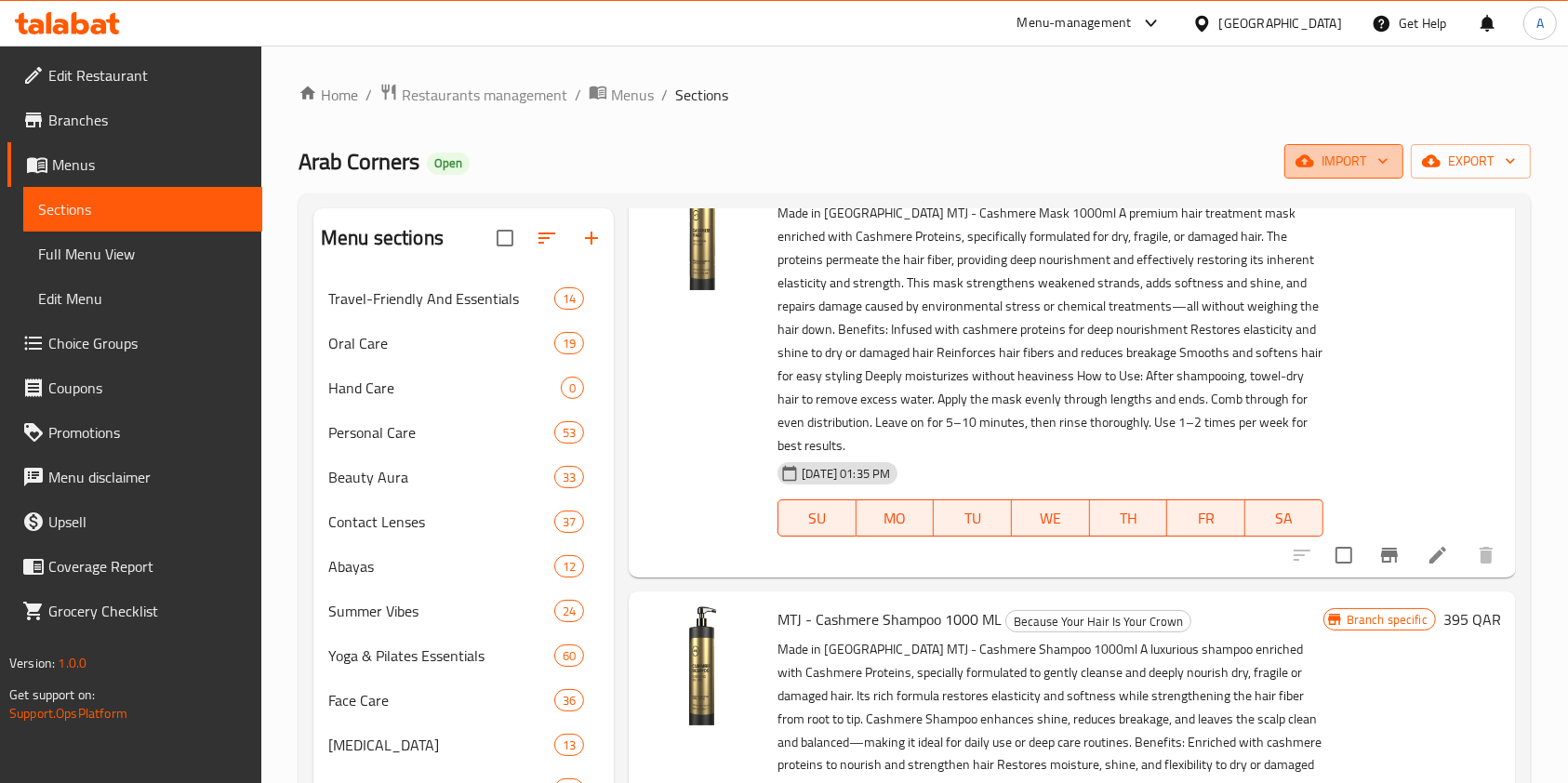
click at [1376, 167] on icon "button" at bounding box center [1383, 161] width 19 height 19
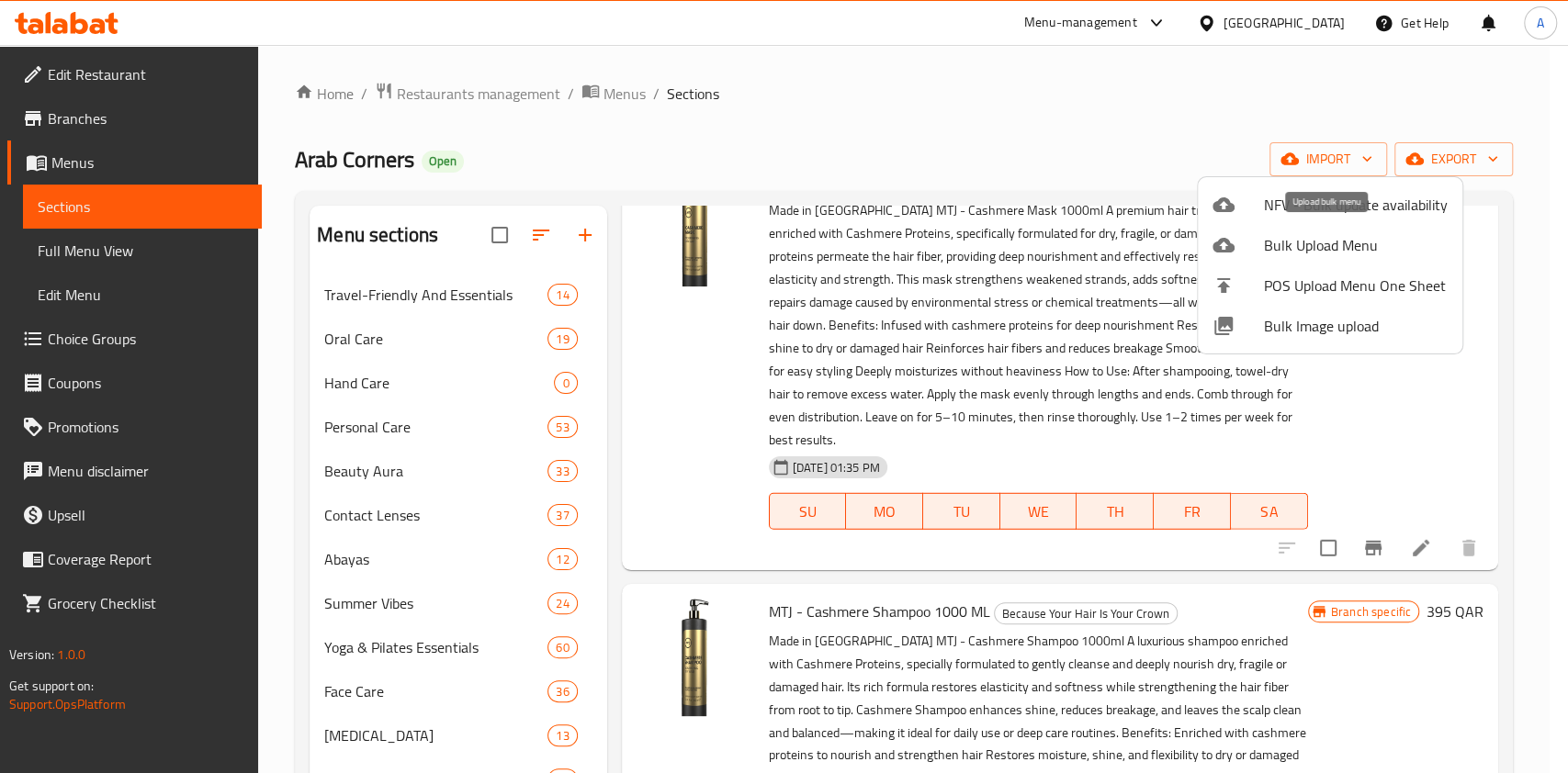
click at [1406, 238] on span "Bulk Upload Menu" at bounding box center [1356, 245] width 184 height 22
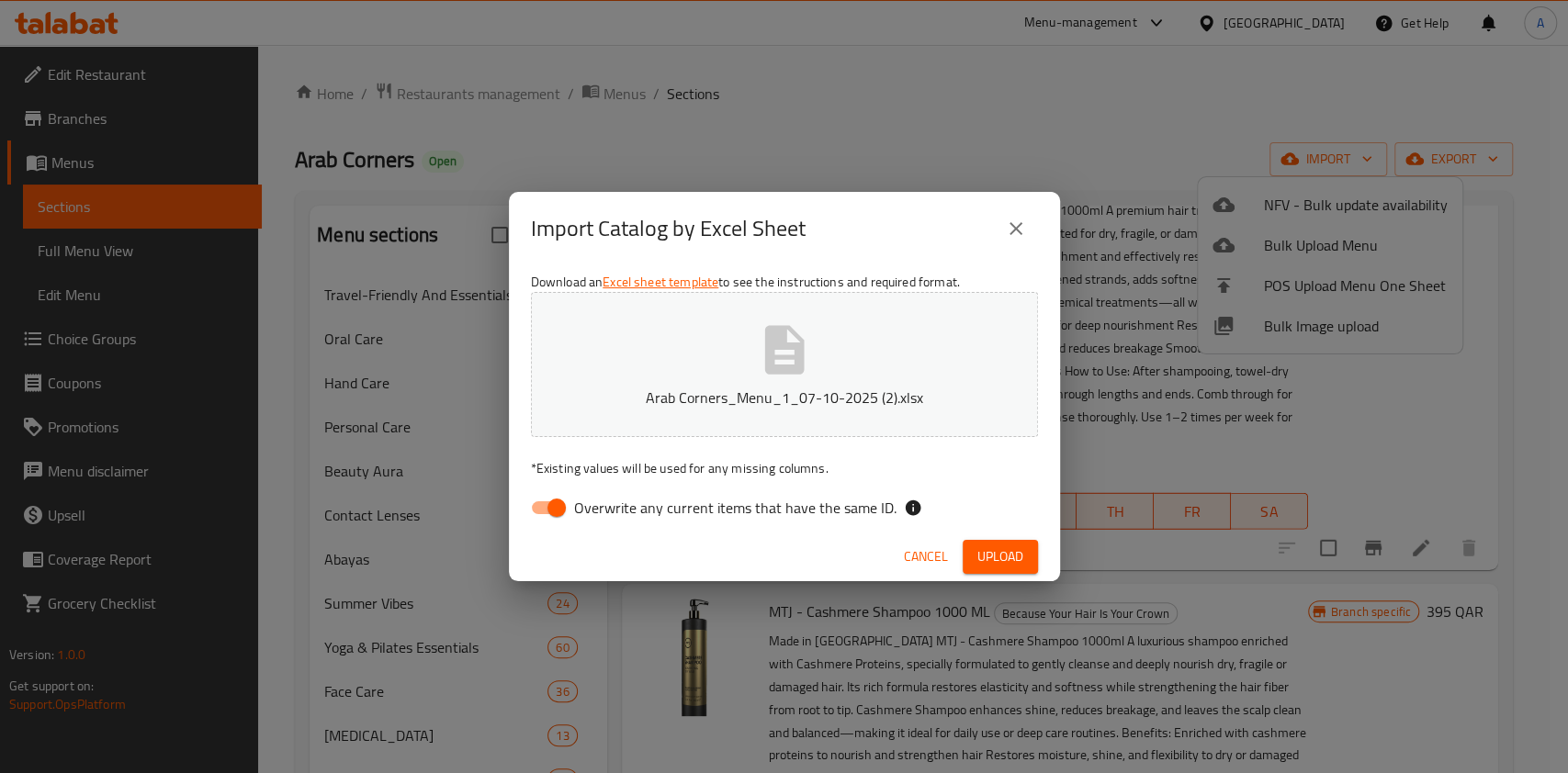
click at [997, 555] on span "Upload" at bounding box center [1001, 556] width 46 height 23
click at [997, 546] on span "Upload" at bounding box center [1001, 556] width 46 height 23
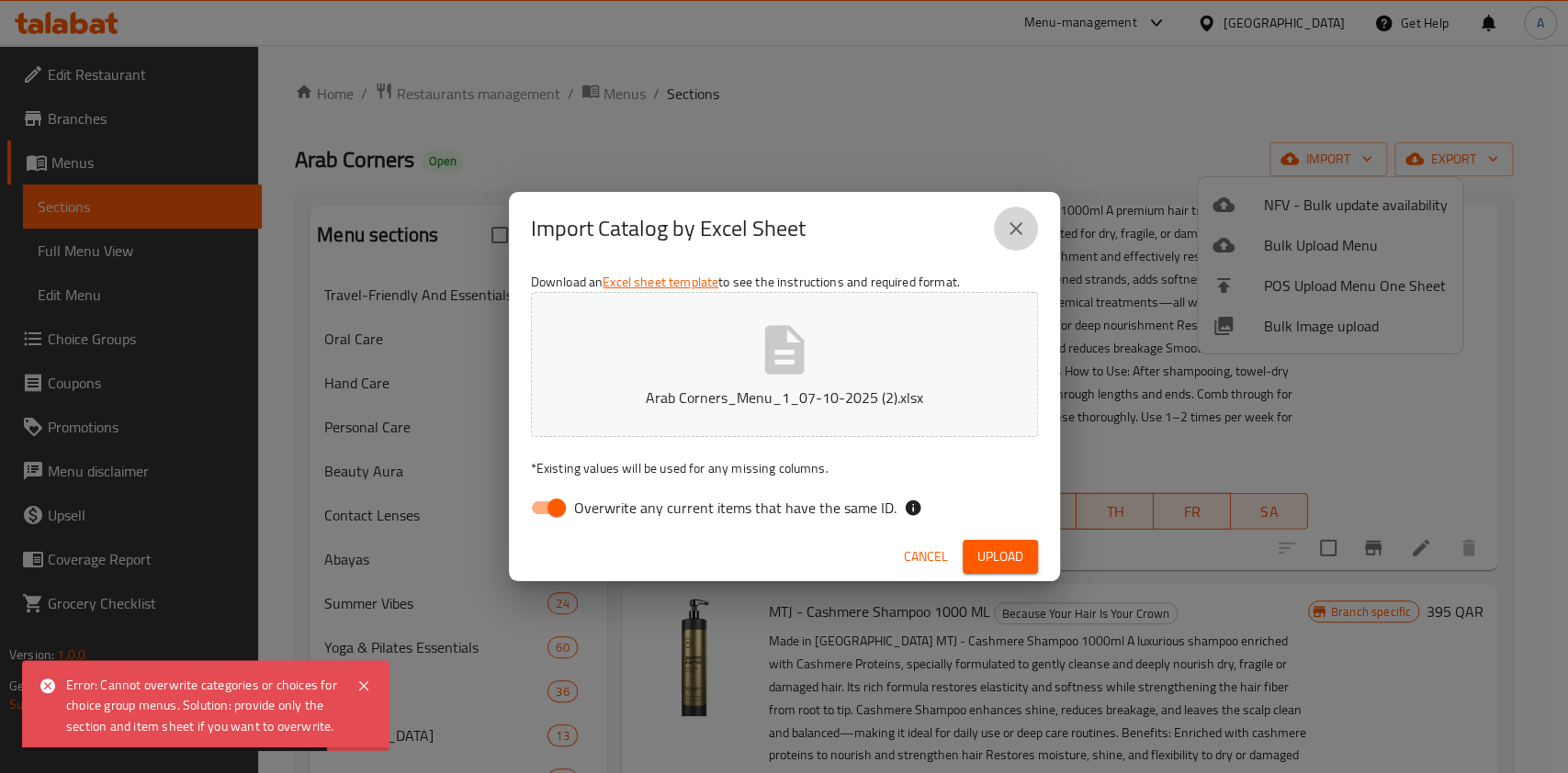
click at [1018, 225] on icon "close" at bounding box center [1016, 229] width 13 height 13
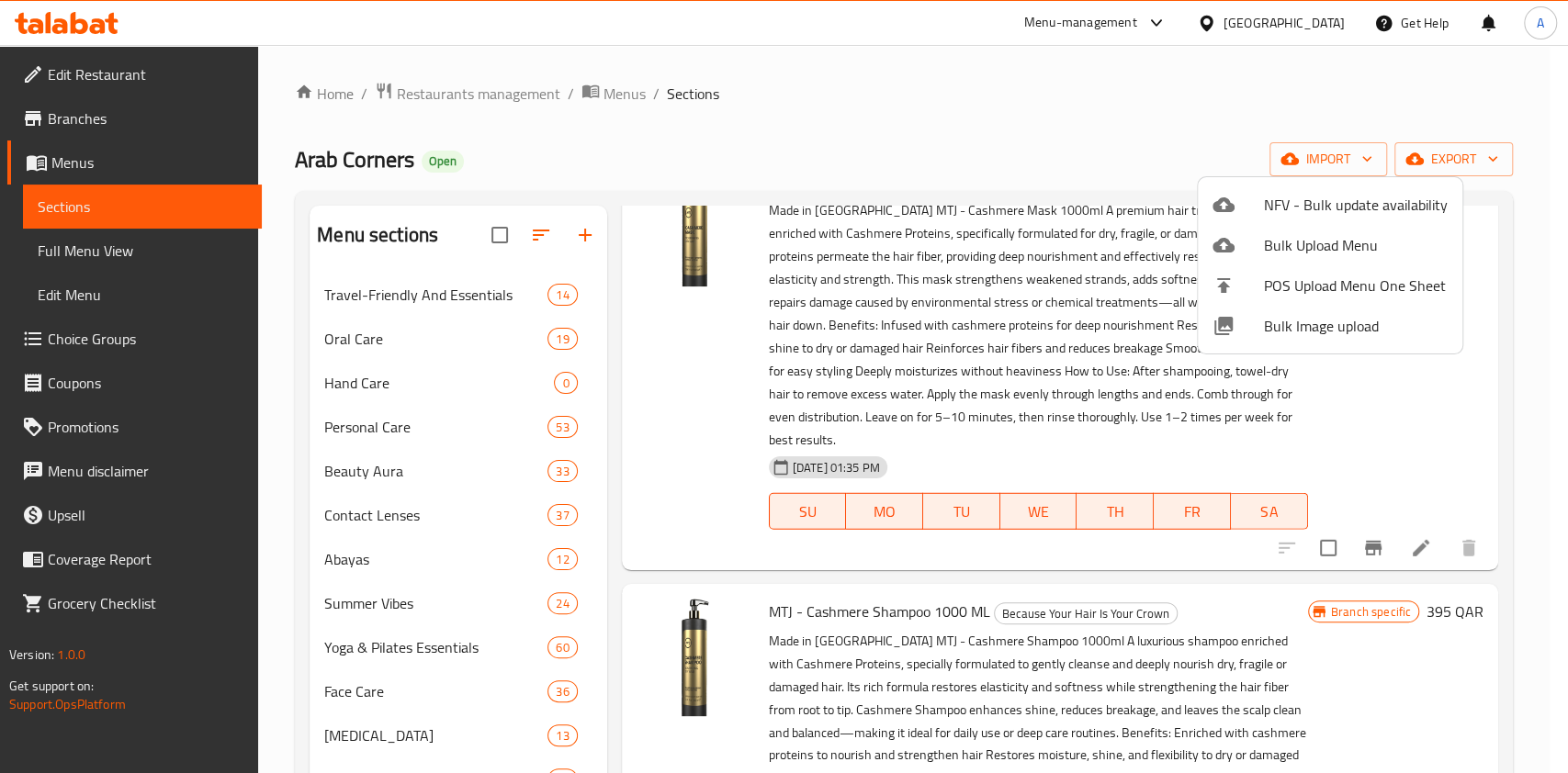
click at [670, 326] on div at bounding box center [784, 386] width 1568 height 773
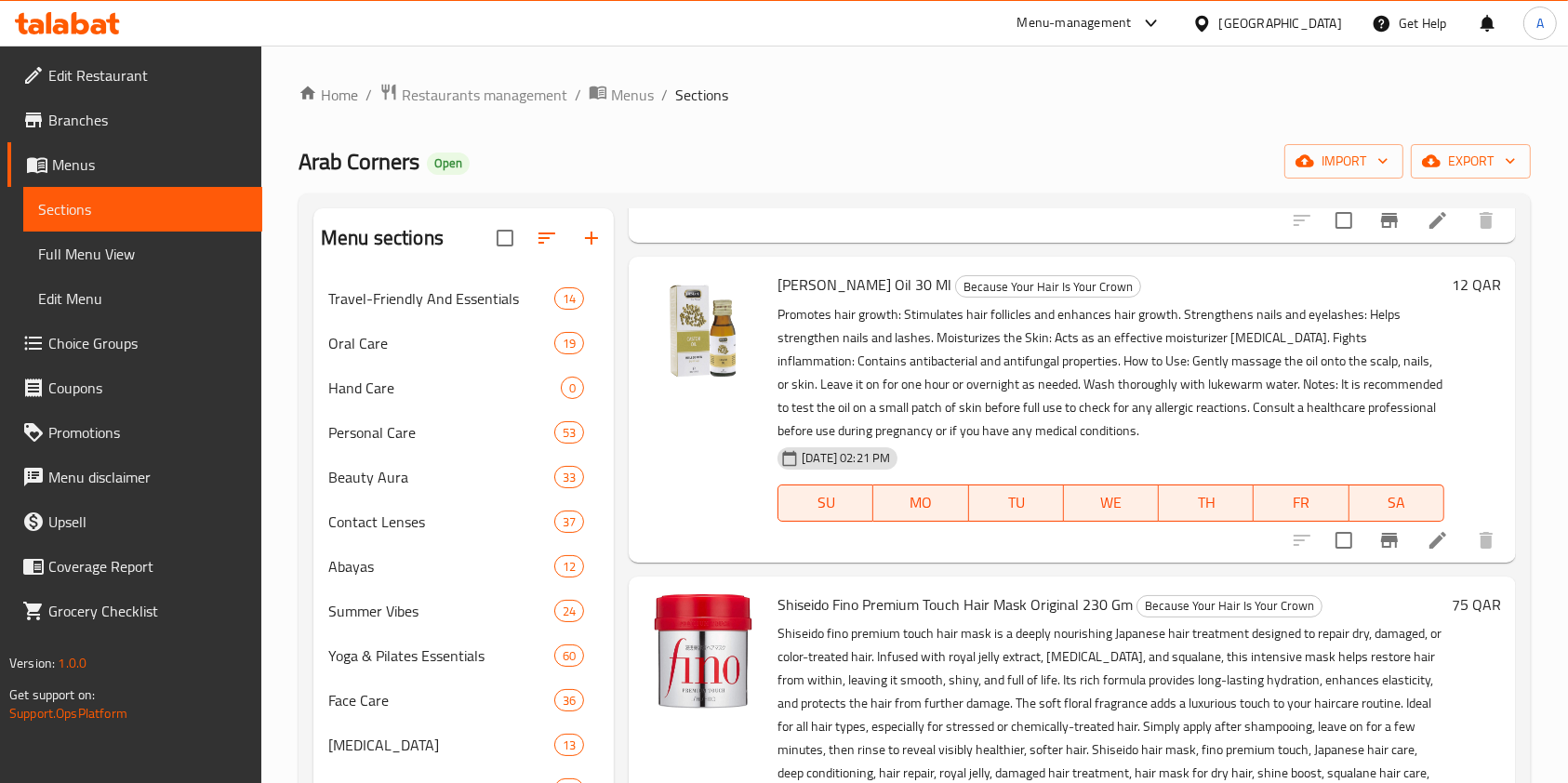
scroll to position [0, 0]
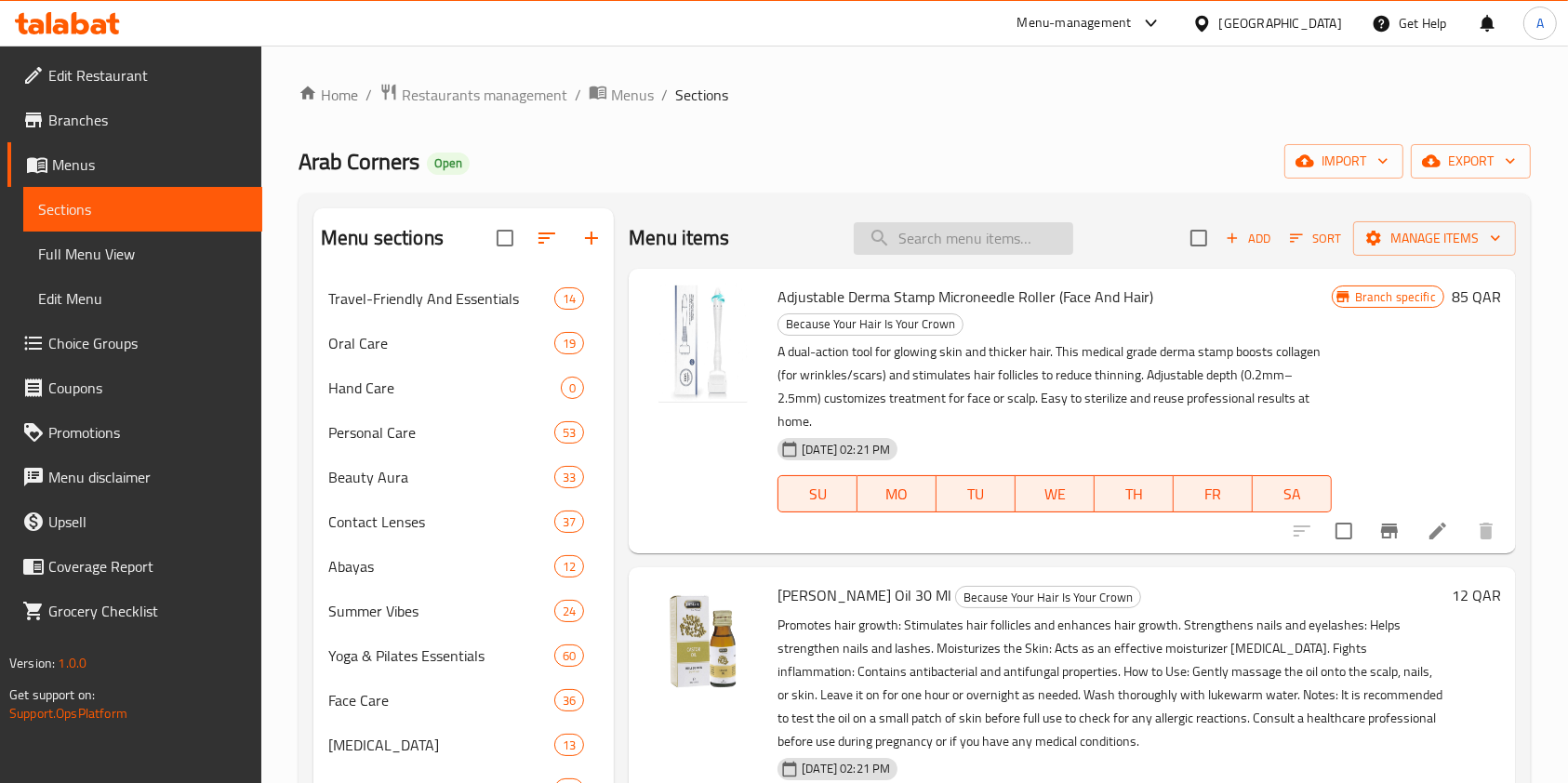
click at [885, 236] on input "search" at bounding box center [964, 238] width 220 height 33
paste input "Quickdry Sports Cooling Towel"
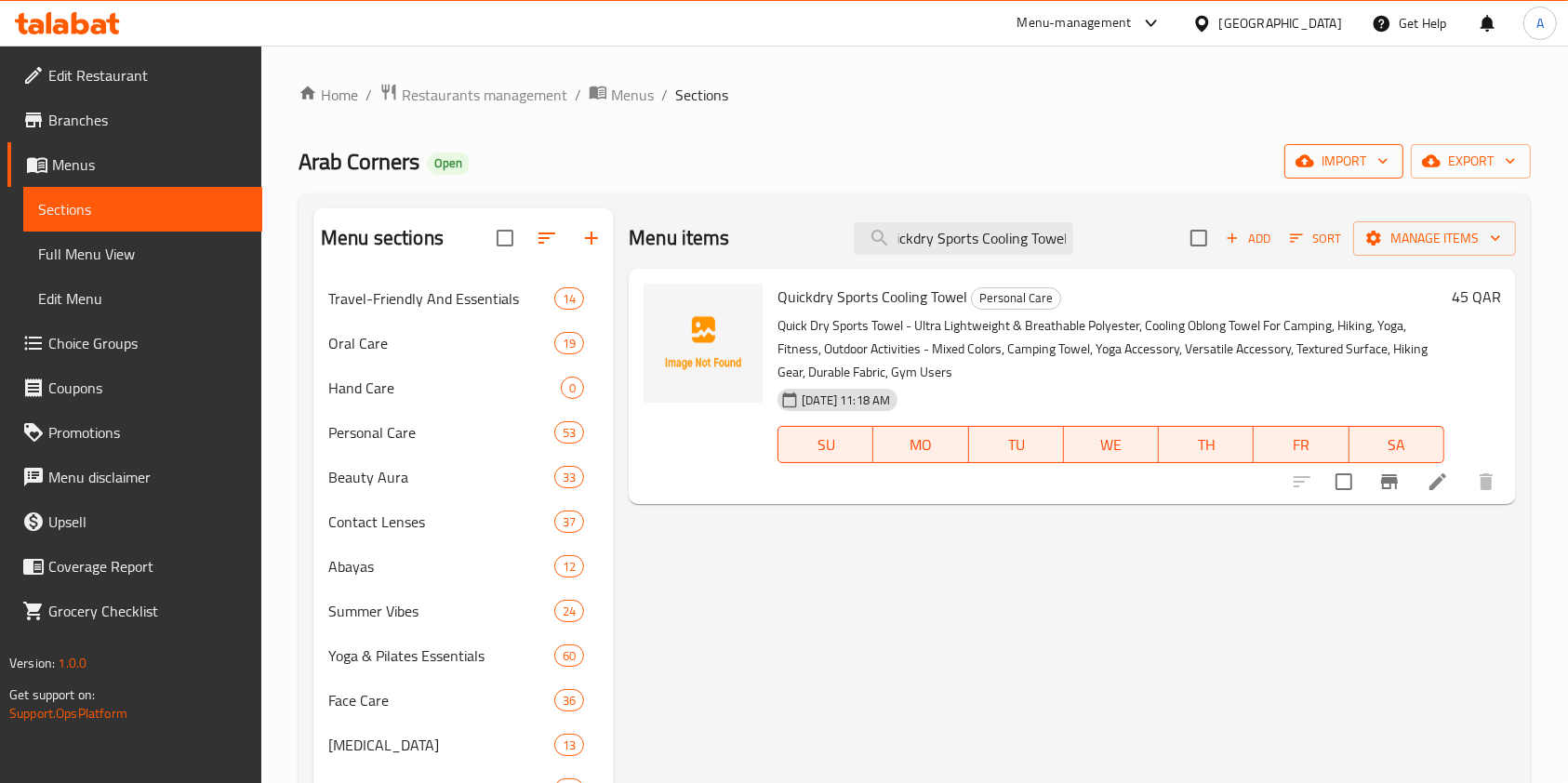
type input "Quickdry Sports Cooling Towel"
click at [1377, 155] on icon "button" at bounding box center [1383, 161] width 19 height 19
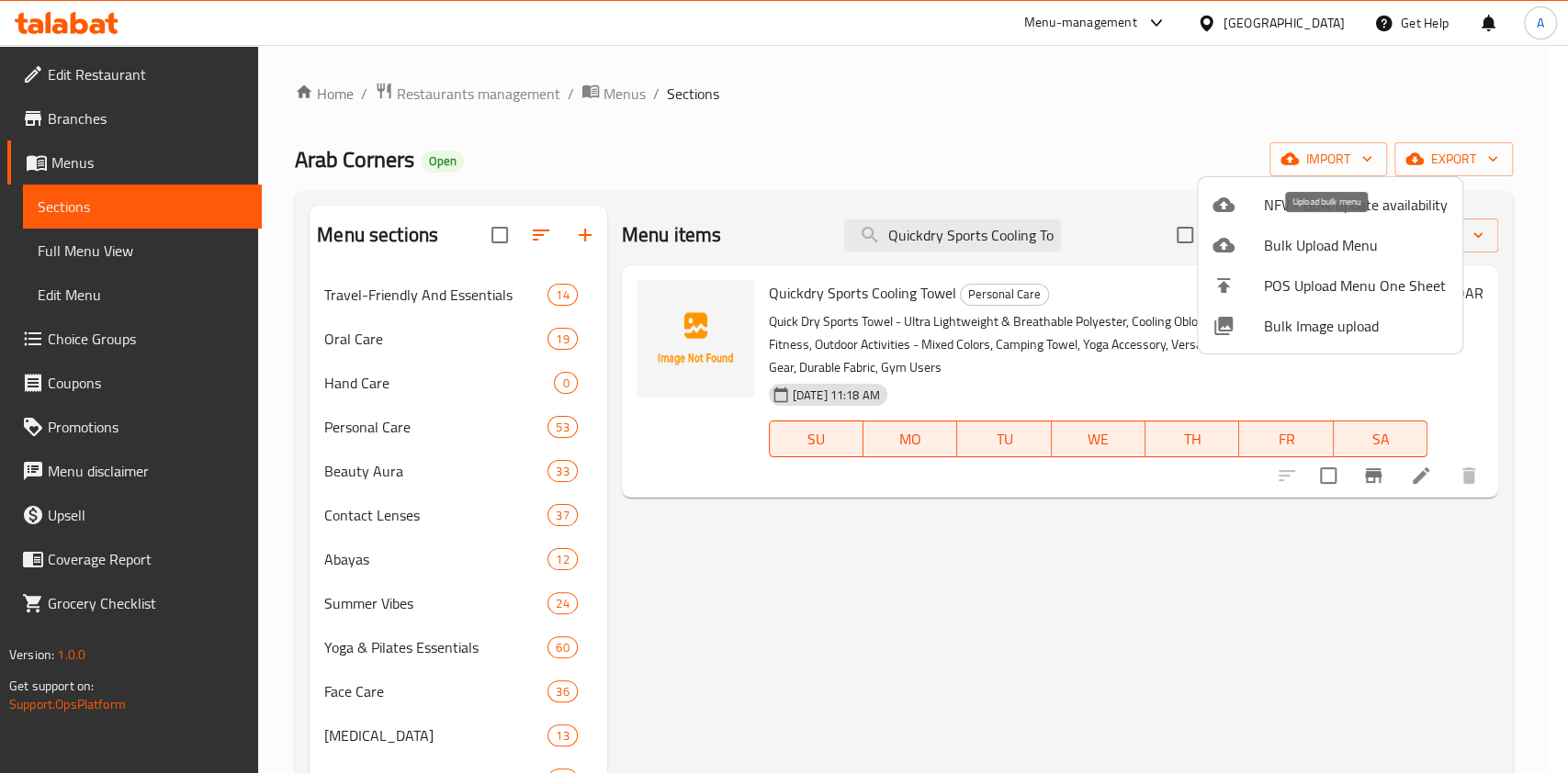
click at [1300, 248] on span "Bulk Upload Menu" at bounding box center [1356, 245] width 184 height 22
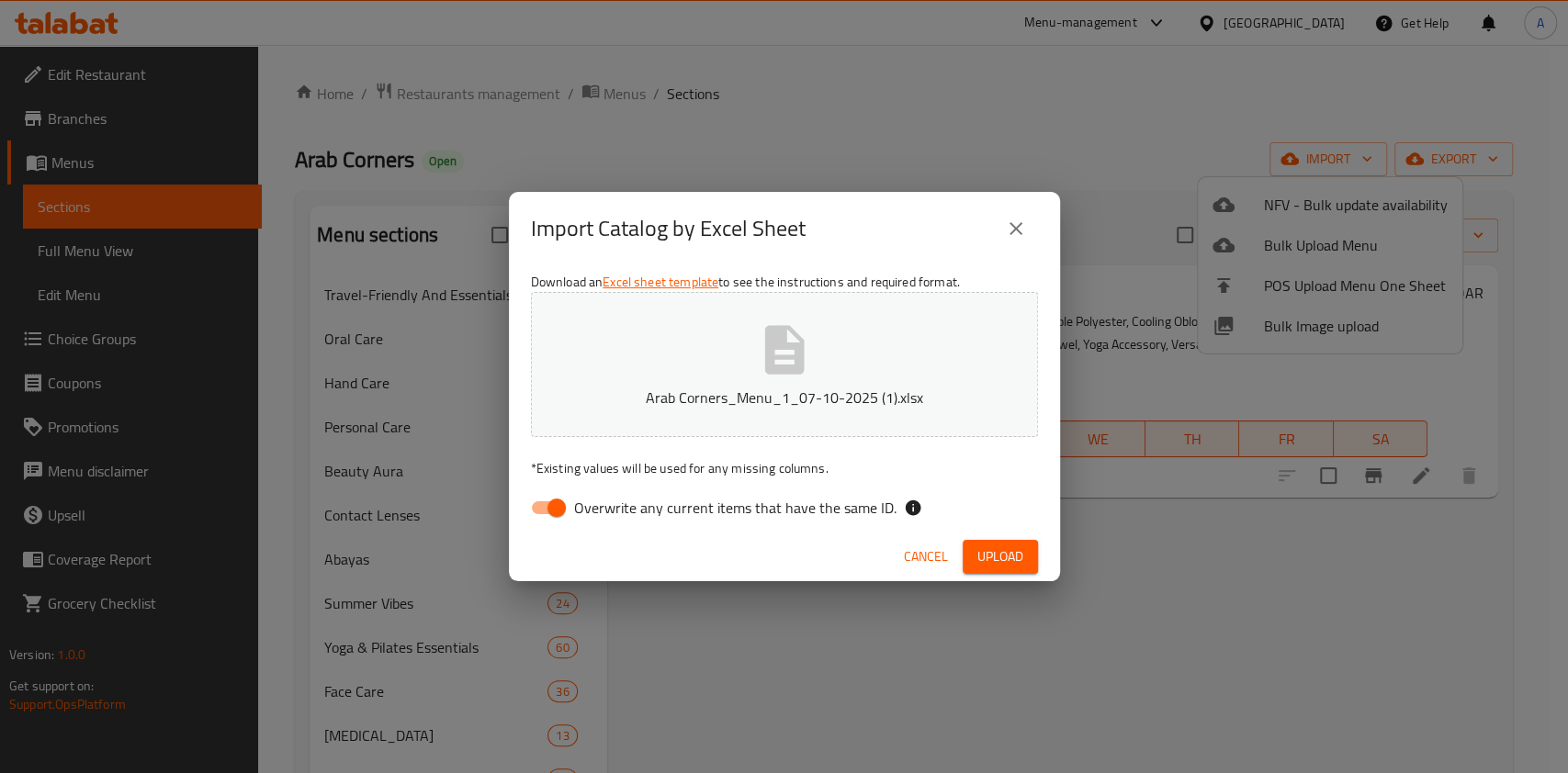
click at [604, 543] on div "Cancel Upload" at bounding box center [784, 556] width 551 height 49
click at [1007, 549] on span "Upload" at bounding box center [1001, 556] width 46 height 23
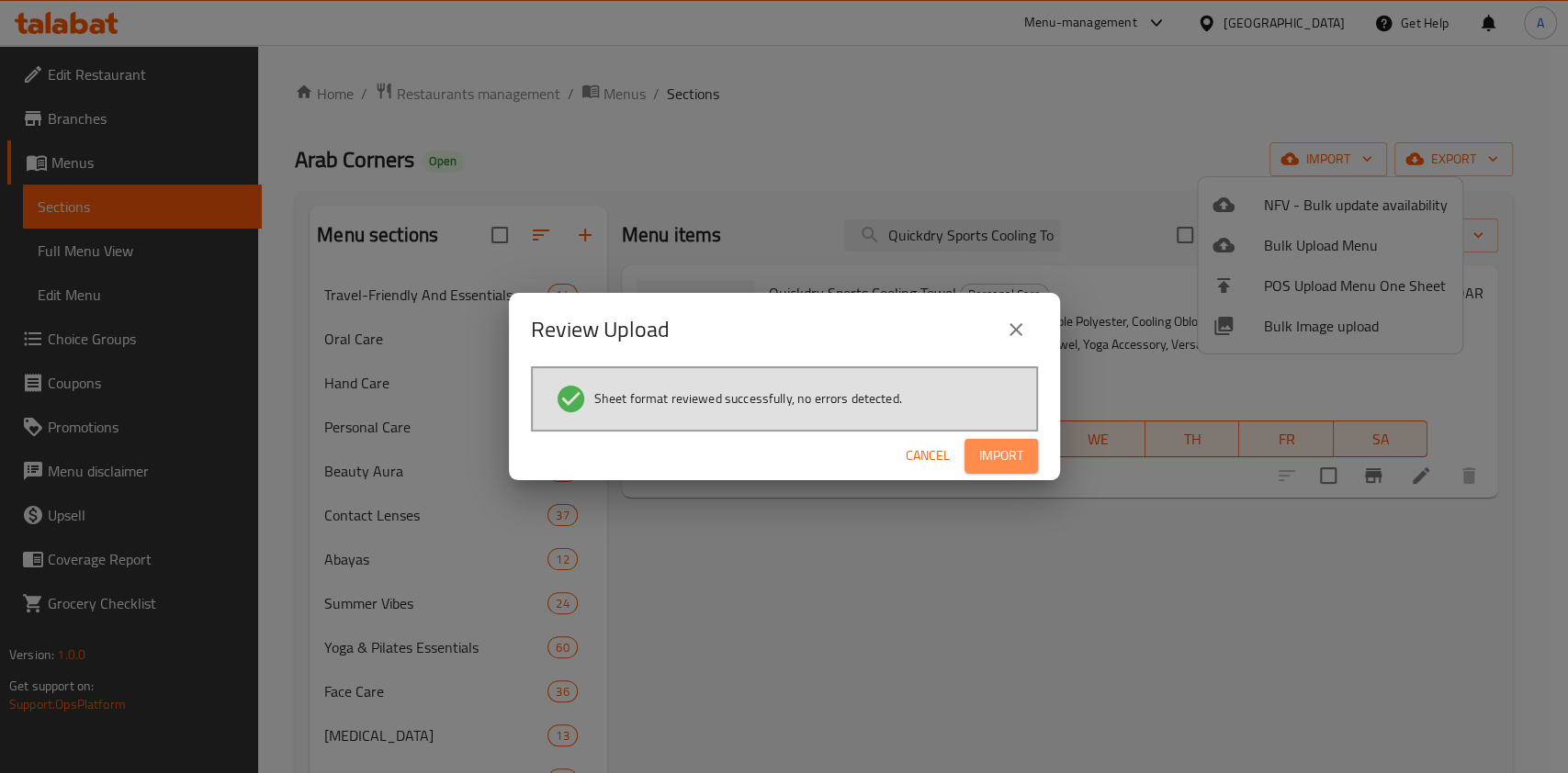
click at [1003, 451] on span "Import" at bounding box center [1001, 455] width 44 height 23
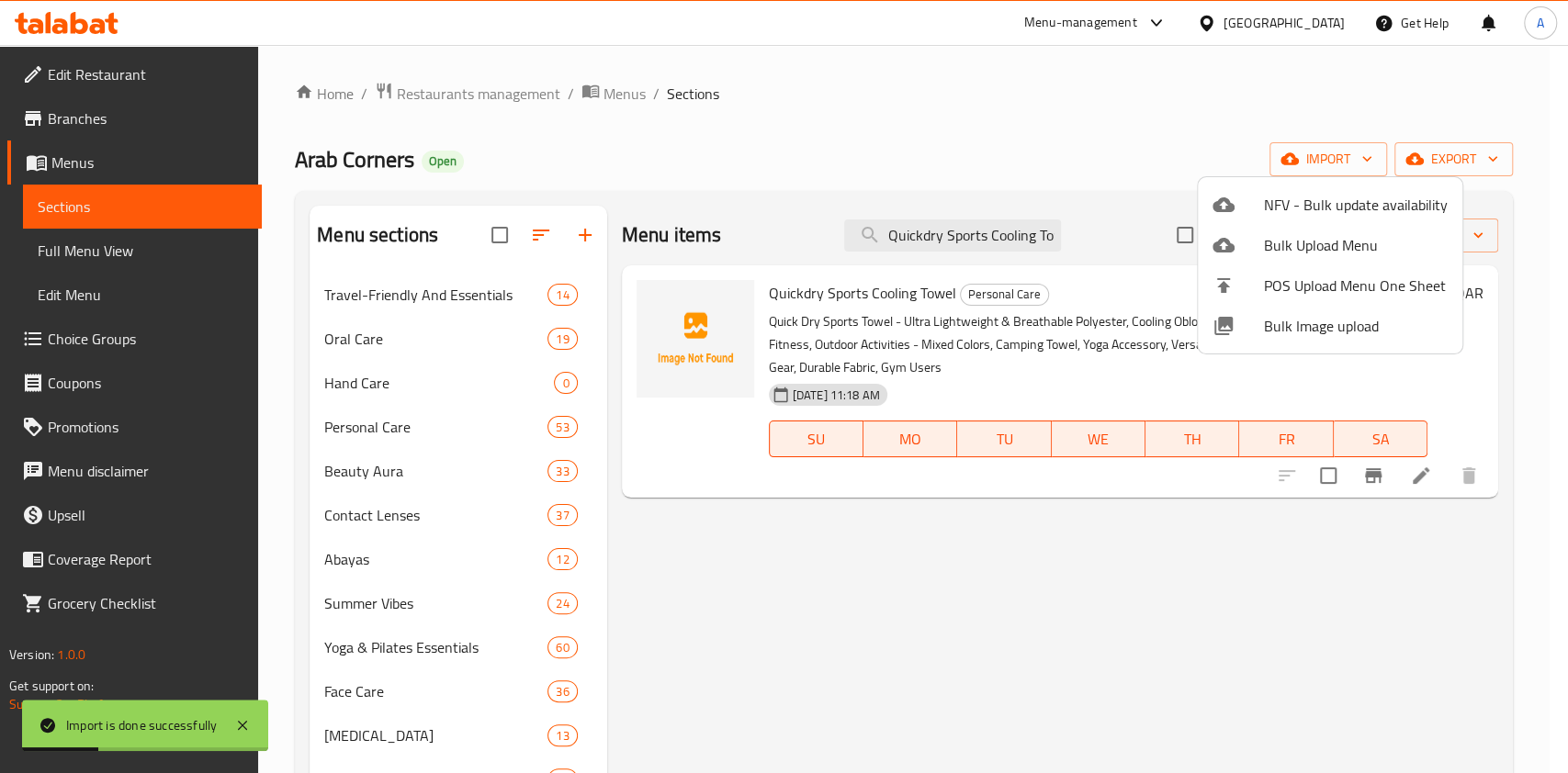
click at [1002, 229] on div at bounding box center [784, 386] width 1568 height 773
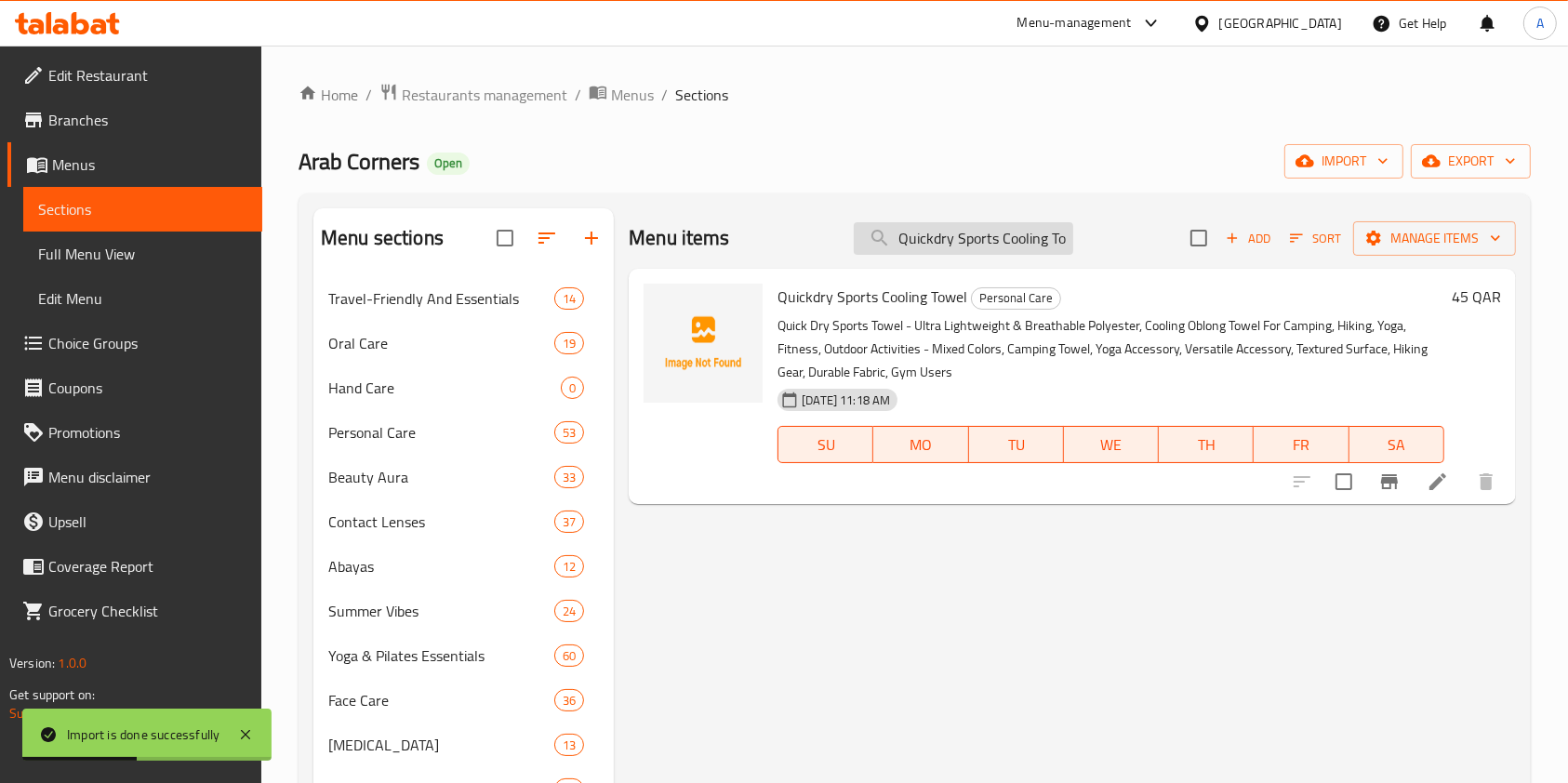
click at [1284, 144] on button "import" at bounding box center [1344, 161] width 119 height 34
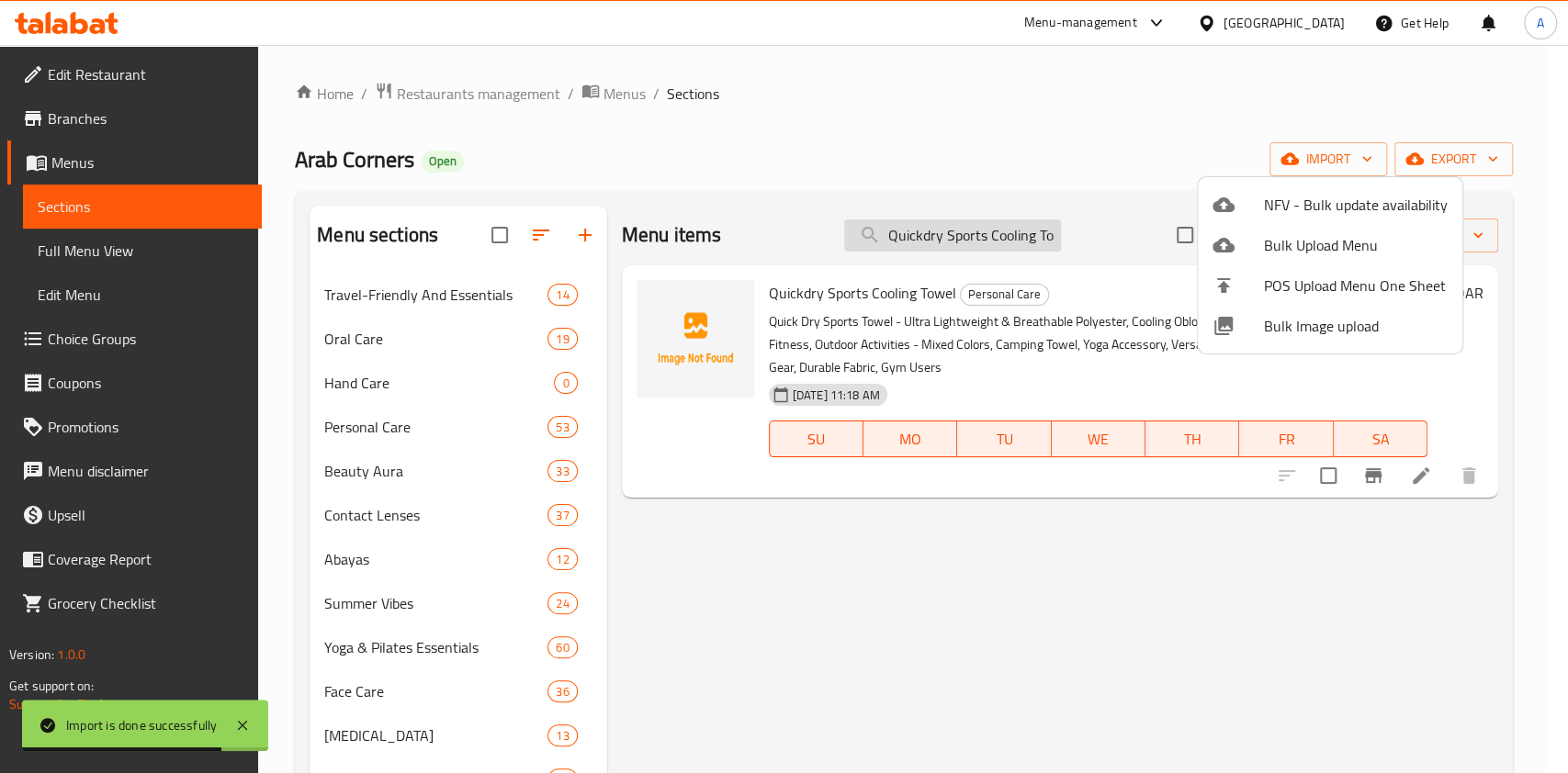
click at [1022, 232] on div at bounding box center [784, 386] width 1568 height 773
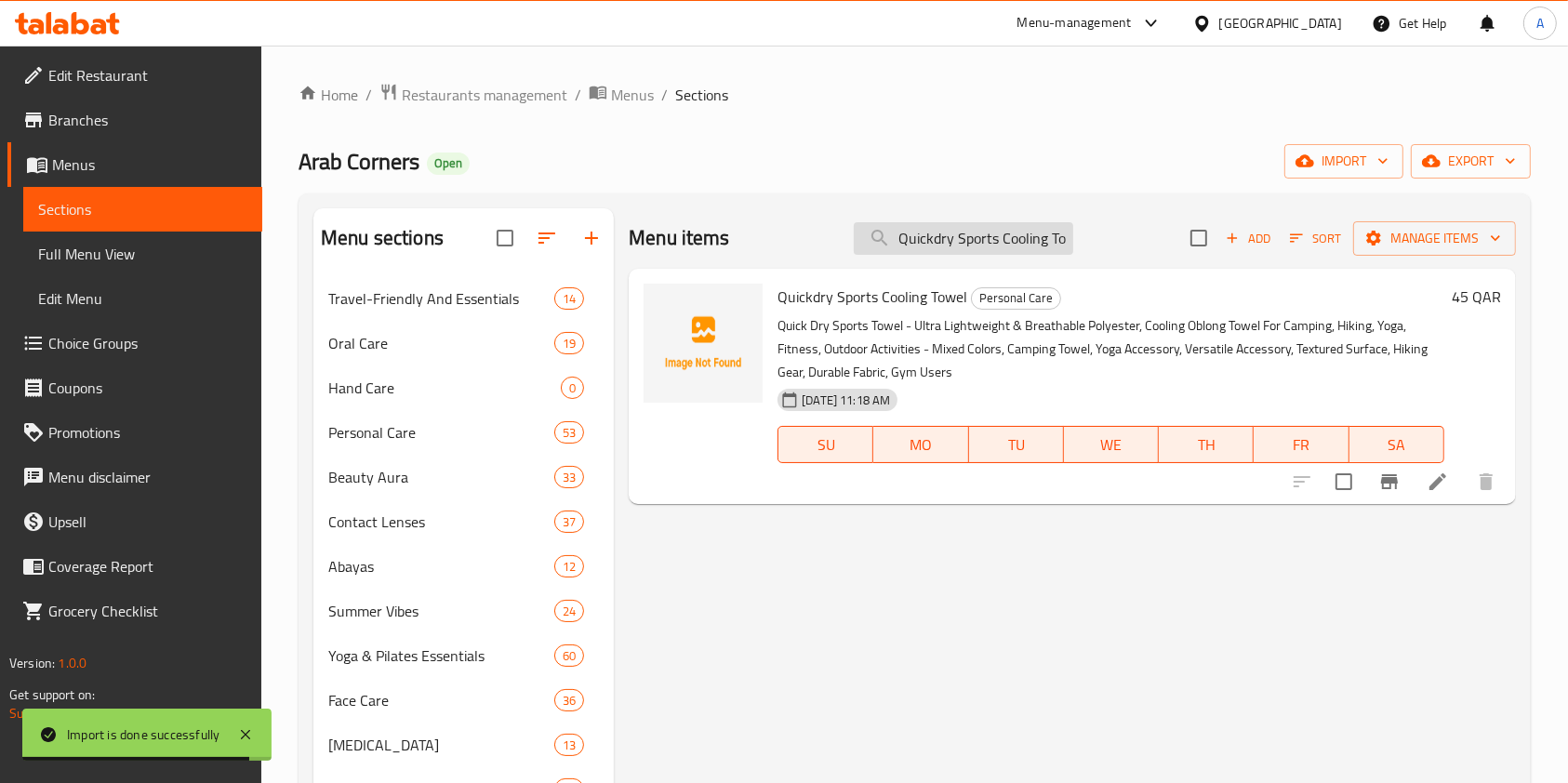
click at [1057, 239] on input "Quickdry Sports Cooling Towel" at bounding box center [964, 238] width 220 height 33
type input "Quickdry Sports Cooling Towel"
